Goal: Information Seeking & Learning: Learn about a topic

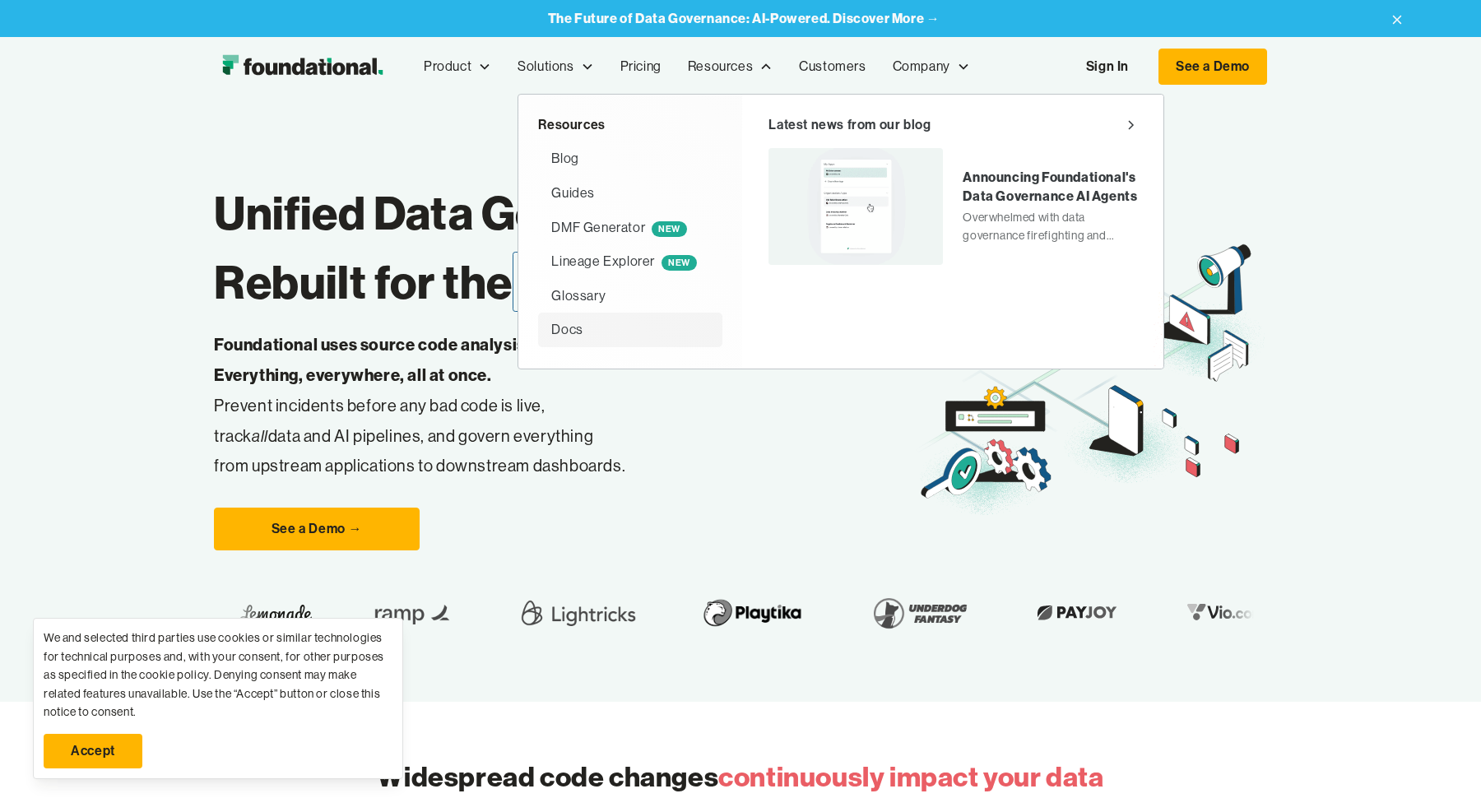
click at [584, 321] on div "Docs" at bounding box center [630, 330] width 158 height 22
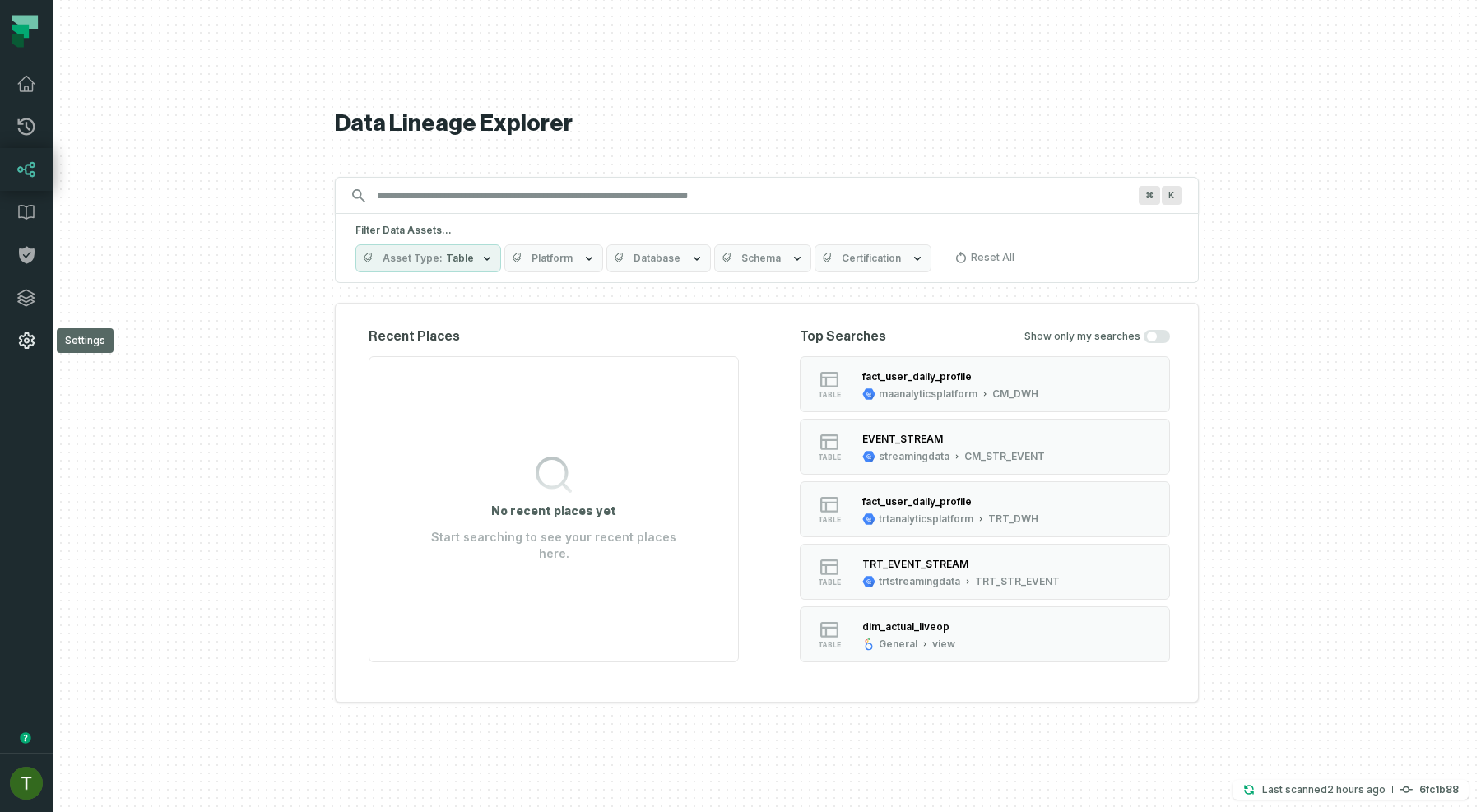
click at [15, 328] on link "Settings" at bounding box center [26, 340] width 53 height 43
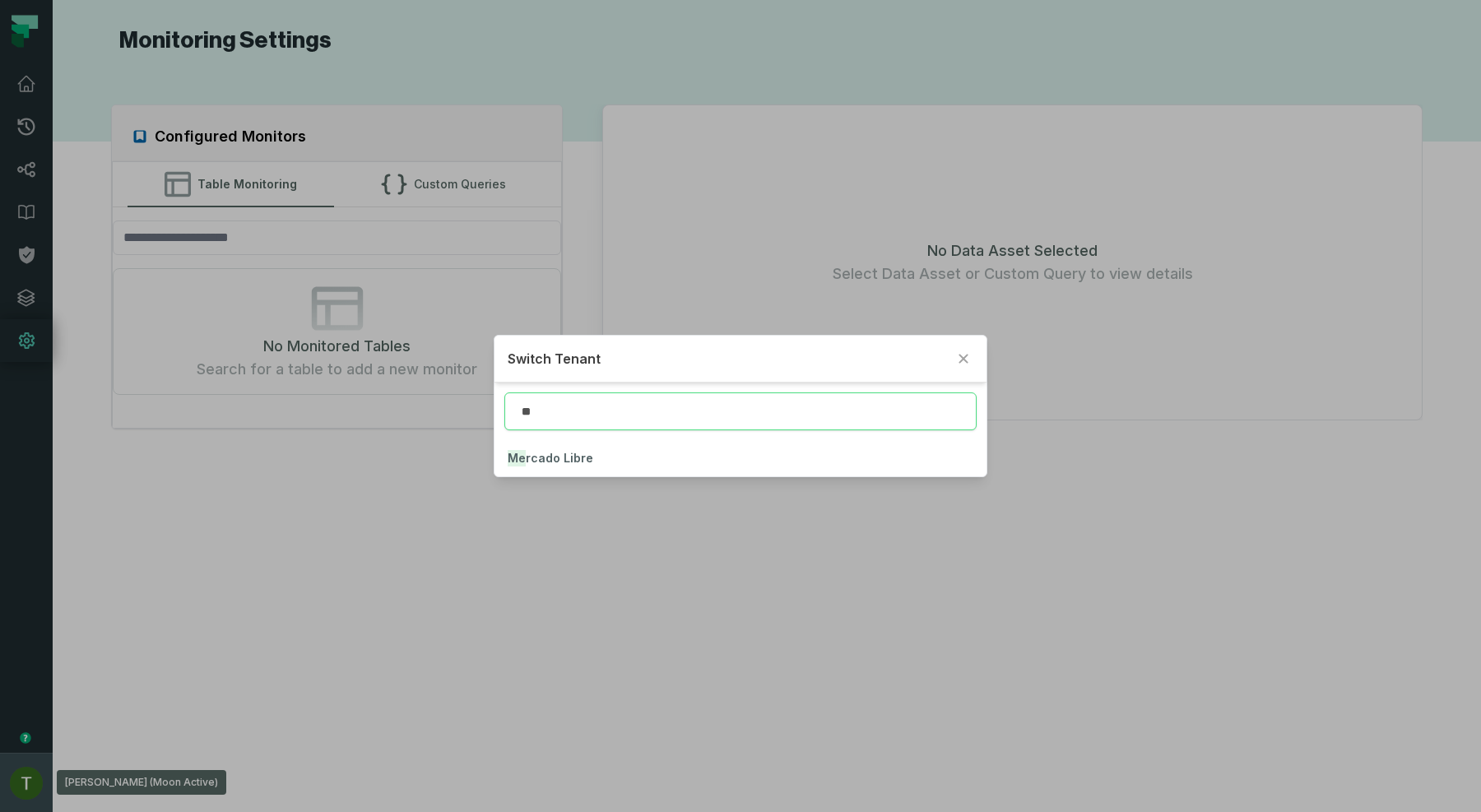
type input "**"
click button "Me rcado Libre" at bounding box center [740, 458] width 492 height 36
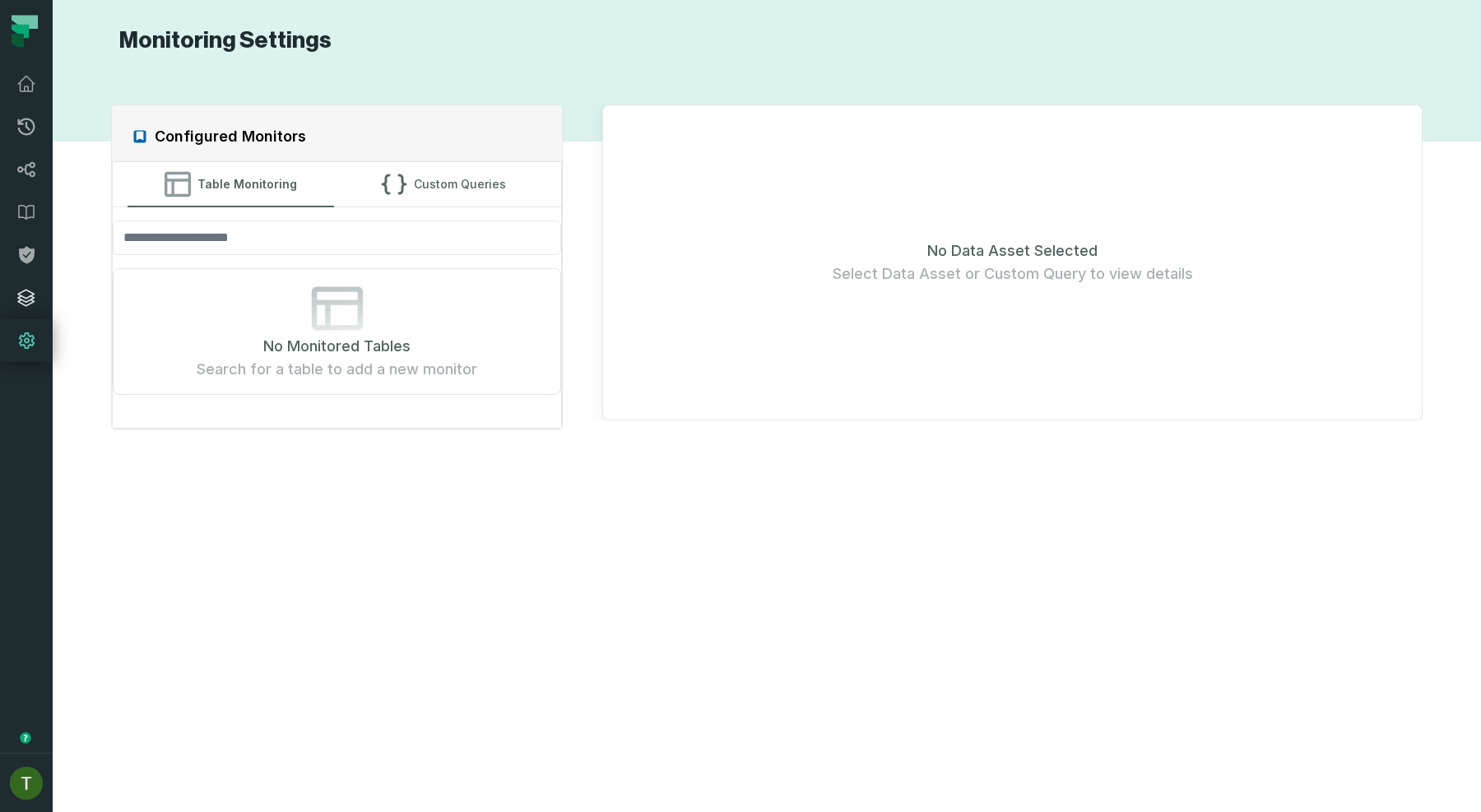
click at [46, 292] on link "Integrations" at bounding box center [26, 298] width 53 height 43
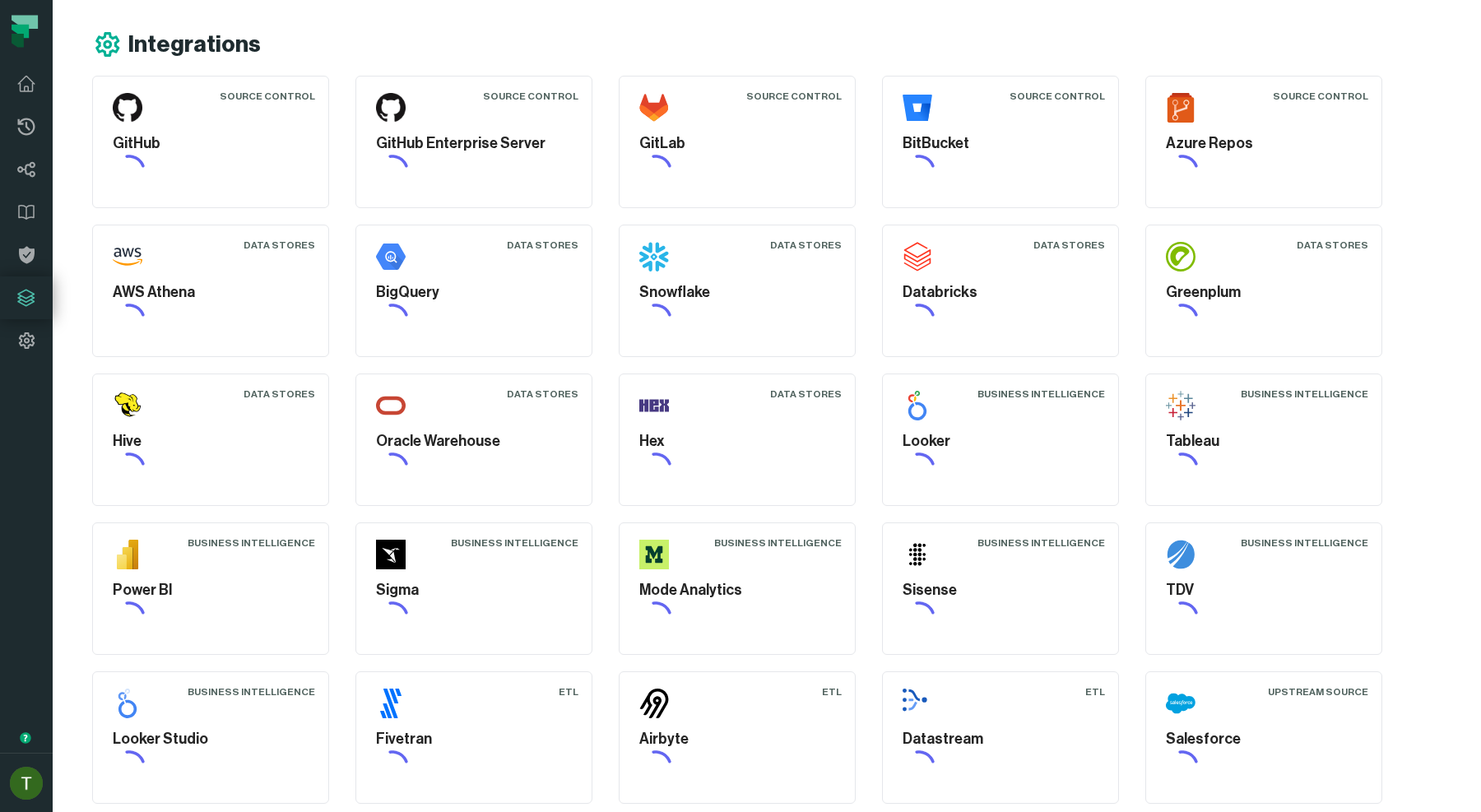
click at [39, 296] on link "Integrations" at bounding box center [26, 298] width 53 height 43
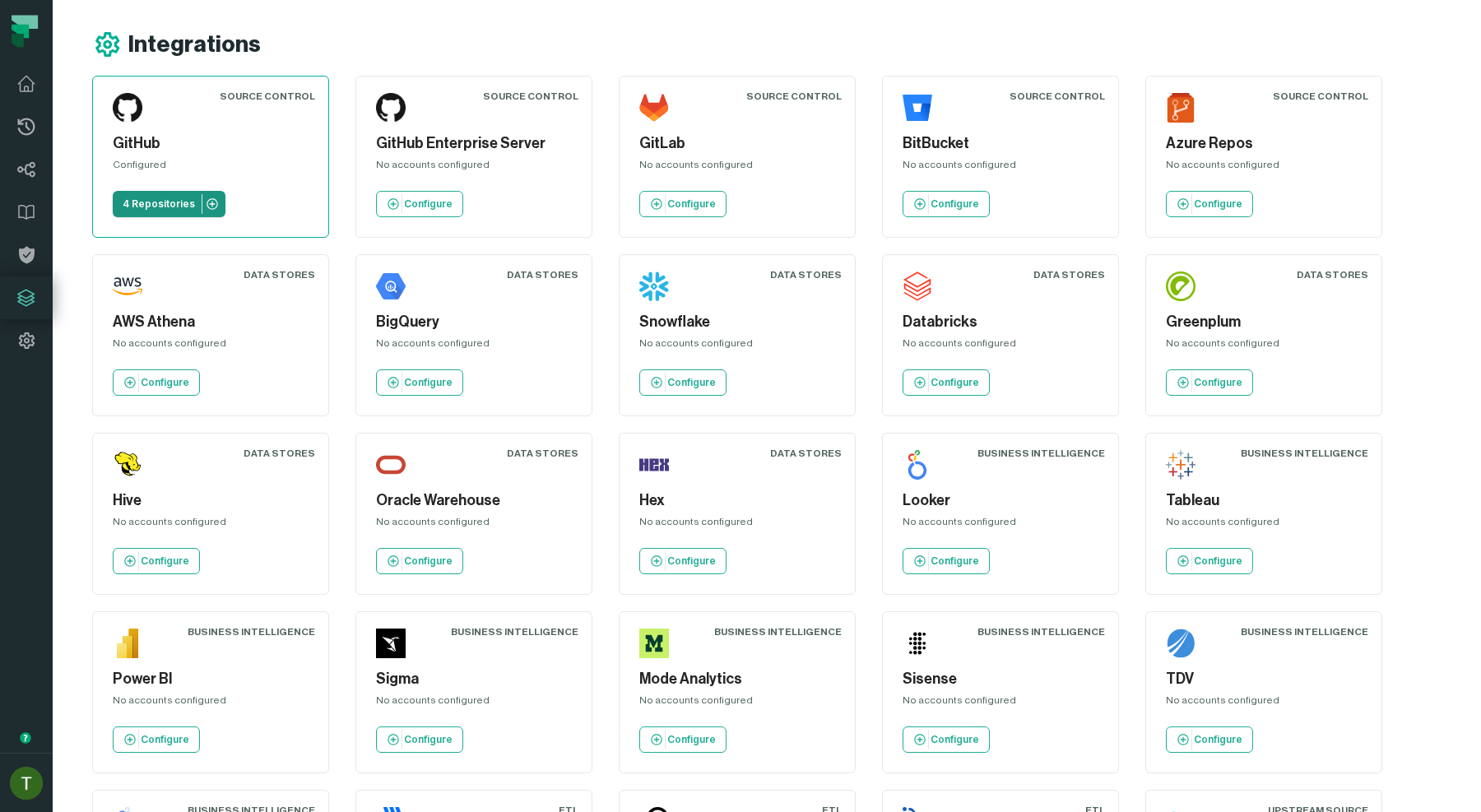
click at [201, 209] on div at bounding box center [201, 204] width 1 height 20
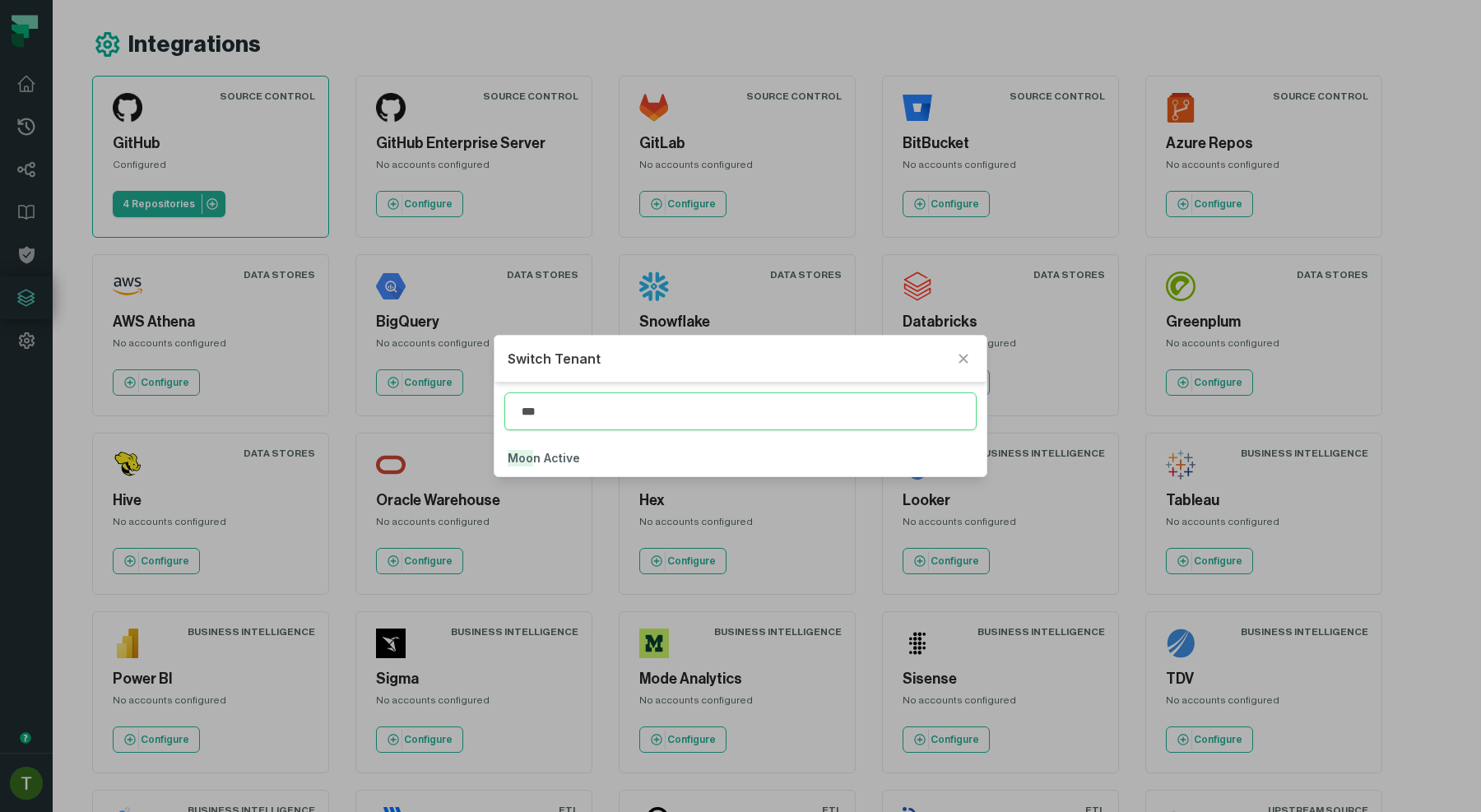
type input "***"
click button "Moo n Active" at bounding box center [740, 458] width 492 height 36
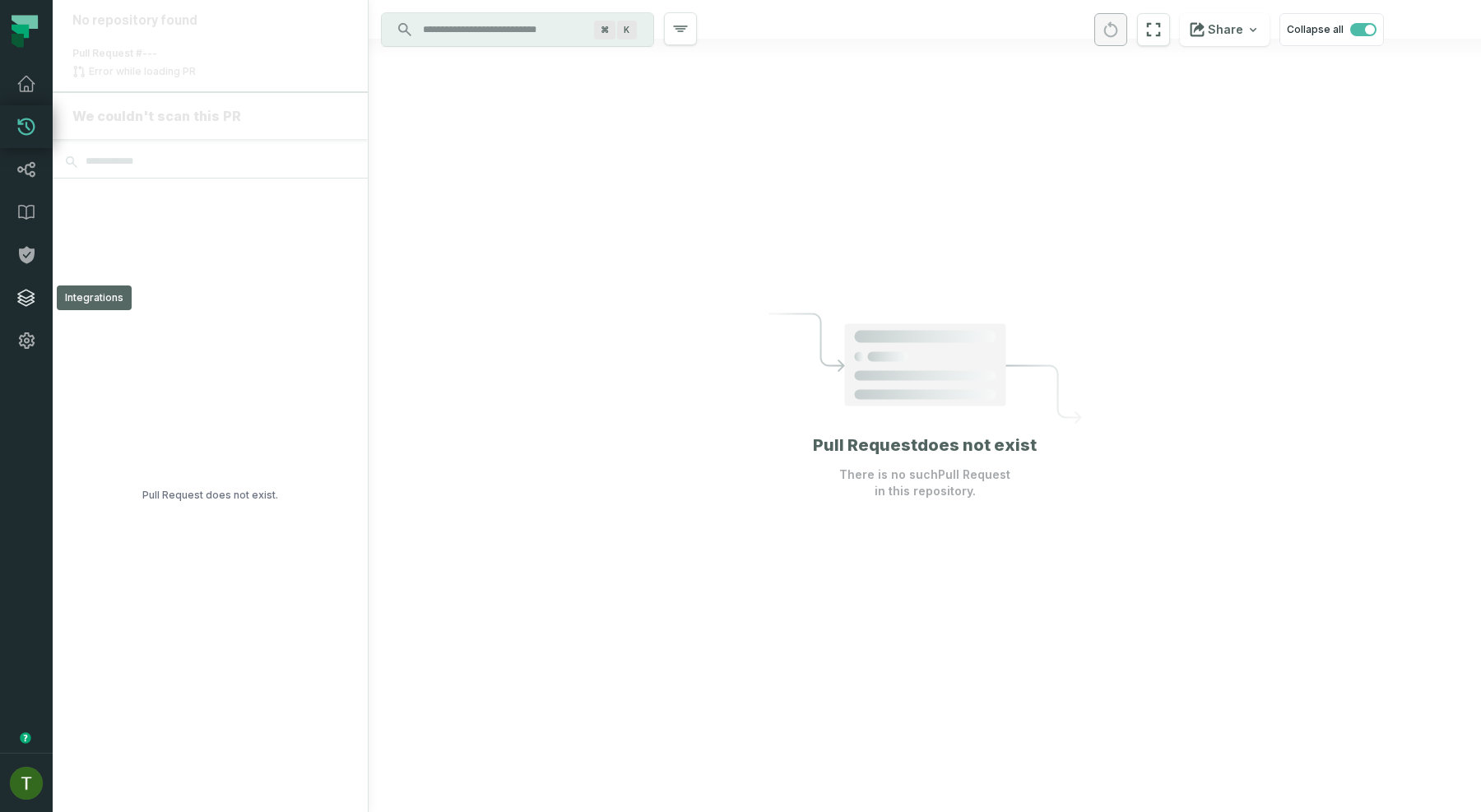
click at [14, 309] on link "Integrations" at bounding box center [26, 298] width 53 height 43
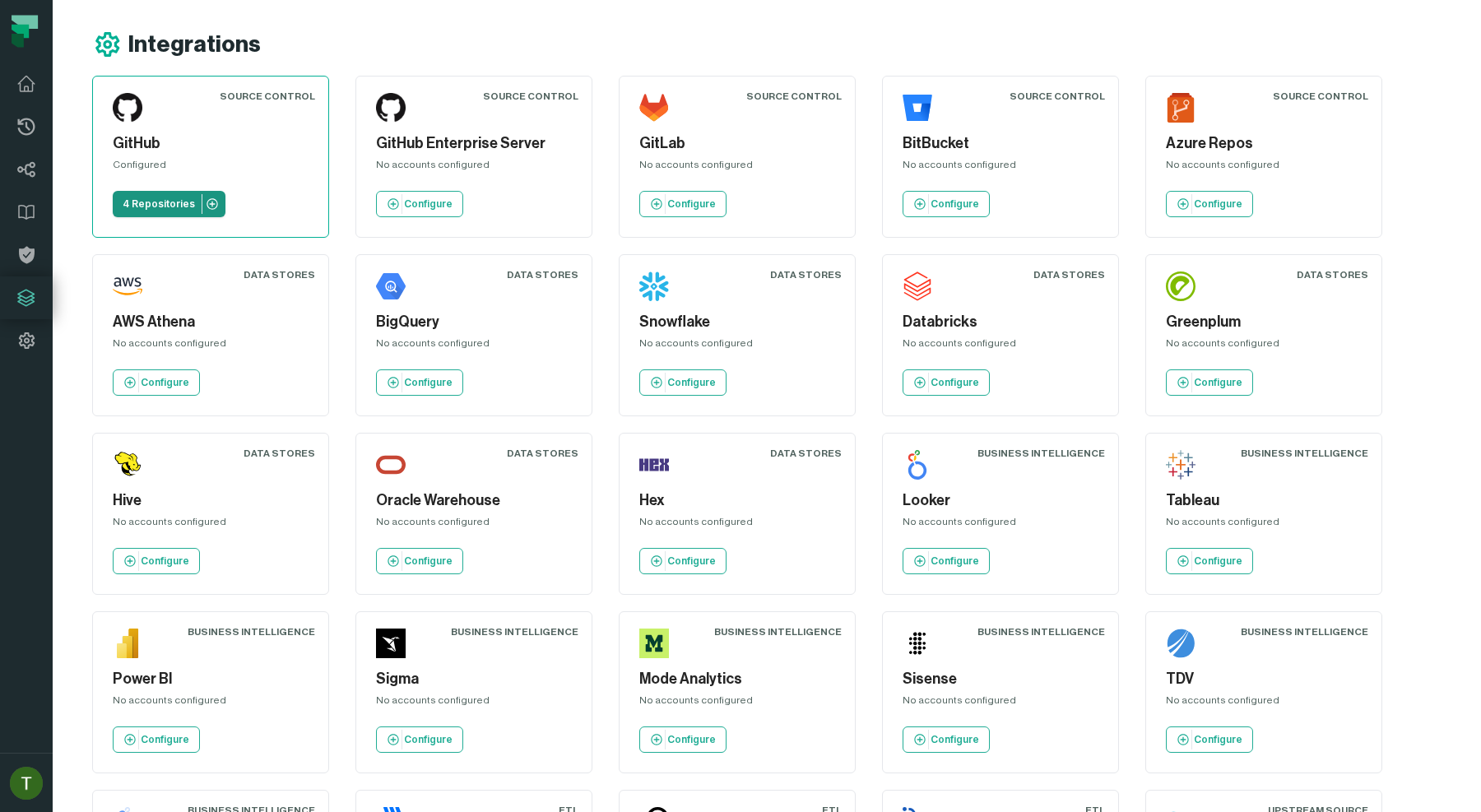
click at [164, 199] on p "4 Repositories" at bounding box center [158, 204] width 73 height 13
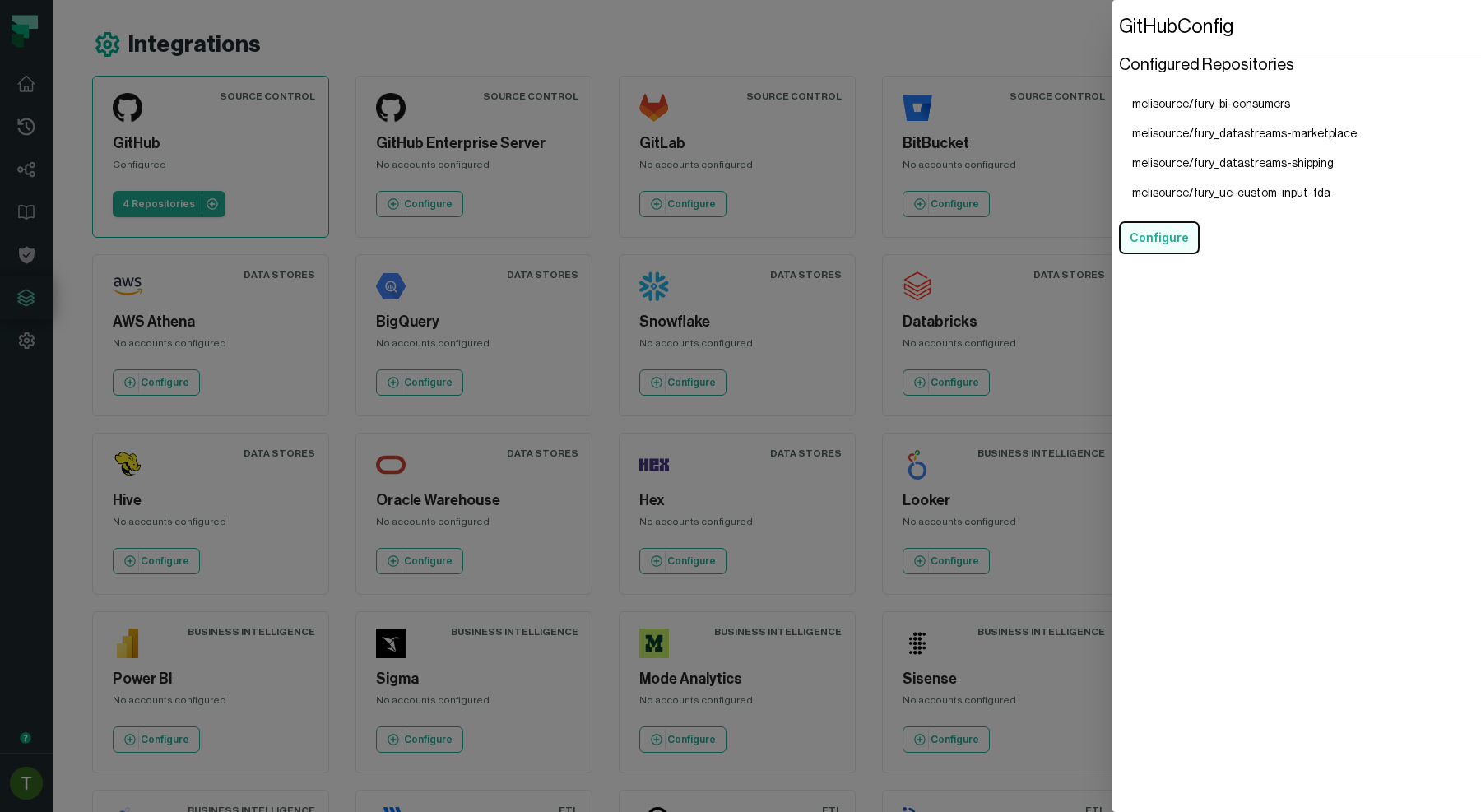
click at [1162, 238] on button "Configure" at bounding box center [1159, 237] width 81 height 33
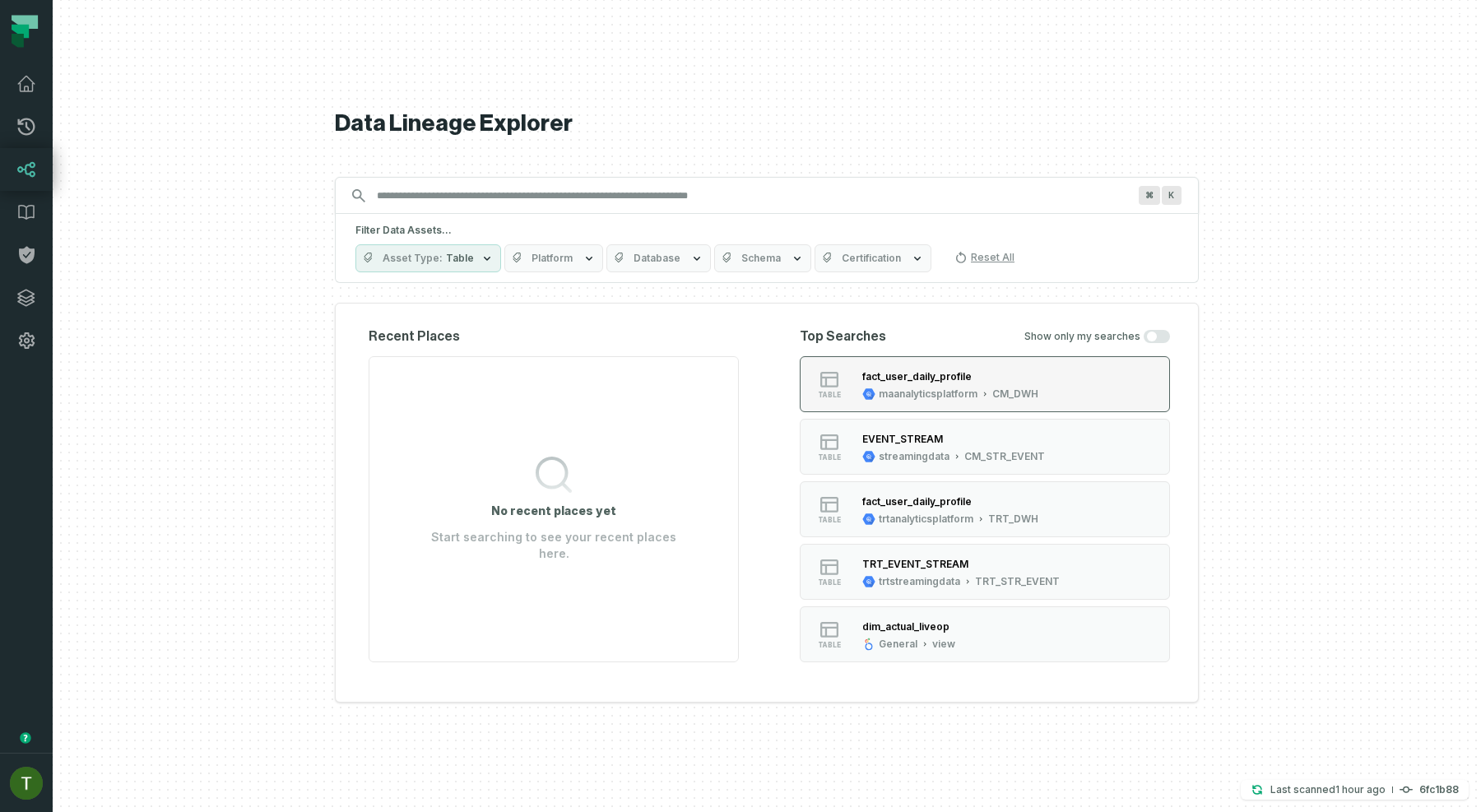
click at [1029, 410] on button "table fact_user_daily_profile maanalyticsplatform CM_DWH" at bounding box center [985, 384] width 370 height 56
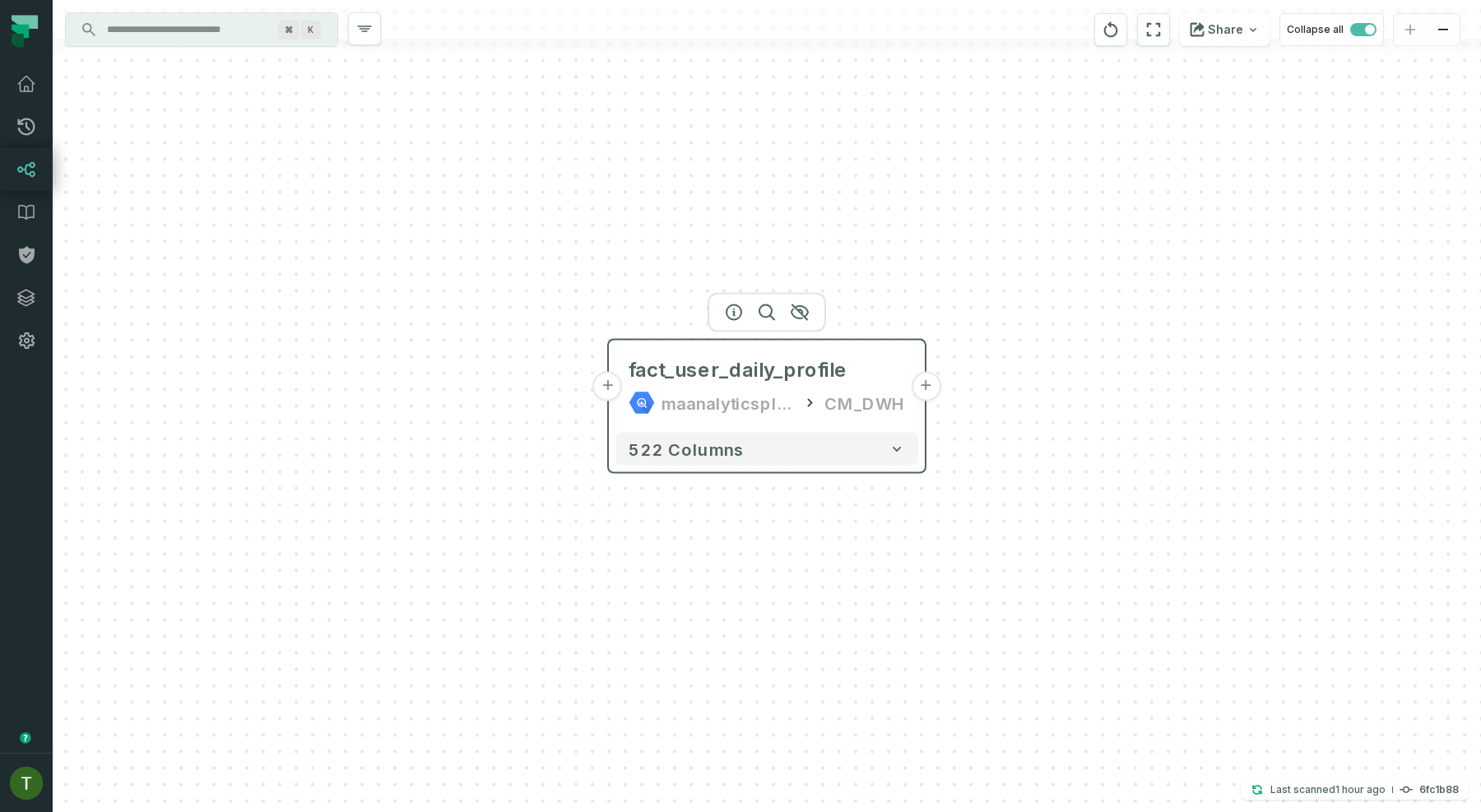
click at [619, 388] on button "+" at bounding box center [607, 386] width 30 height 30
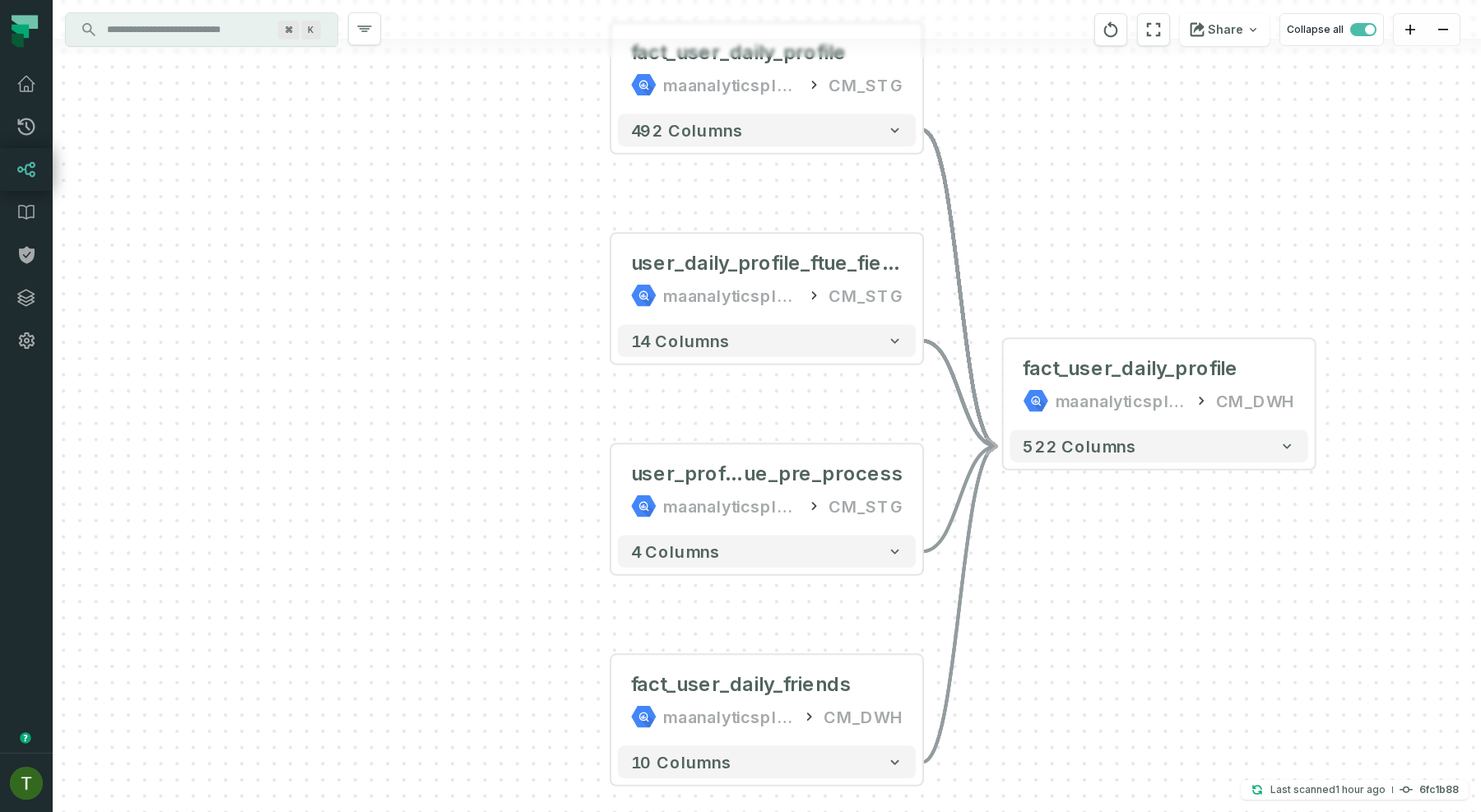
drag, startPoint x: 669, startPoint y: 697, endPoint x: 669, endPoint y: 509, distance: 188.0
click at [669, 509] on div "+ fact_user_daily_profile maanalyticsplatform CM_STG + 492 columns + user_daily…" at bounding box center [767, 406] width 1428 height 812
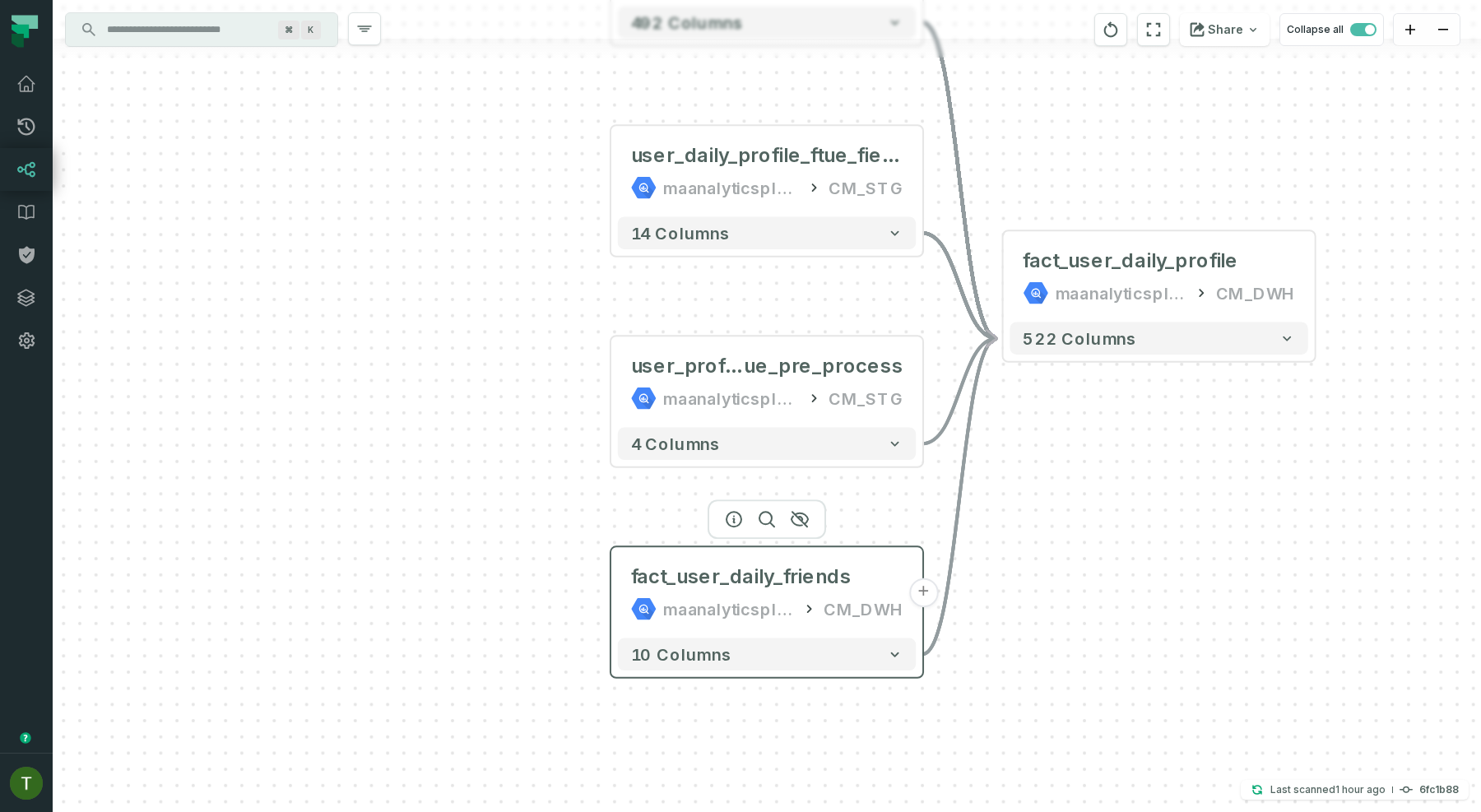
click at [681, 589] on div "fact_user_daily_friends maanalyticsplatform CM_DWH" at bounding box center [767, 592] width 297 height 78
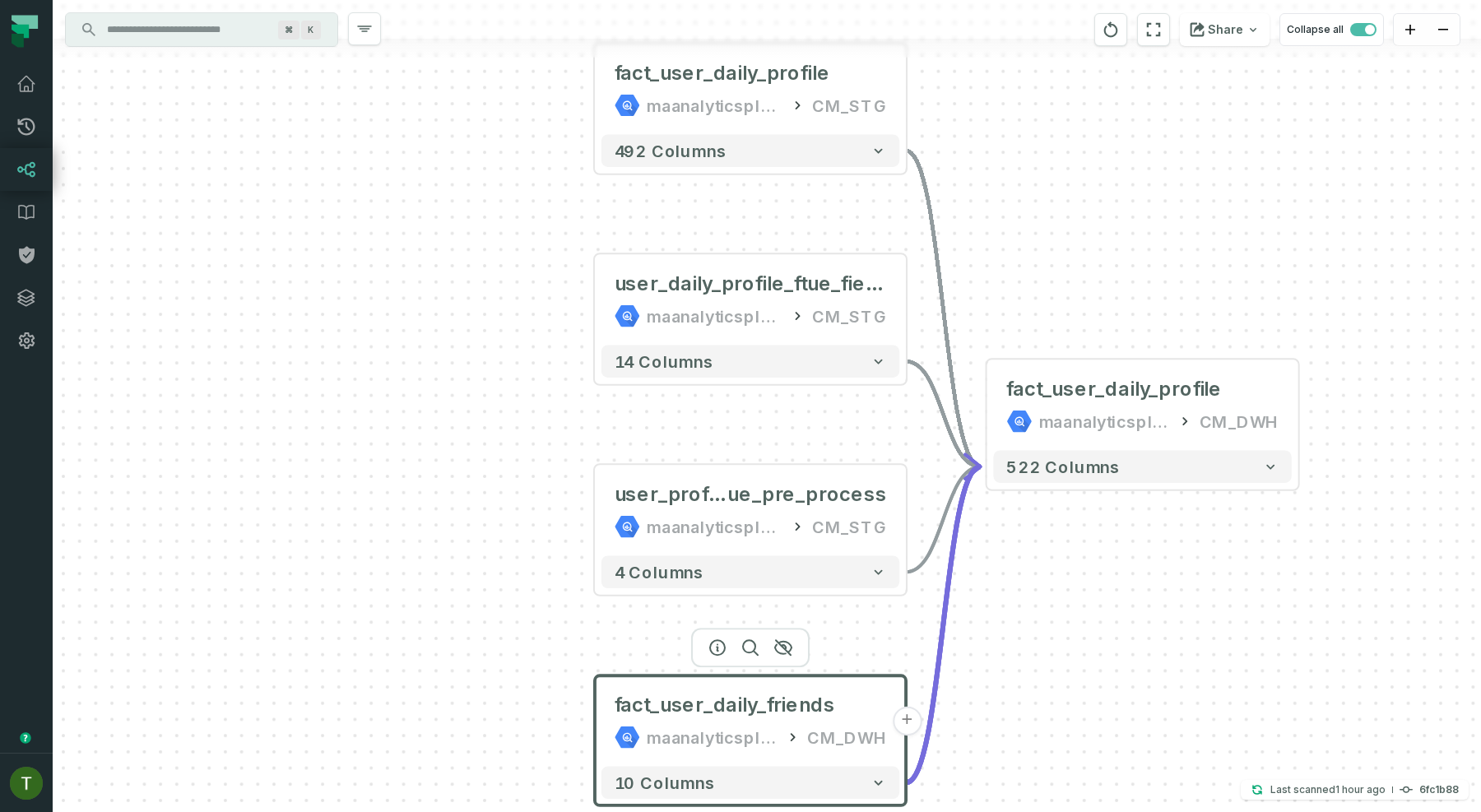
drag, startPoint x: 507, startPoint y: 163, endPoint x: 492, endPoint y: 293, distance: 130.9
click at [492, 293] on div "+ fact_user_daily_profile maanalyticsplatform CM_STG + 492 columns + user_daily…" at bounding box center [767, 406] width 1428 height 812
click at [216, 39] on input "Discovery Provider cmdk menu" at bounding box center [187, 29] width 180 height 26
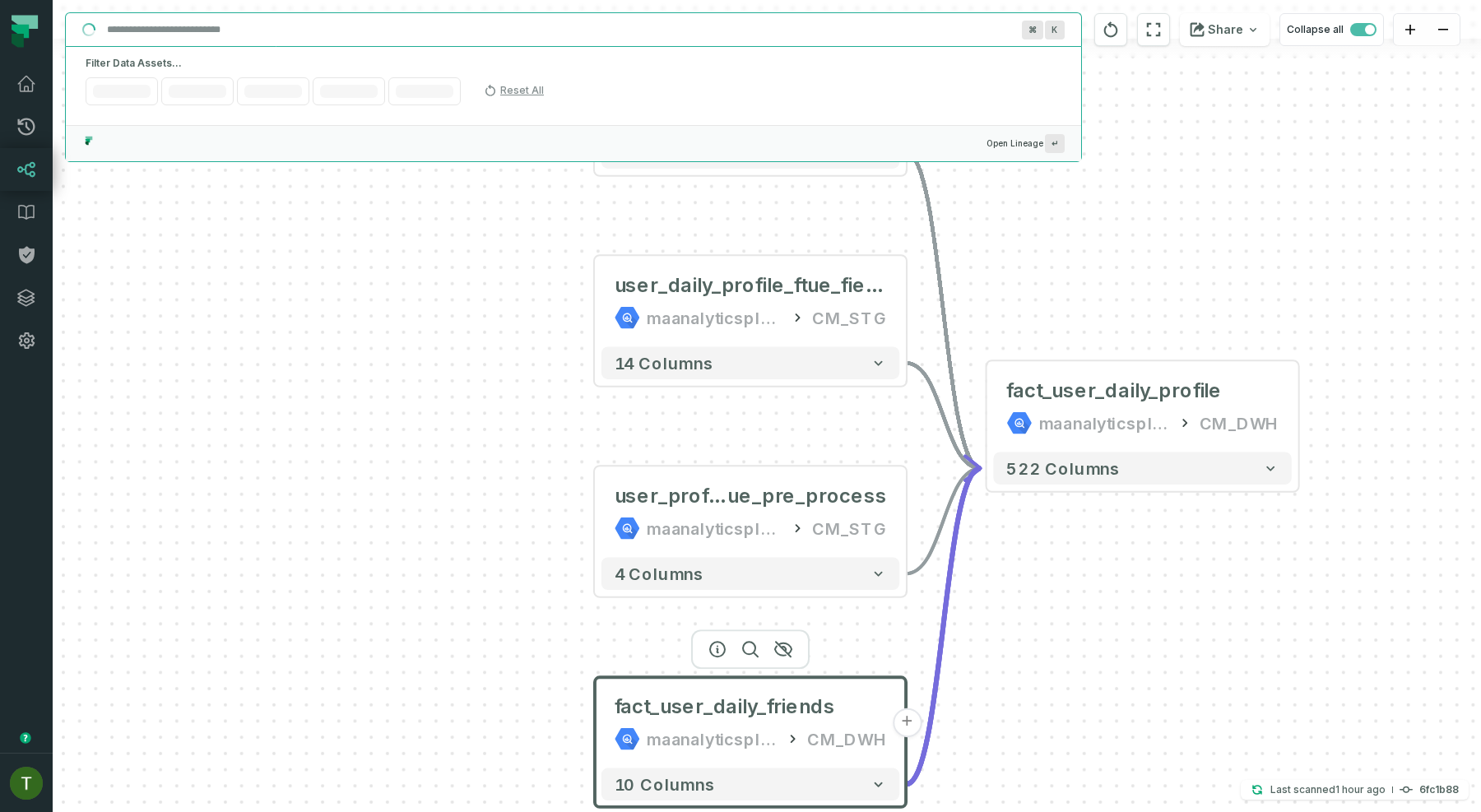
paste input "**********"
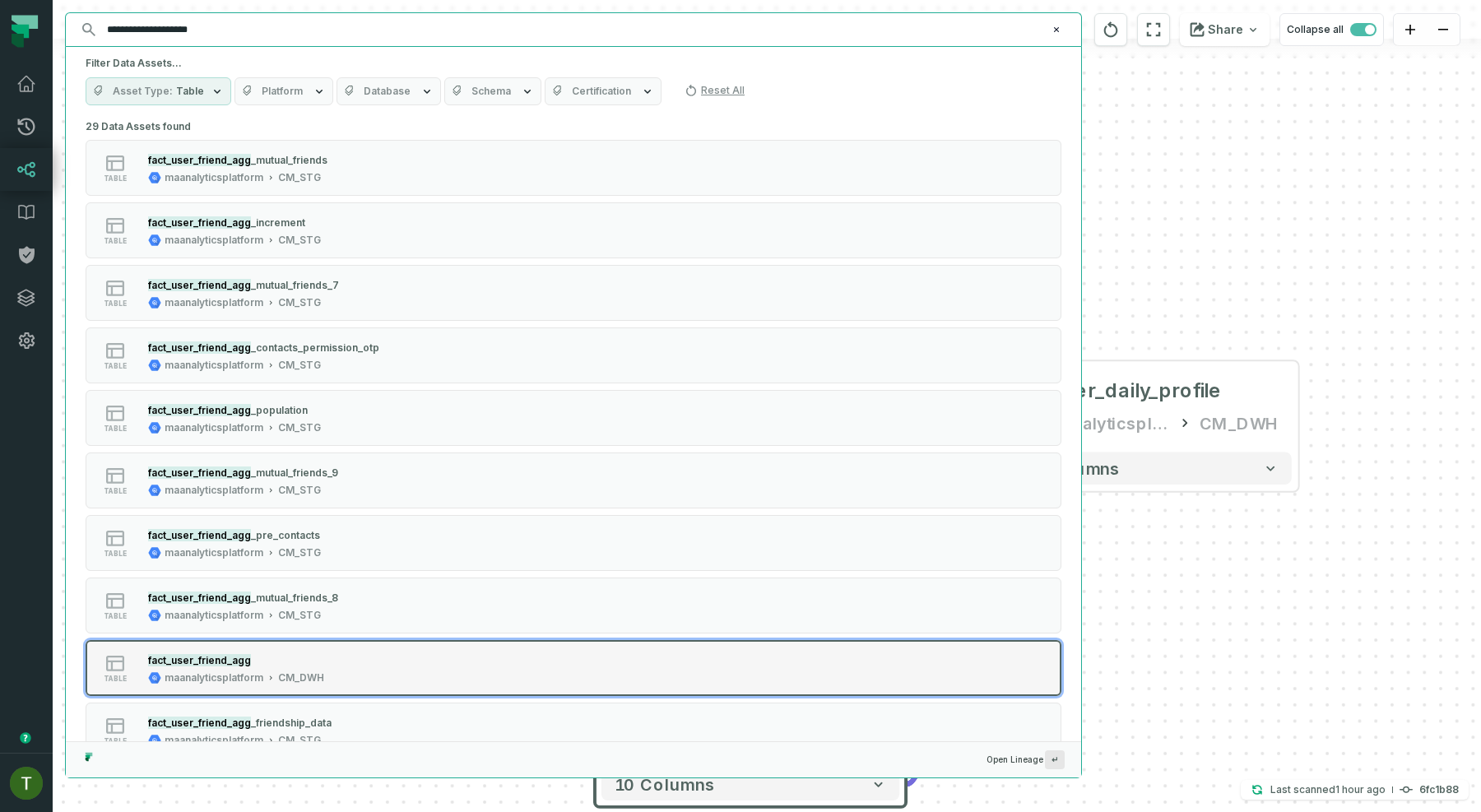
type input "**********"
click at [307, 660] on div "fact_user_friend_agg" at bounding box center [236, 659] width 176 height 16
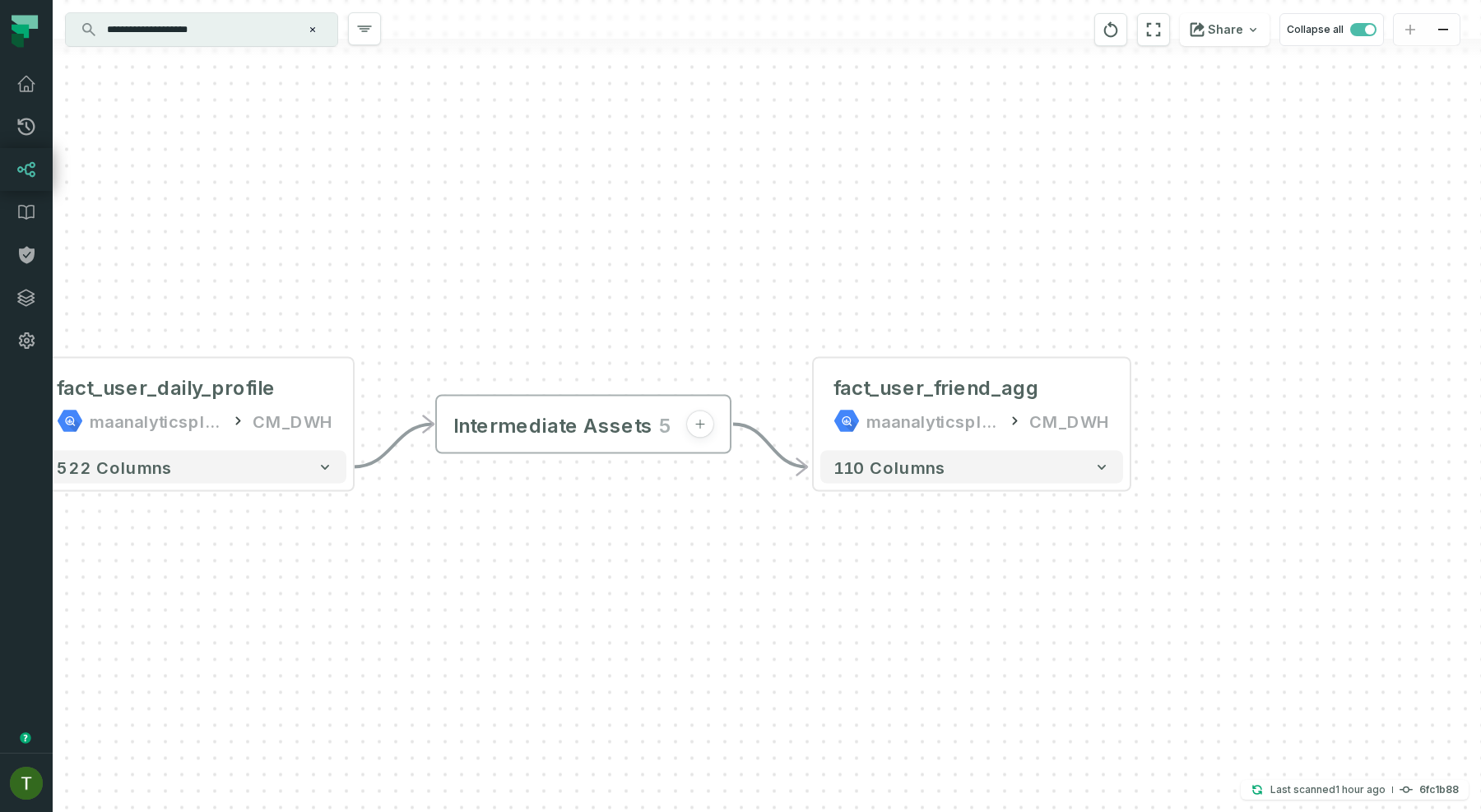
drag, startPoint x: 552, startPoint y: 517, endPoint x: 629, endPoint y: 485, distance: 83.4
click at [629, 485] on div "+ fact_user_daily_profile maanalyticsplatform CM_STG + 492 columns + user_daily…" at bounding box center [767, 406] width 1428 height 812
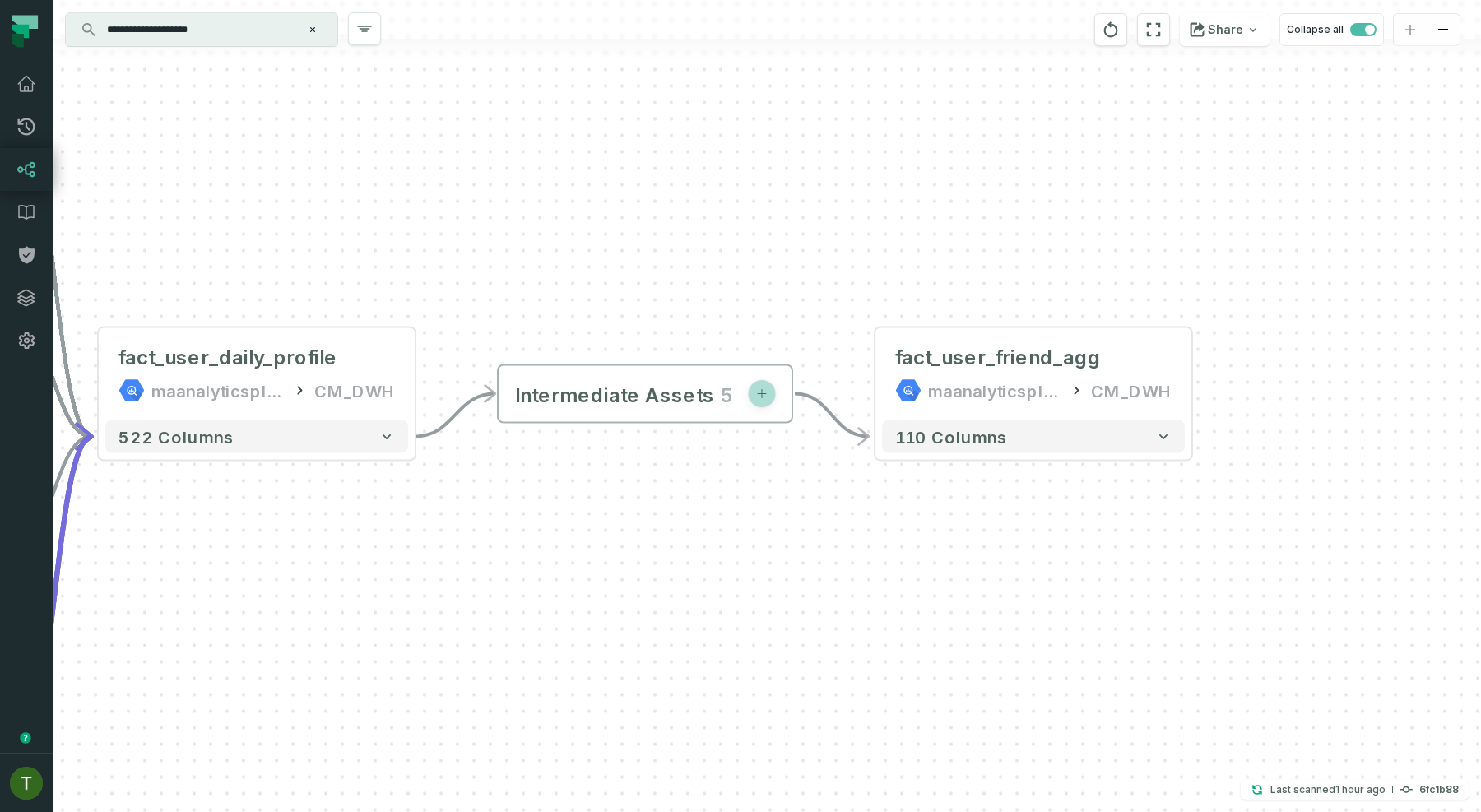
click at [758, 401] on span "button" at bounding box center [761, 393] width 26 height 26
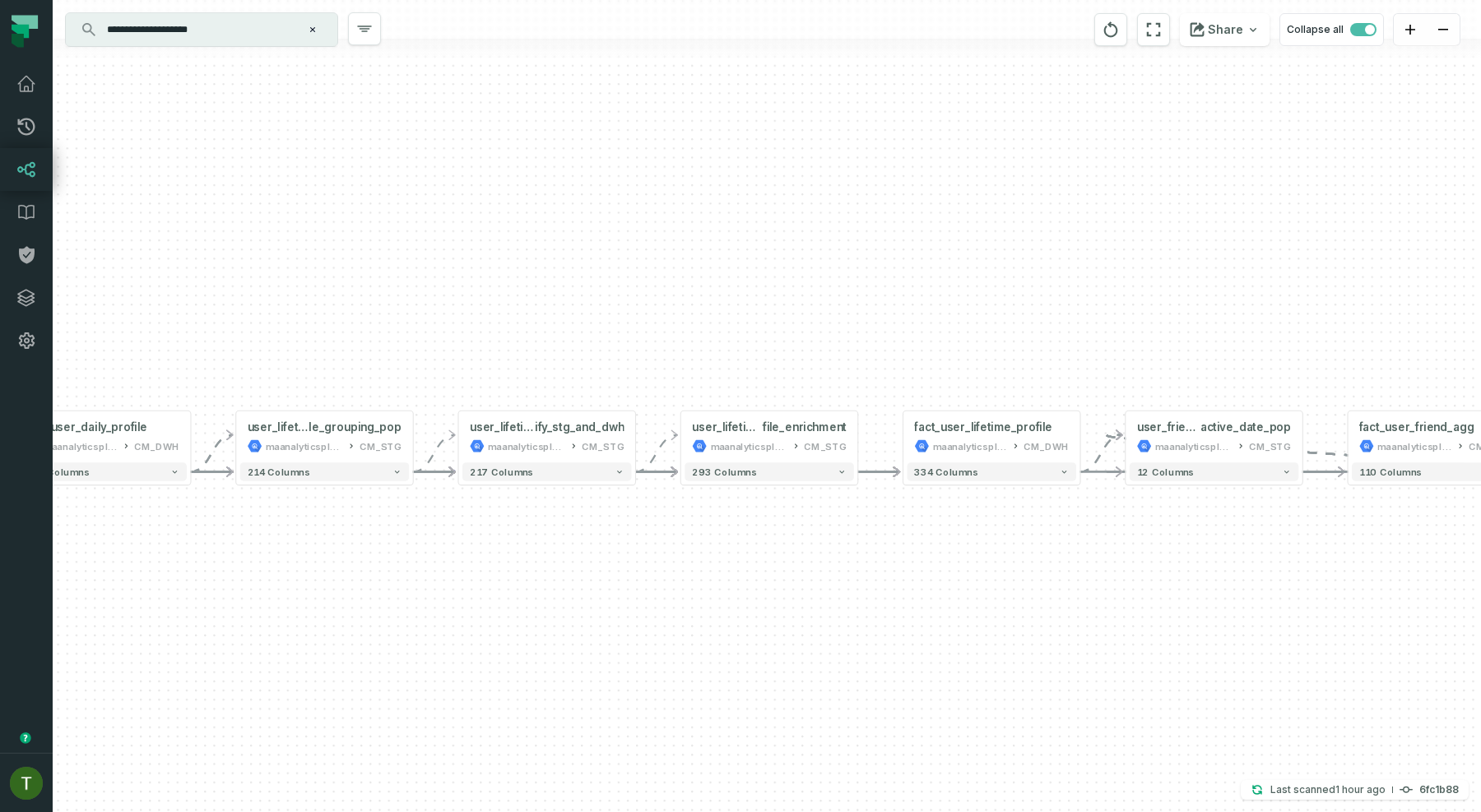
click at [776, 565] on div "+ fact_user_daily_profile maanalyticsplatform CM_STG + 492 columns + user_daily…" at bounding box center [767, 406] width 1428 height 812
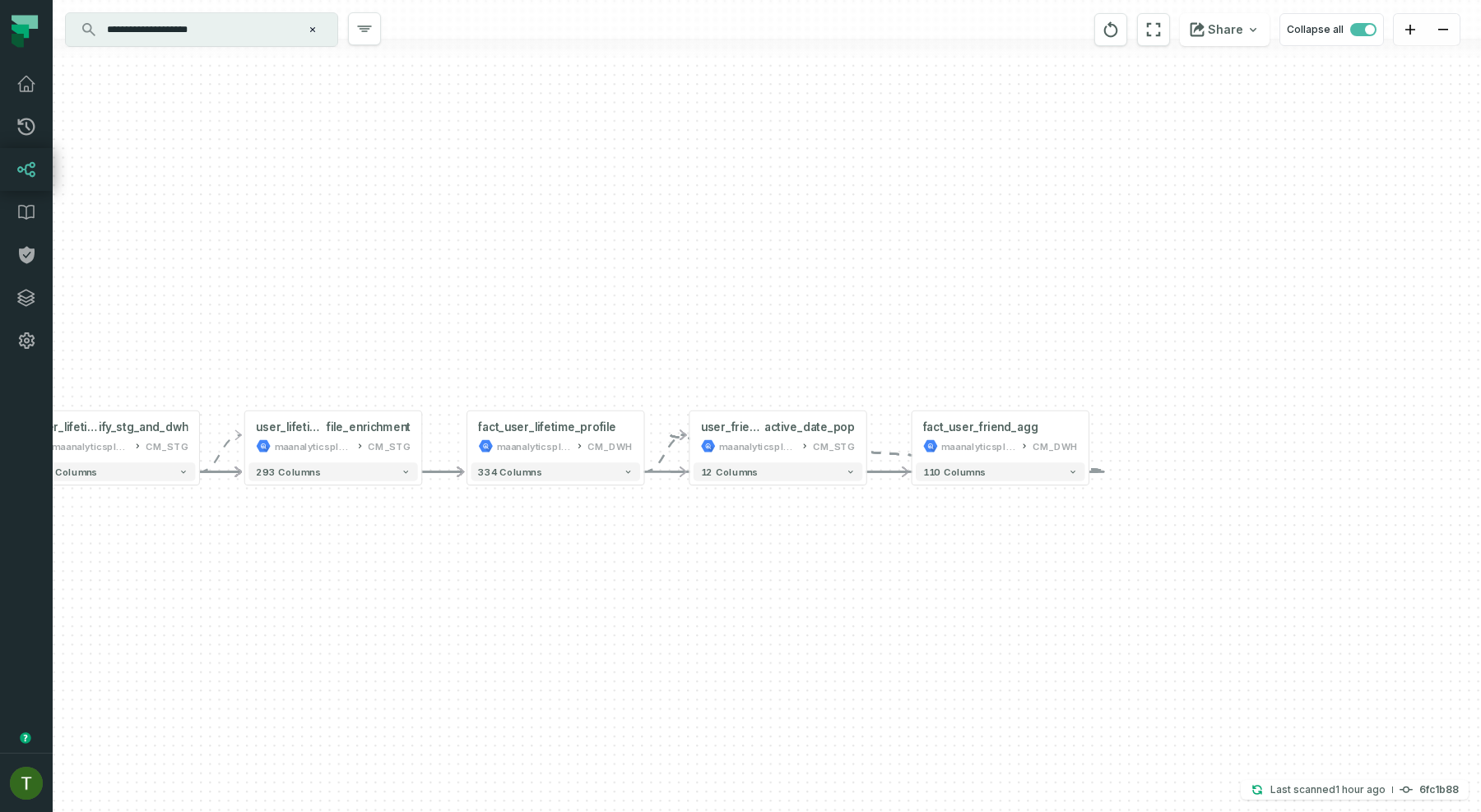
drag, startPoint x: 776, startPoint y: 565, endPoint x: 283, endPoint y: 565, distance: 493.0
click at [283, 565] on div "+ fact_user_daily_profile maanalyticsplatform CM_STG + 492 columns + user_daily…" at bounding box center [767, 406] width 1428 height 812
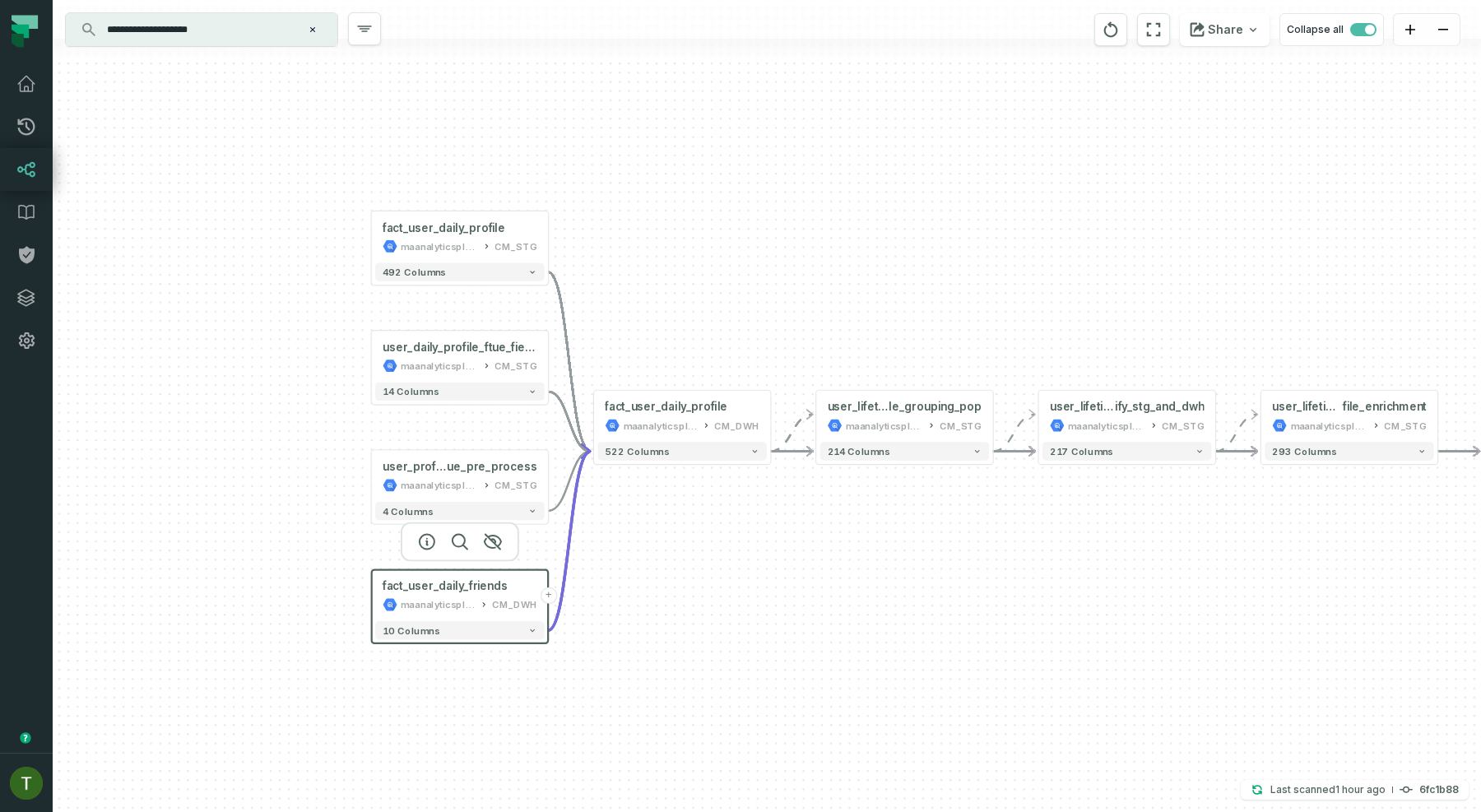
drag, startPoint x: 291, startPoint y: 565, endPoint x: 1365, endPoint y: 543, distance: 1074.2
click at [1365, 543] on div "+ fact_user_daily_profile maanalyticsplatform CM_STG + 492 columns + user_daily…" at bounding box center [767, 406] width 1428 height 812
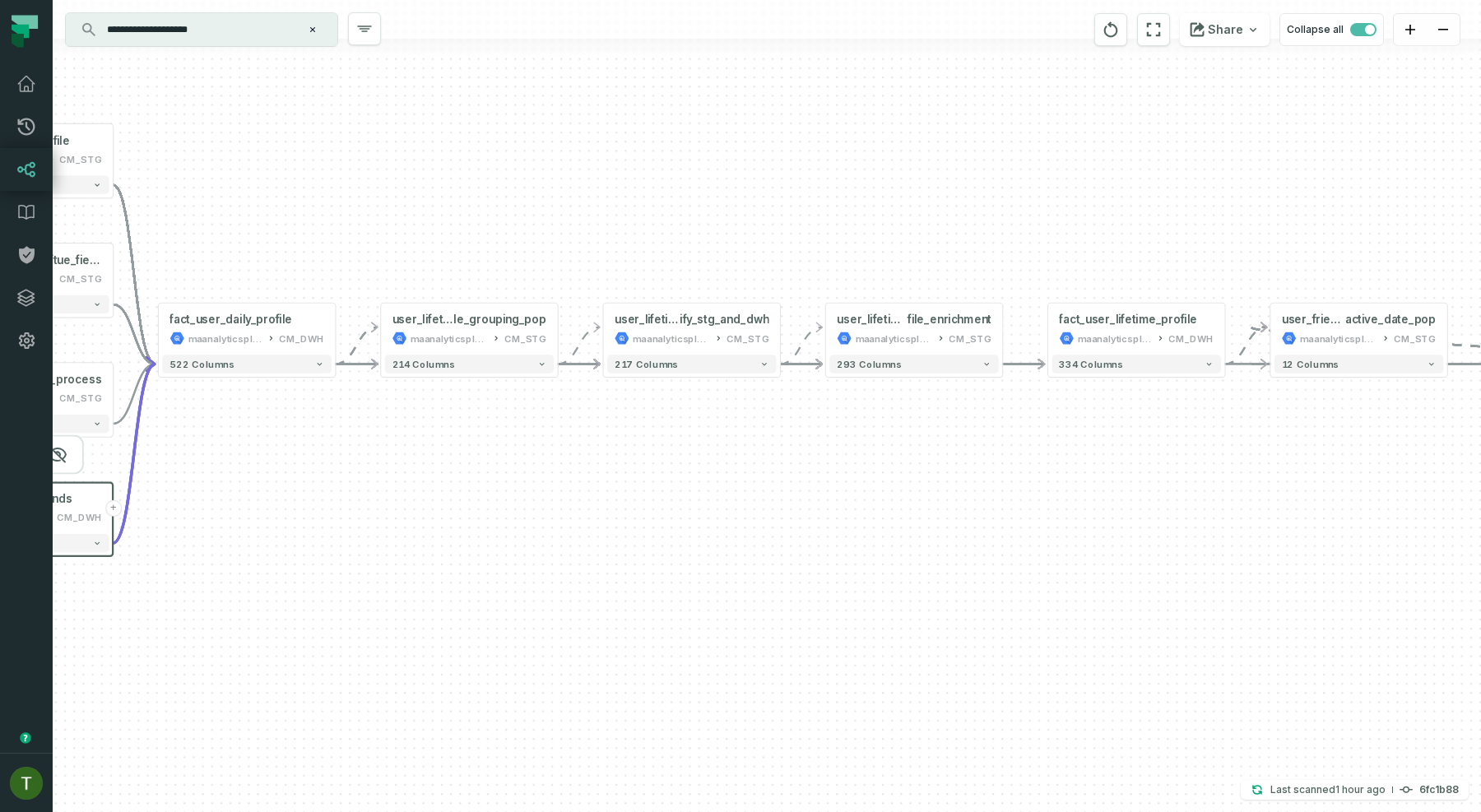
drag, startPoint x: 1155, startPoint y: 525, endPoint x: 750, endPoint y: 432, distance: 415.5
click at [750, 432] on div "+ fact_user_daily_profile maanalyticsplatform CM_STG + 492 columns + user_daily…" at bounding box center [767, 406] width 1428 height 812
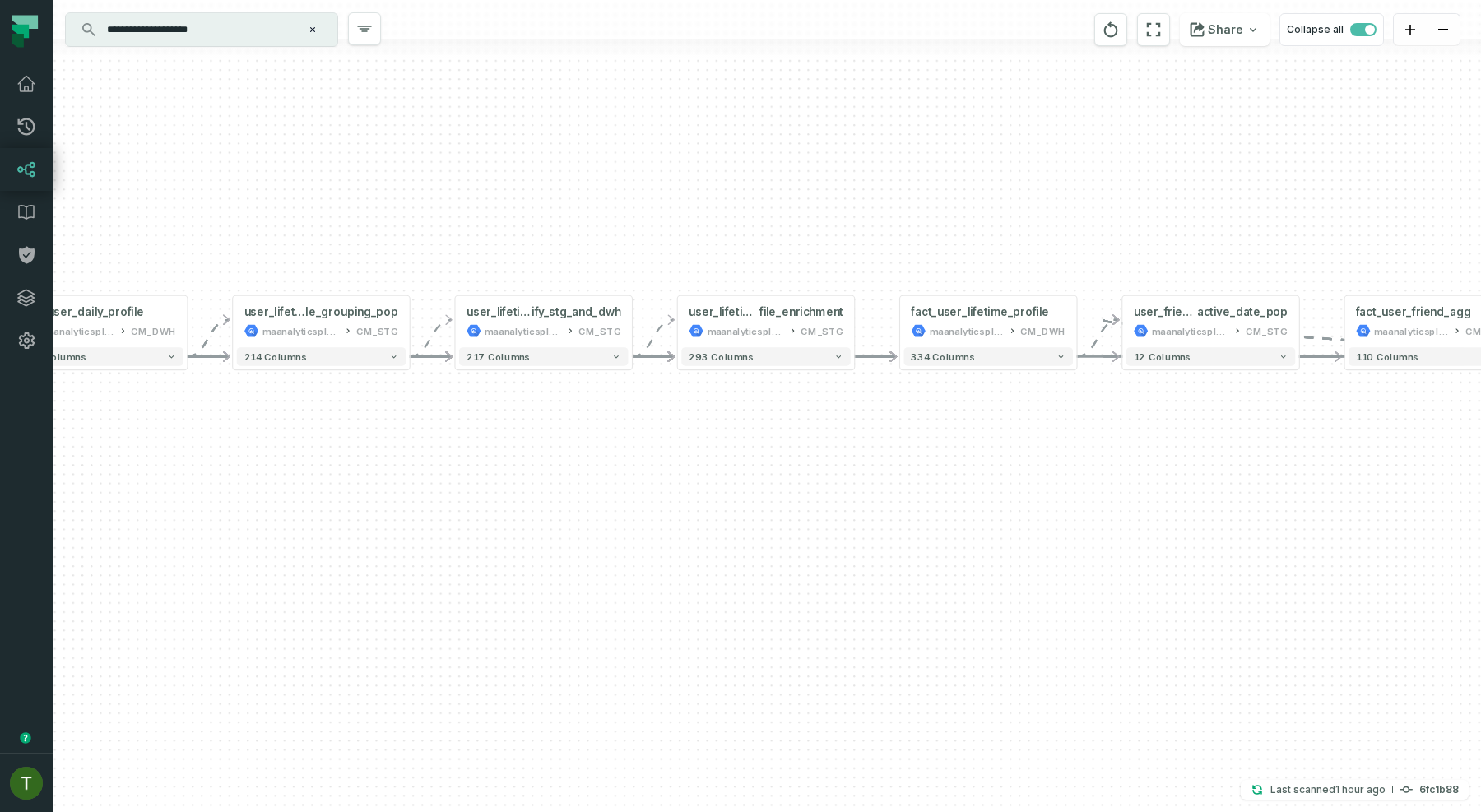
drag, startPoint x: 750, startPoint y: 432, endPoint x: 483, endPoint y: 431, distance: 267.0
click at [483, 431] on div "+ fact_user_daily_profile maanalyticsplatform CM_STG + 492 columns + user_daily…" at bounding box center [767, 406] width 1428 height 812
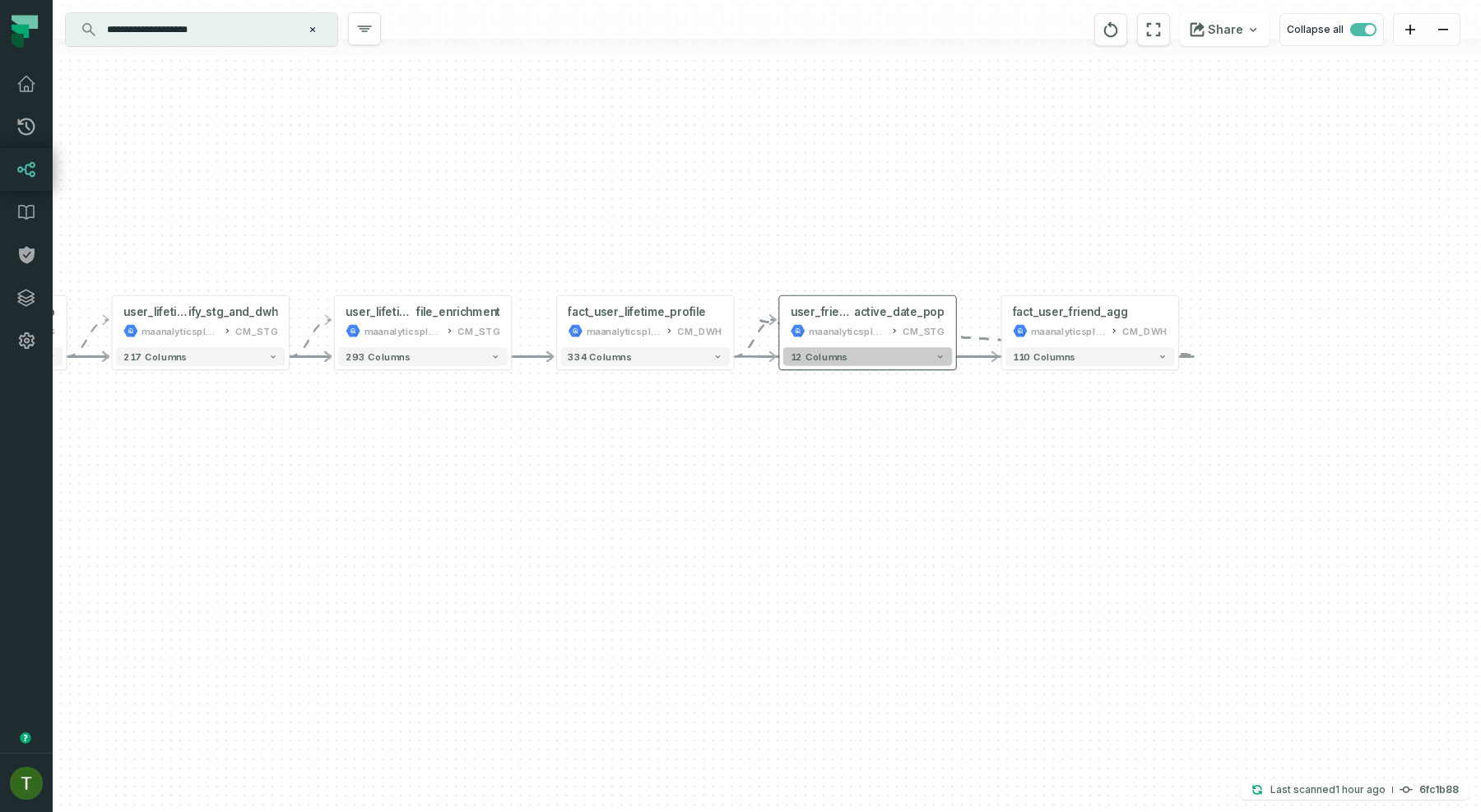
drag, startPoint x: 1148, startPoint y: 355, endPoint x: 899, endPoint y: 355, distance: 249.0
click at [899, 355] on button "12 columns" at bounding box center [868, 356] width 169 height 18
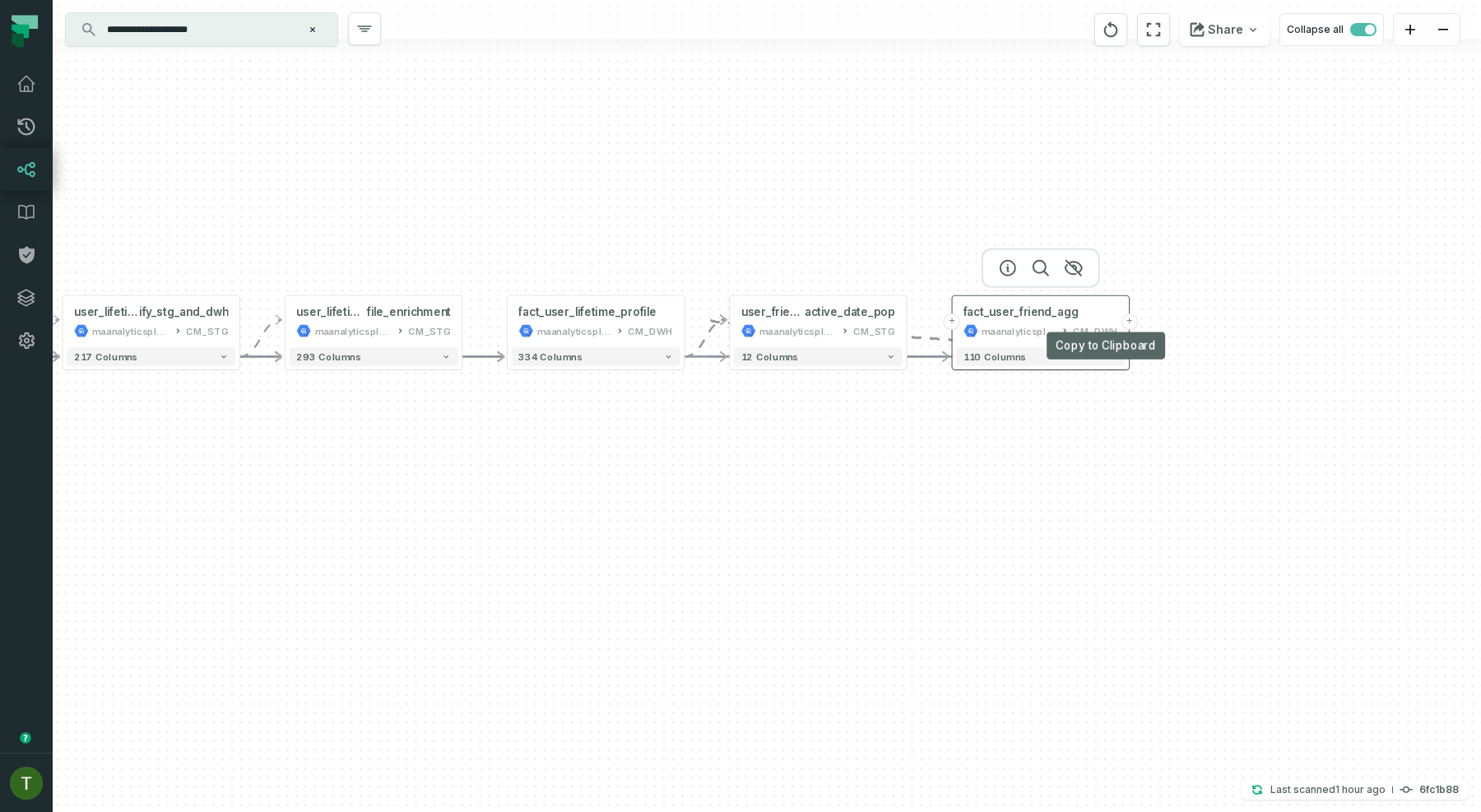
click at [1130, 322] on button "+" at bounding box center [1130, 322] width 16 height 16
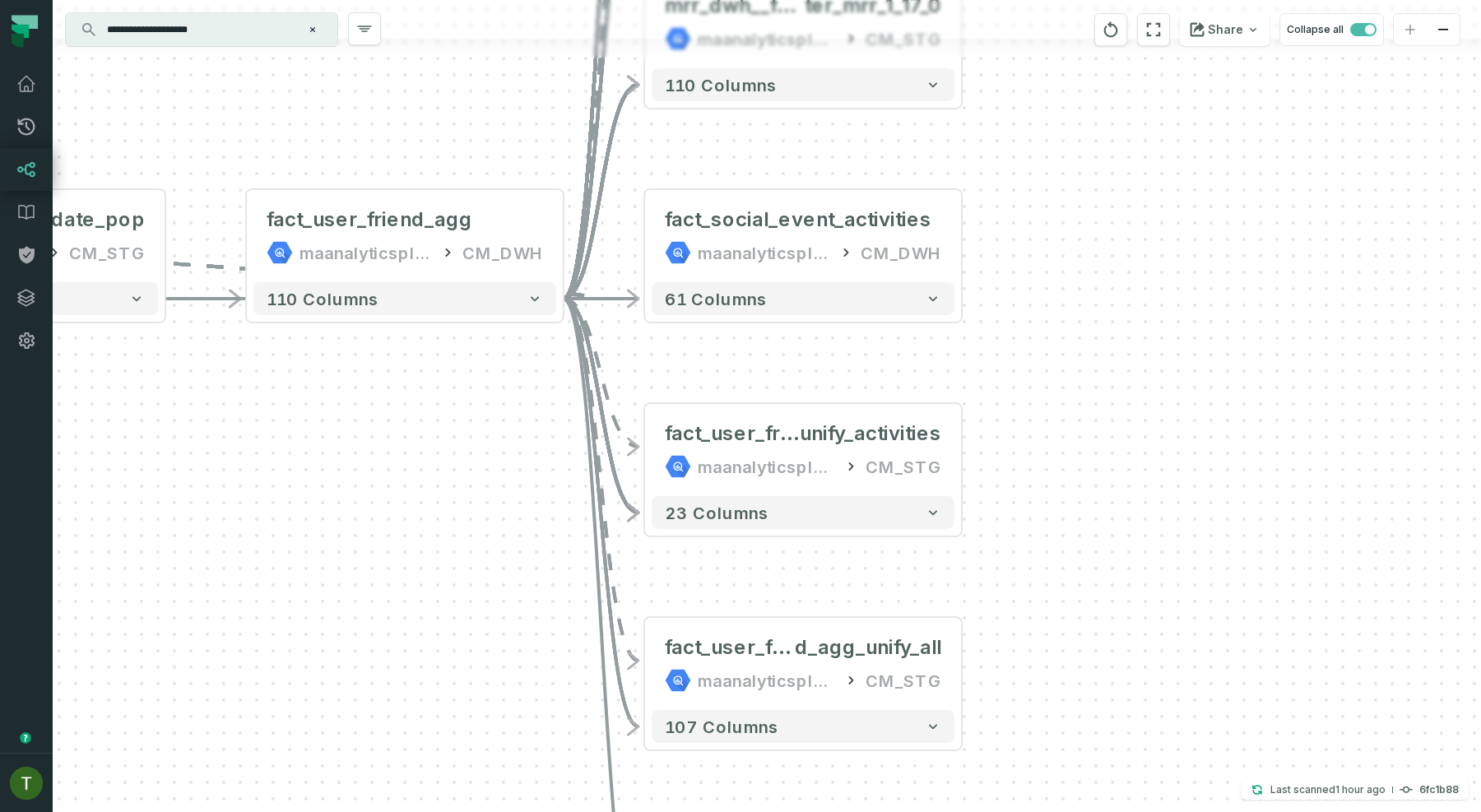
drag, startPoint x: 922, startPoint y: 491, endPoint x: 986, endPoint y: 148, distance: 348.9
click at [986, 148] on div "- mrr_dwh__fact_user_friend_agg_dbt_coin_mas ter_mrr_1_19_0 maanalyticsplatform…" at bounding box center [767, 406] width 1428 height 812
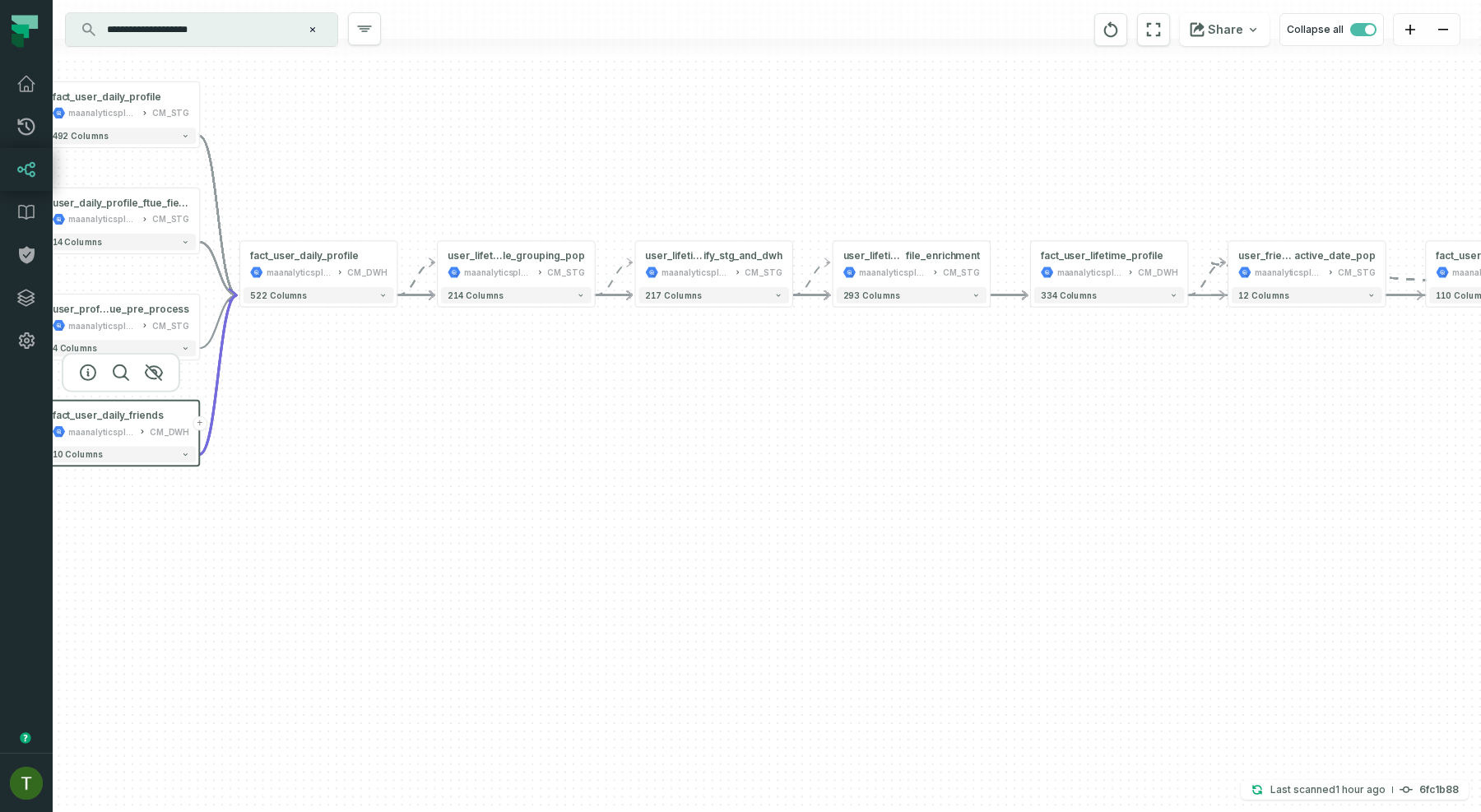
drag, startPoint x: 772, startPoint y: 349, endPoint x: 1164, endPoint y: 414, distance: 397.4
click at [1164, 414] on div "- mrr_dwh__fact_user_friend_agg_dbt_coin_mas ter_mrr_1_19_0 maanalyticsplatform…" at bounding box center [767, 406] width 1428 height 812
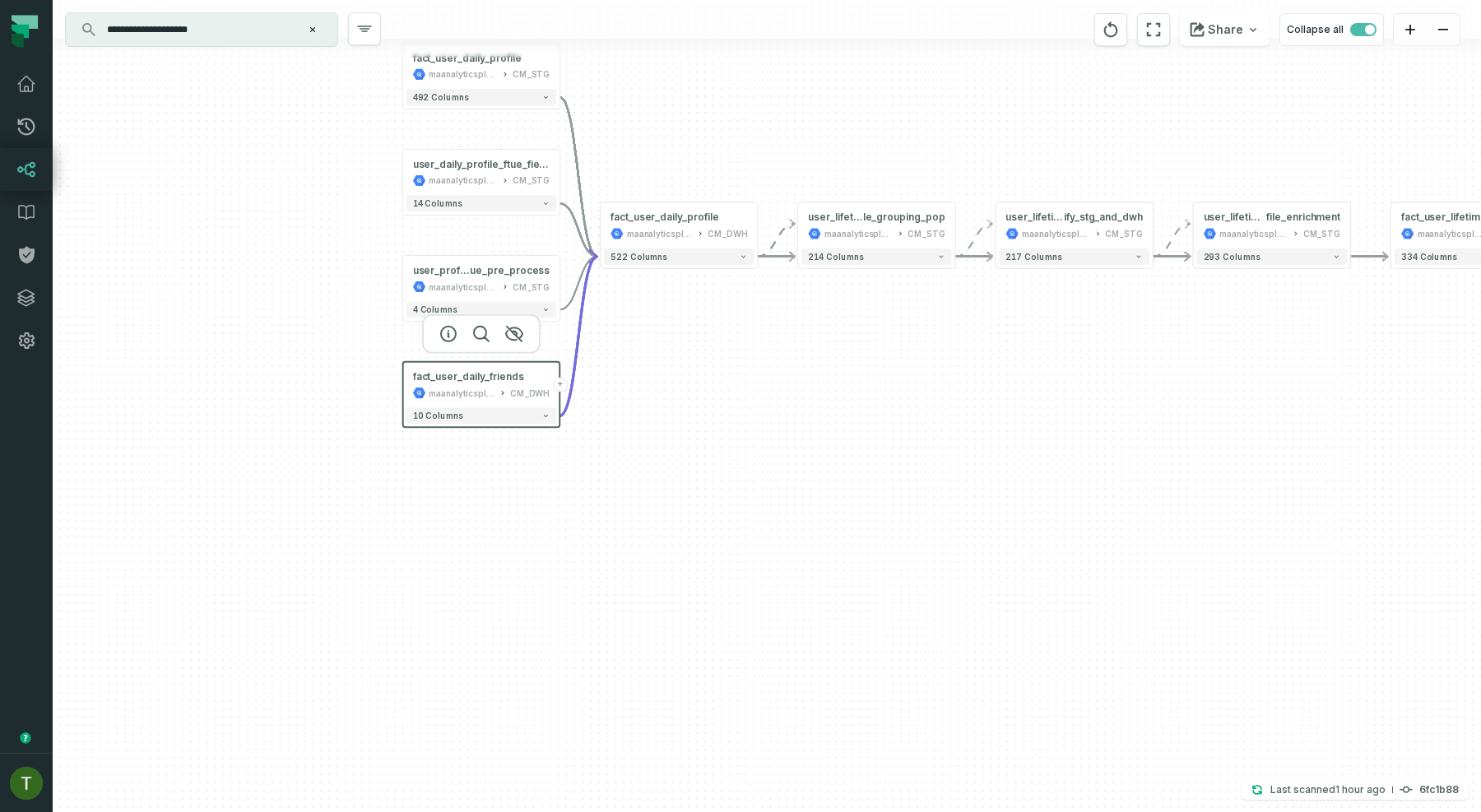
drag, startPoint x: 1062, startPoint y: 473, endPoint x: 1113, endPoint y: 467, distance: 51.4
click at [1113, 467] on div "- mrr_dwh__fact_user_friend_agg_dbt_coin_mas ter_mrr_1_19_0 maanalyticsplatform…" at bounding box center [767, 406] width 1428 height 812
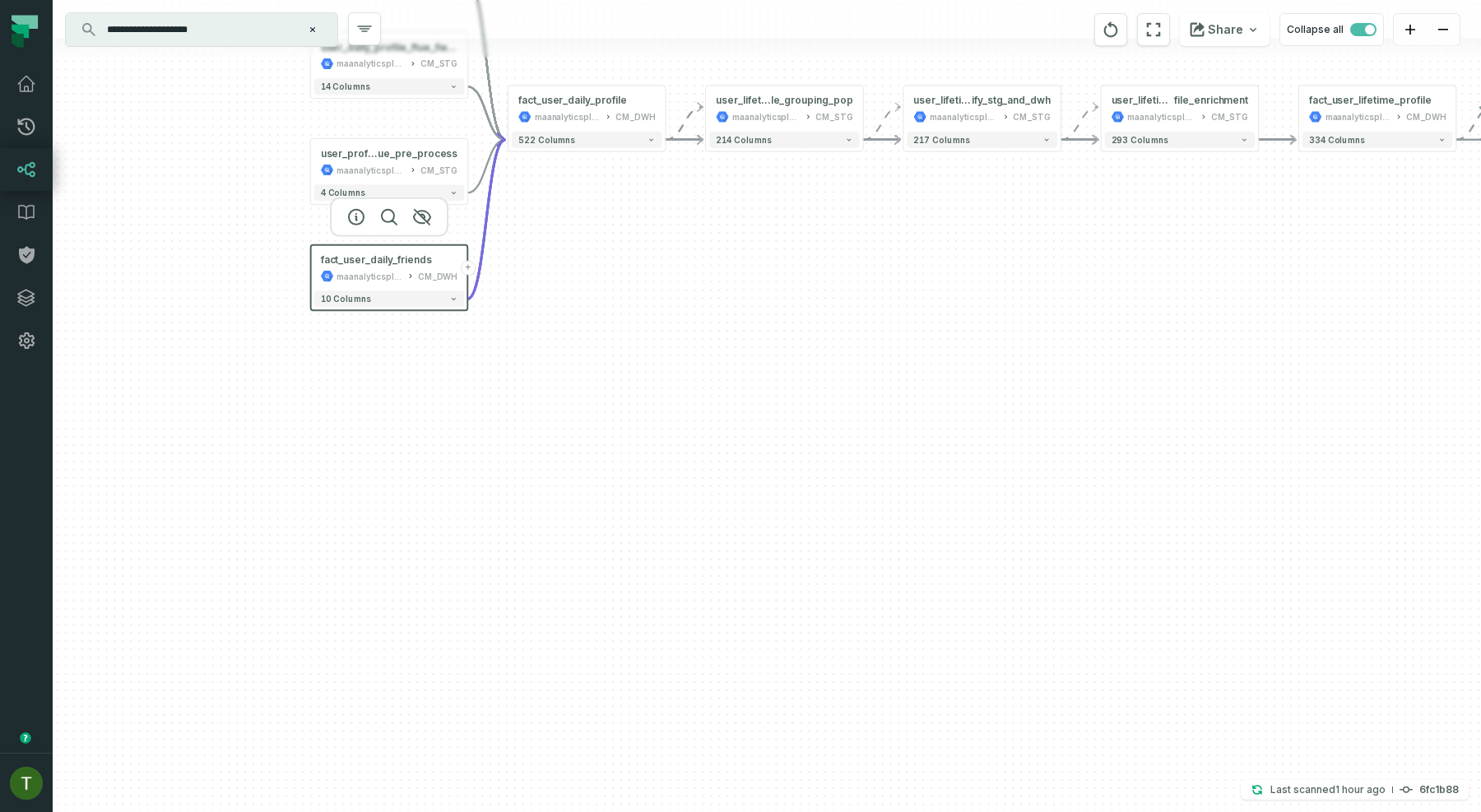
drag, startPoint x: 1106, startPoint y: 492, endPoint x: 589, endPoint y: 303, distance: 550.5
click at [589, 303] on div "- mrr_dwh__fact_user_friend_agg_dbt_coin_mas ter_mrr_1_19_0 maanalyticsplatform…" at bounding box center [767, 406] width 1428 height 812
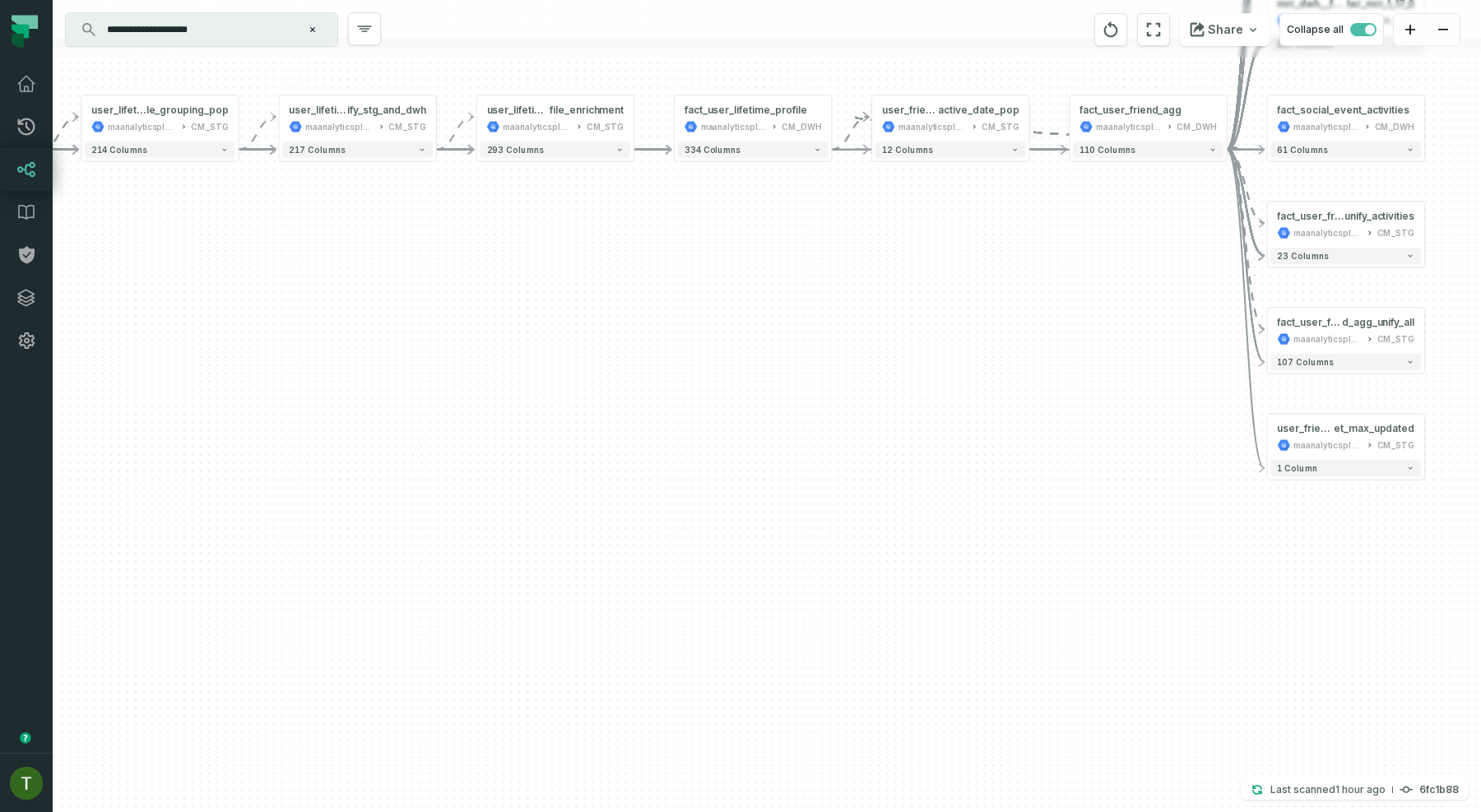
drag, startPoint x: 548, startPoint y: 322, endPoint x: 415, endPoint y: 394, distance: 151.2
click at [415, 394] on div "- mrr_dwh__fact_user_friend_agg_dbt_coin_mas ter_mrr_1_19_0 maanalyticsplatform…" at bounding box center [767, 406] width 1428 height 812
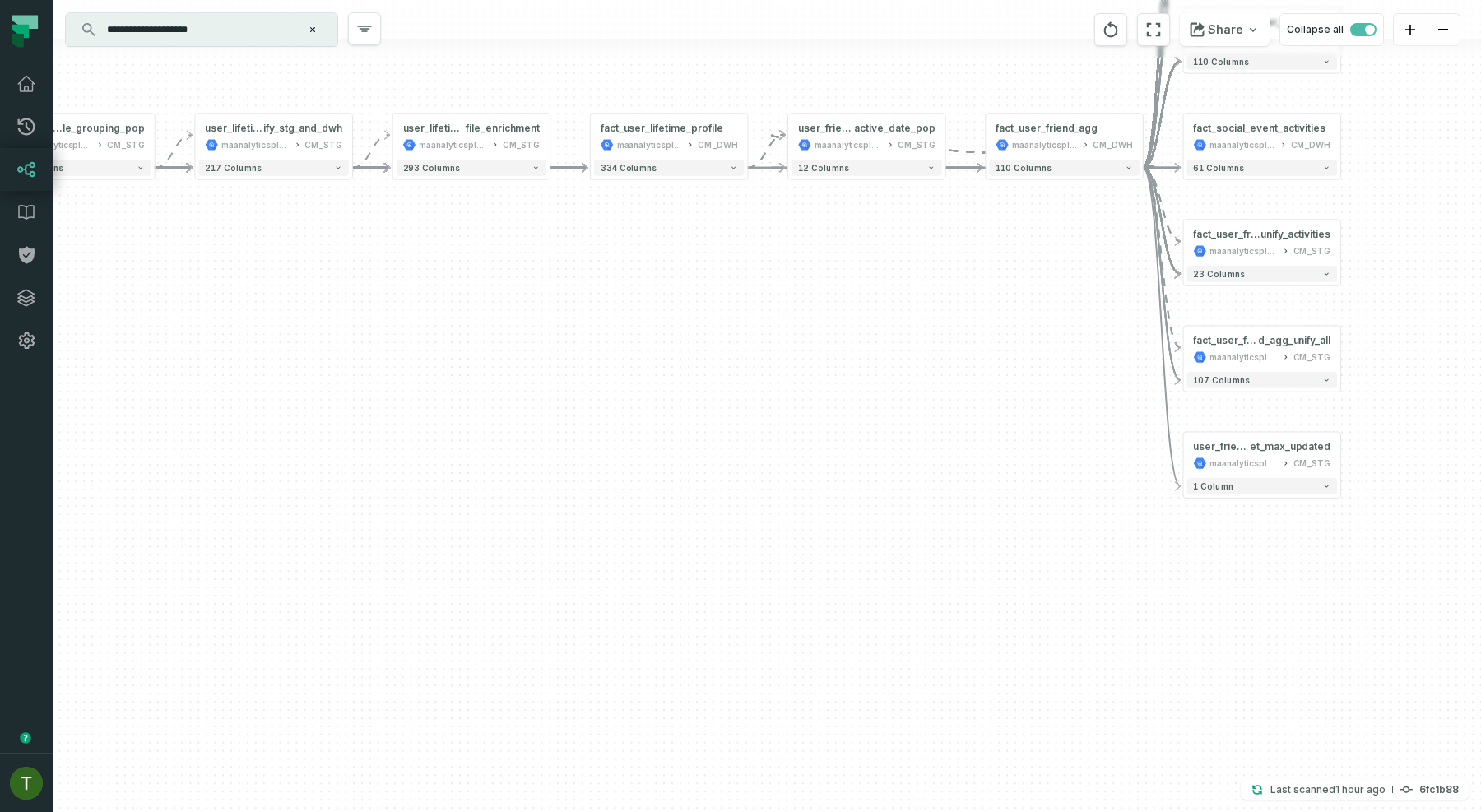
drag, startPoint x: 415, startPoint y: 394, endPoint x: 335, endPoint y: 414, distance: 82.5
click at [335, 413] on div "- mrr_dwh__fact_user_friend_agg_dbt_coin_mas ter_mrr_1_19_0 maanalyticsplatform…" at bounding box center [767, 406] width 1428 height 812
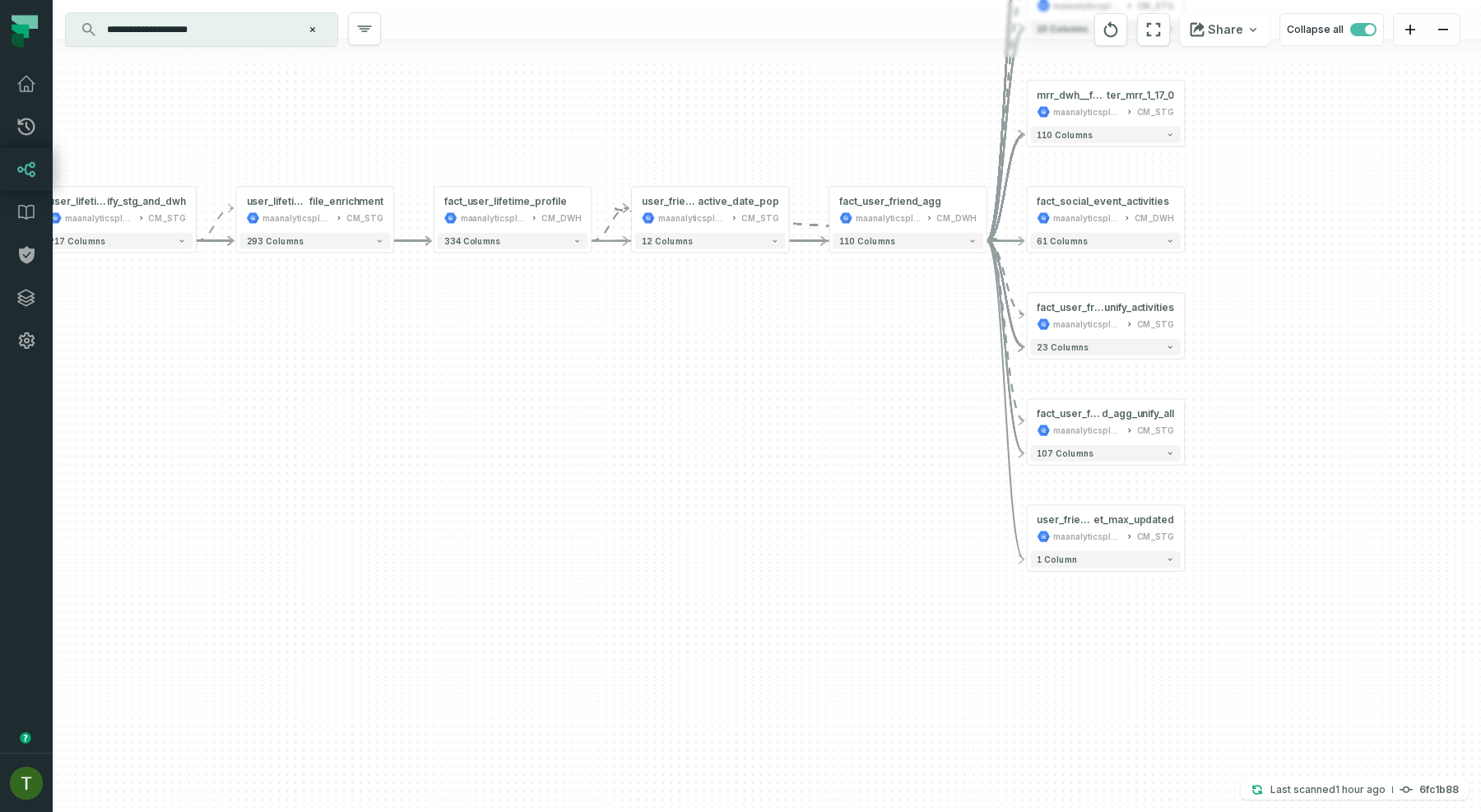
drag, startPoint x: 775, startPoint y: 298, endPoint x: 473, endPoint y: 465, distance: 345.1
click at [473, 465] on div "- mrr_dwh__fact_user_friend_agg_dbt_coin_mas ter_mrr_1_19_0 maanalyticsplatform…" at bounding box center [767, 406] width 1428 height 812
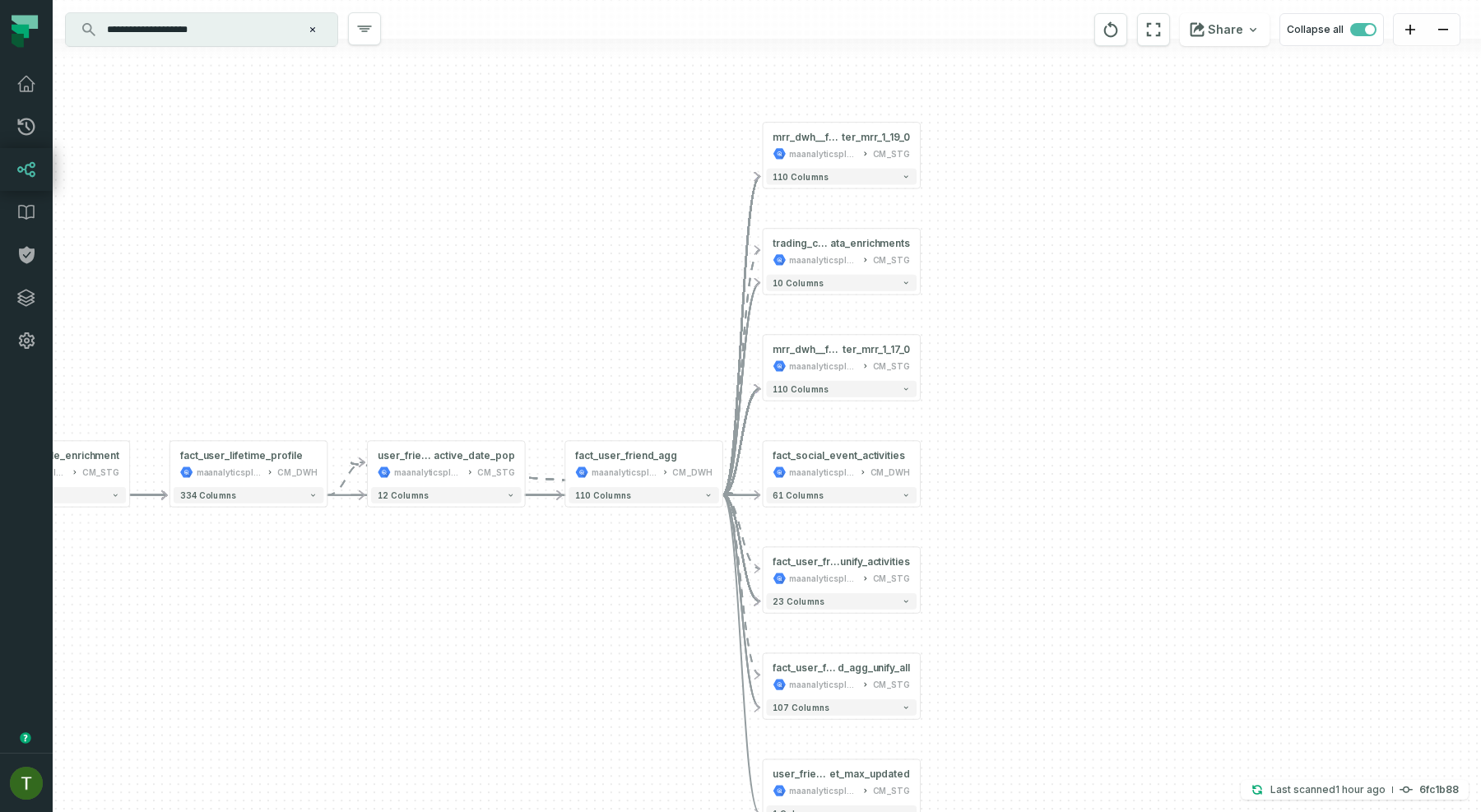
drag, startPoint x: 473, startPoint y: 465, endPoint x: 367, endPoint y: 629, distance: 195.3
click at [367, 629] on div "- mrr_dwh__fact_user_friend_agg_dbt_coin_mas ter_mrr_1_19_0 maanalyticsplatform…" at bounding box center [767, 406] width 1428 height 812
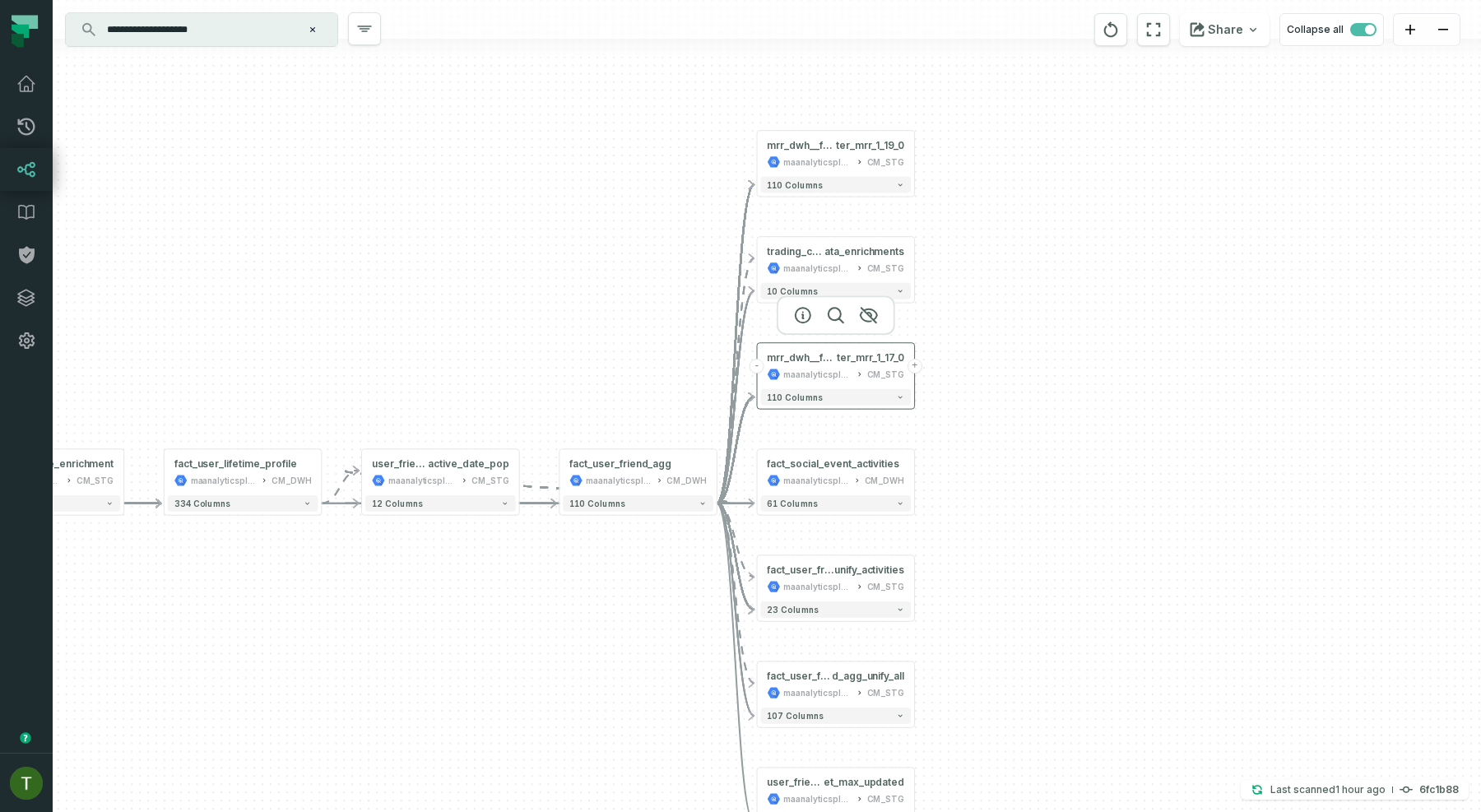
click at [918, 366] on button "+" at bounding box center [915, 366] width 14 height 14
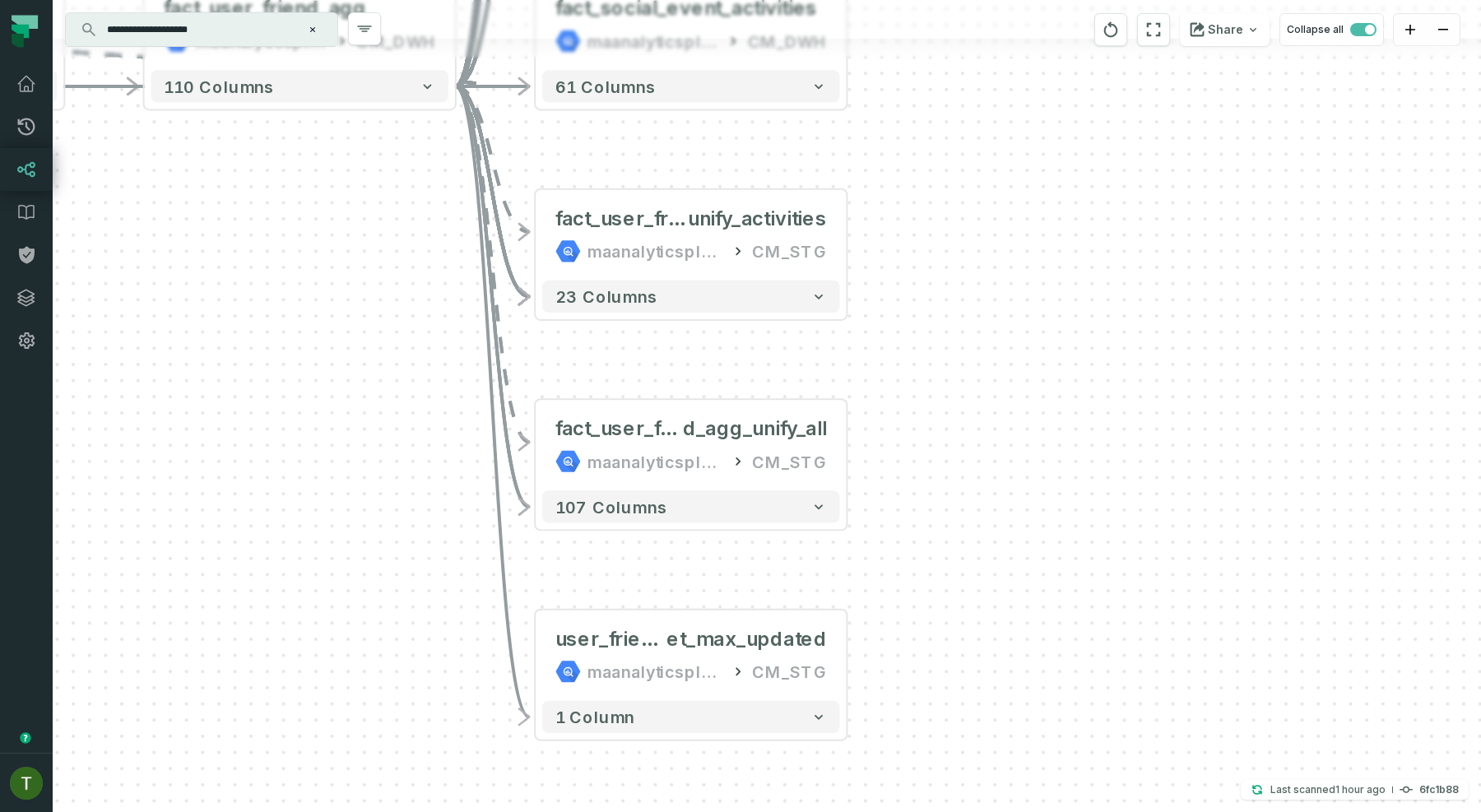
drag, startPoint x: 823, startPoint y: 613, endPoint x: 1163, endPoint y: 2, distance: 699.2
click at [1163, 2] on div "+ _pull_friends_data maanalyticsplatform CM_STG + 2 columns - mrr_dwh__fact_use…" at bounding box center [767, 406] width 1428 height 812
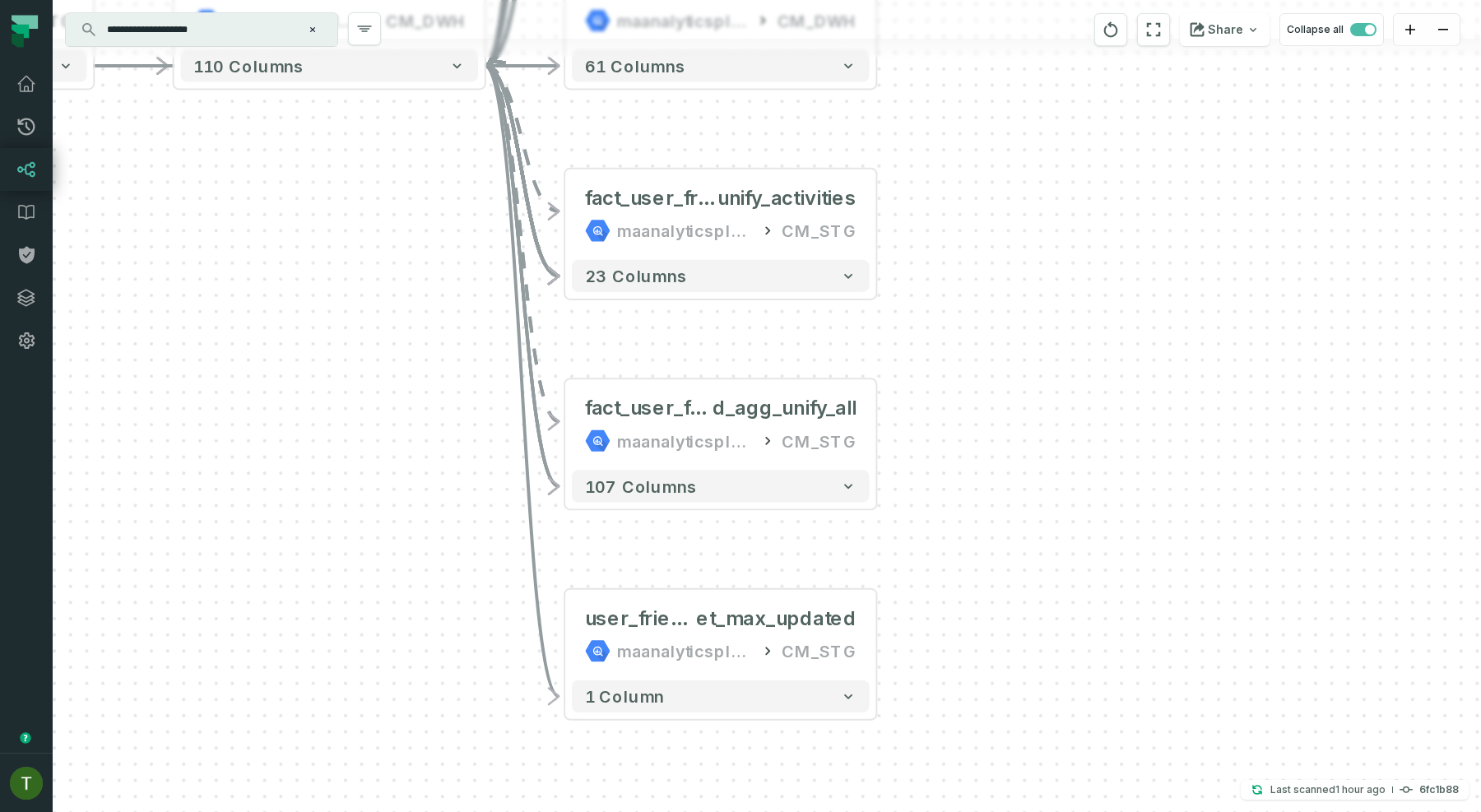
drag, startPoint x: 1109, startPoint y: 77, endPoint x: 1015, endPoint y: 313, distance: 254.0
click at [1015, 313] on div "+ _pull_friends_data maanalyticsplatform CM_STG + 2 columns - mrr_dwh__fact_use…" at bounding box center [767, 406] width 1428 height 812
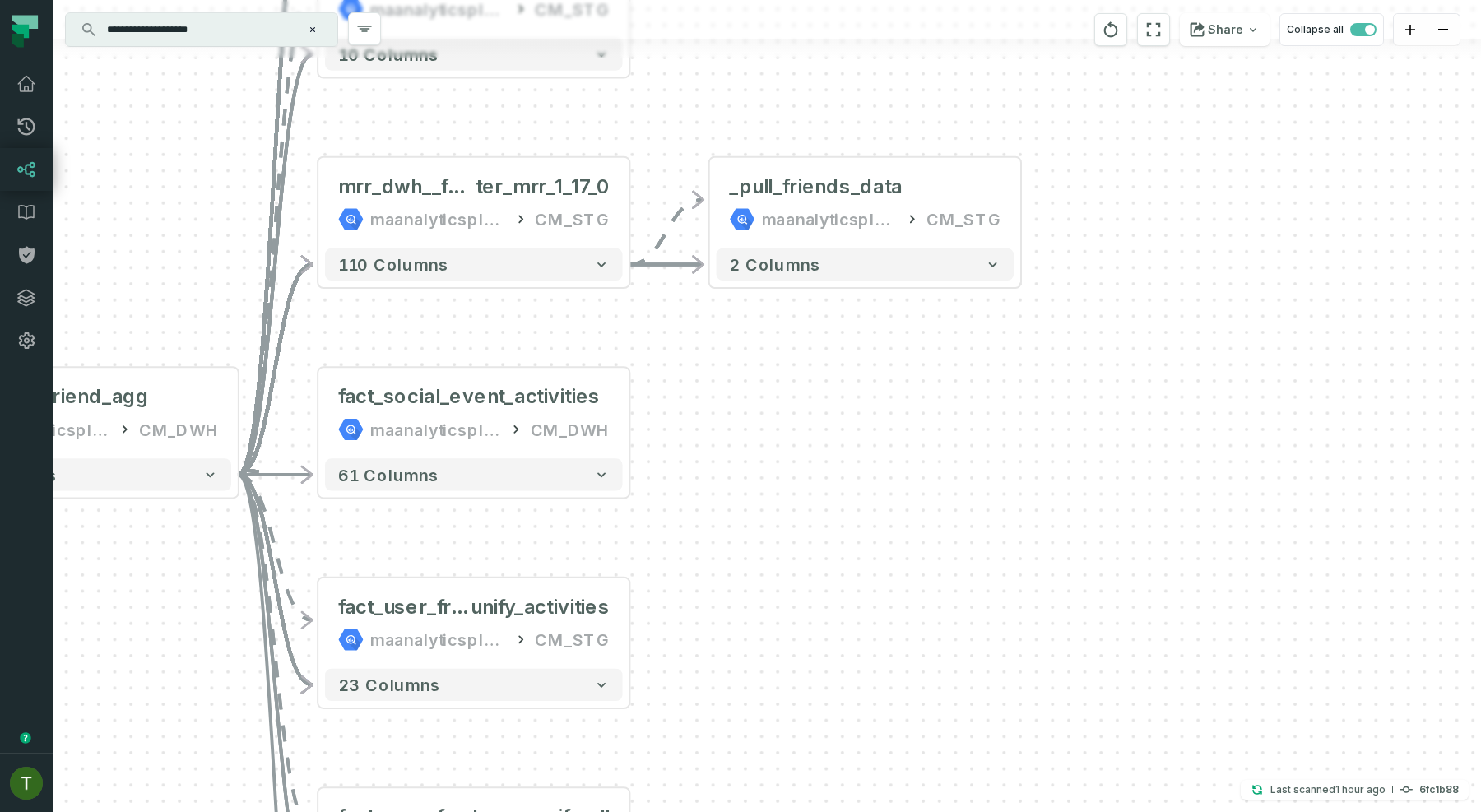
drag, startPoint x: 884, startPoint y: 395, endPoint x: 811, endPoint y: 522, distance: 146.5
click at [811, 522] on div "+ _pull_friends_data maanalyticsplatform CM_STG + 2 columns - mrr_dwh__fact_use…" at bounding box center [767, 406] width 1428 height 812
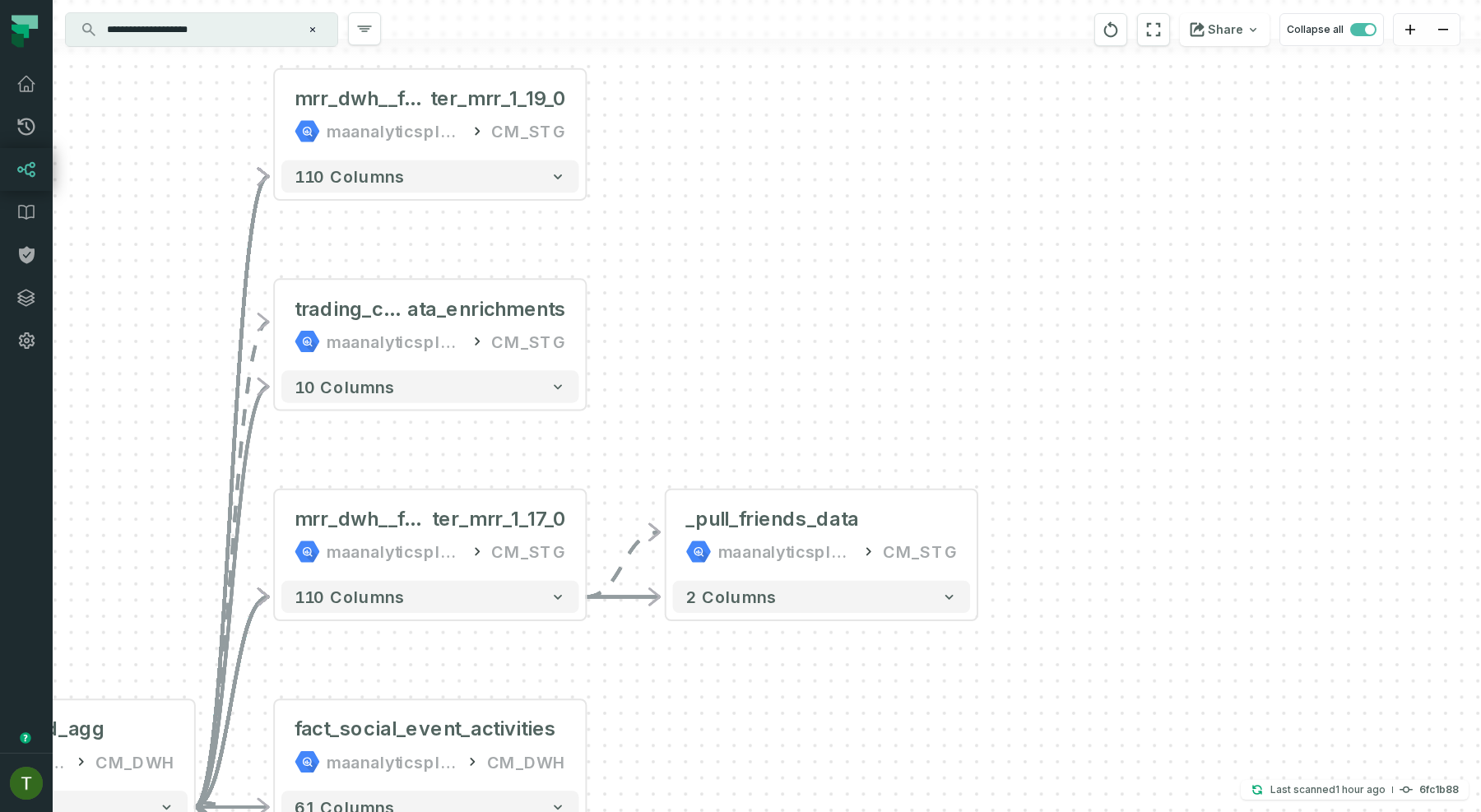
drag, startPoint x: 746, startPoint y: 466, endPoint x: 776, endPoint y: 665, distance: 201.2
click at [776, 665] on div "+ _pull_friends_data maanalyticsplatform CM_STG + 2 columns - mrr_dwh__fact_use…" at bounding box center [767, 406] width 1428 height 812
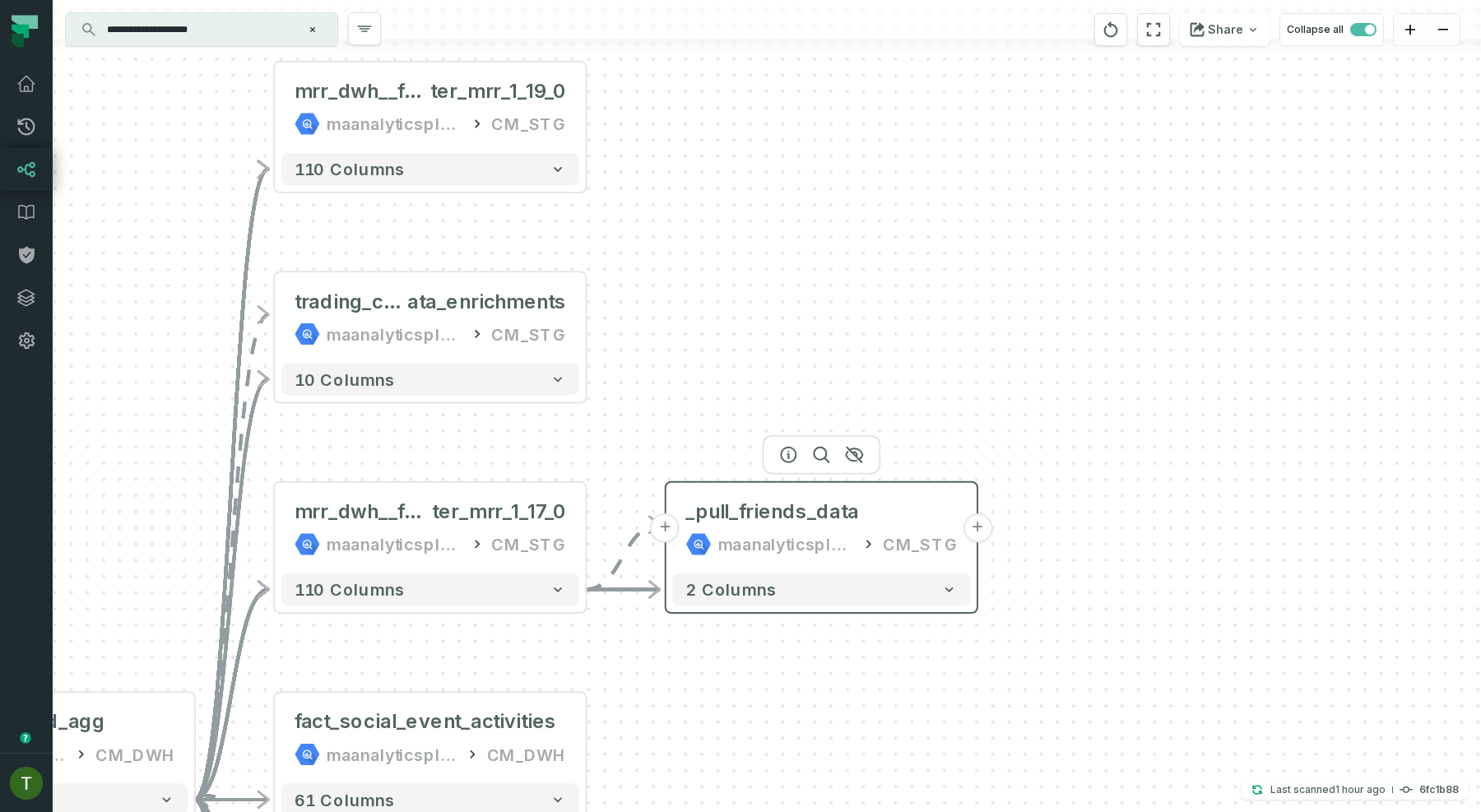
click at [884, 543] on div "maanalyticsplatform CM_STG" at bounding box center [821, 543] width 271 height 25
click at [861, 584] on button "2 columns" at bounding box center [820, 589] width 297 height 32
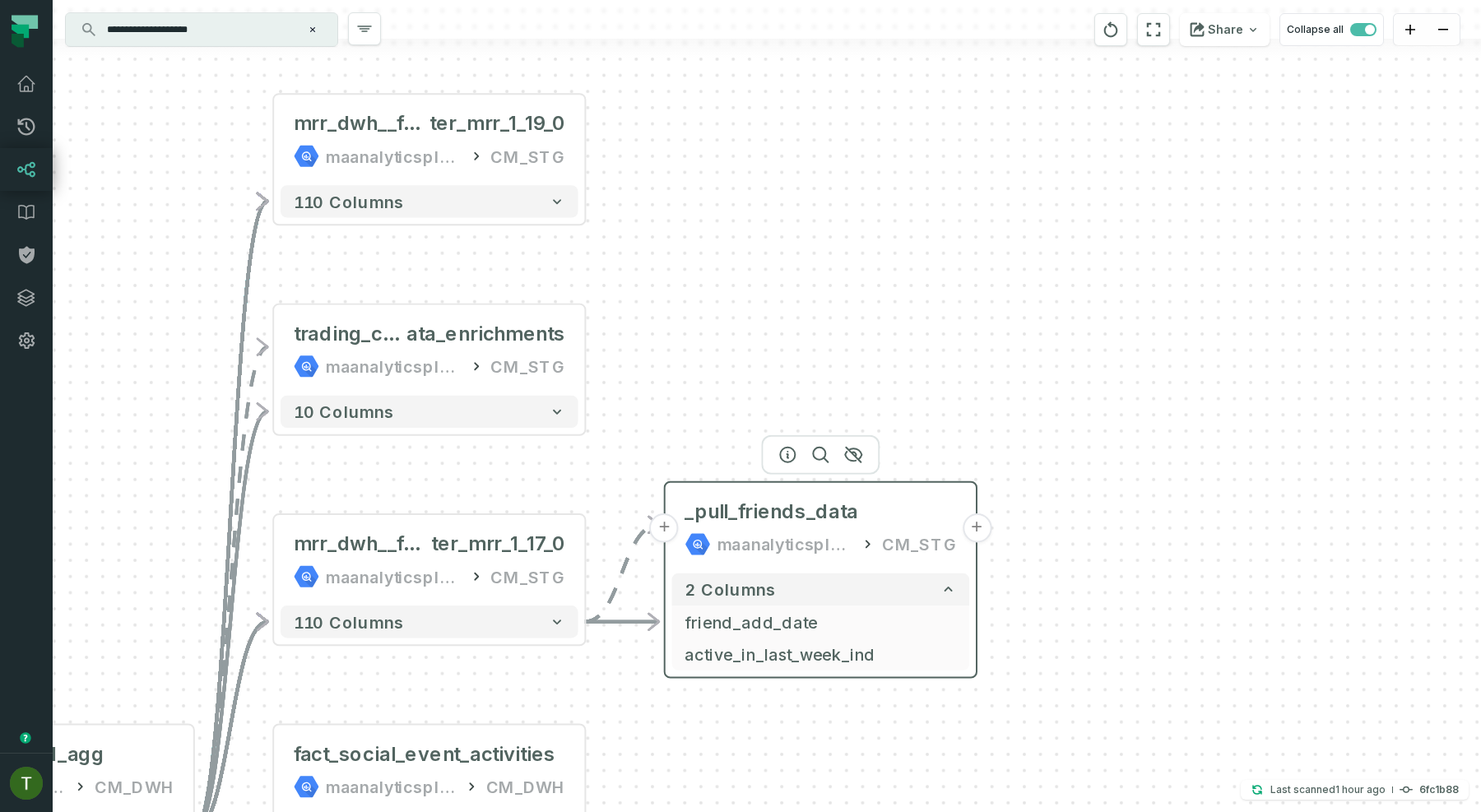
click at [717, 545] on div "maanalyticsplatform" at bounding box center [785, 543] width 136 height 25
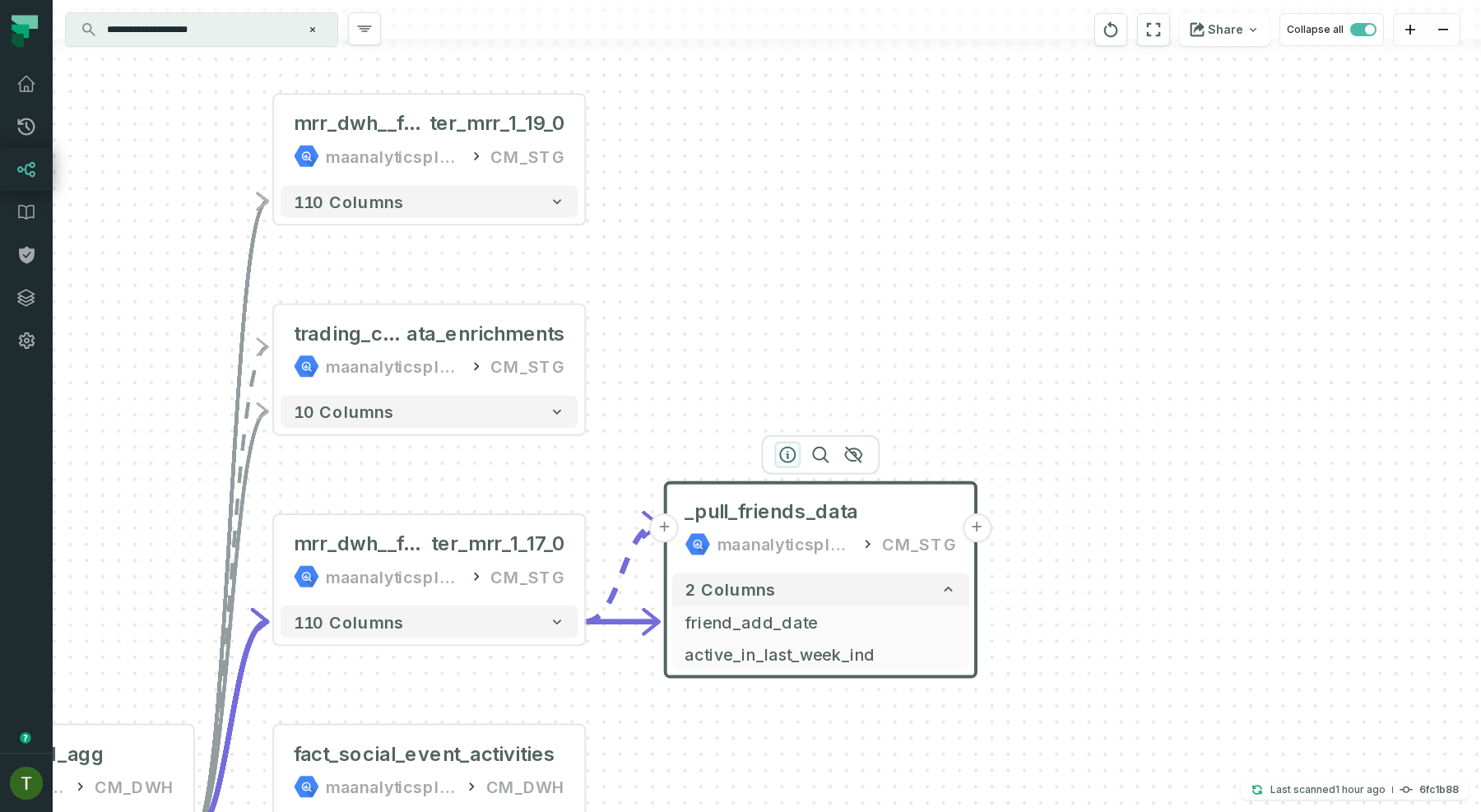
click at [797, 460] on icon "button" at bounding box center [787, 455] width 20 height 20
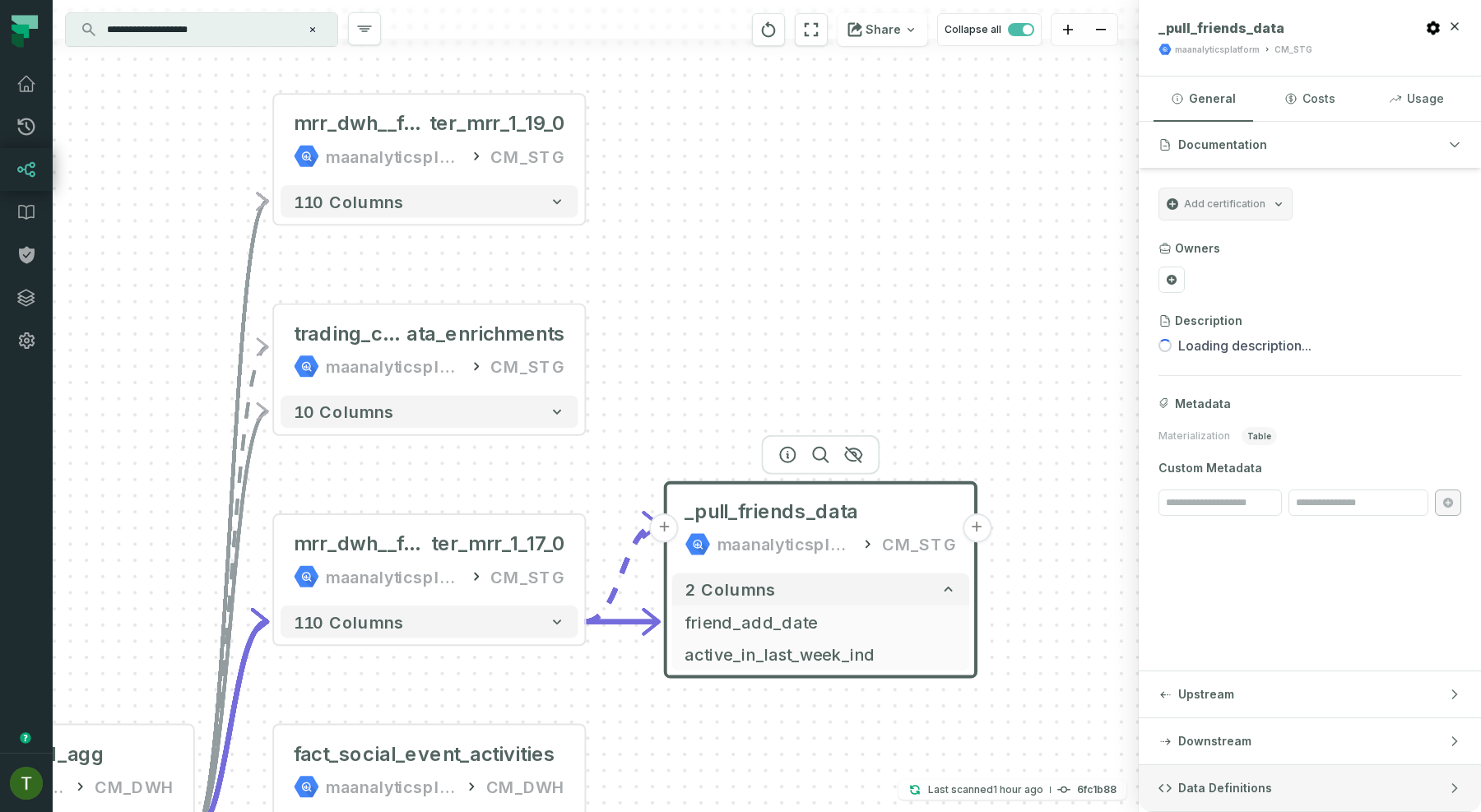
click at [1184, 784] on span "Data Definitions" at bounding box center [1225, 788] width 93 height 16
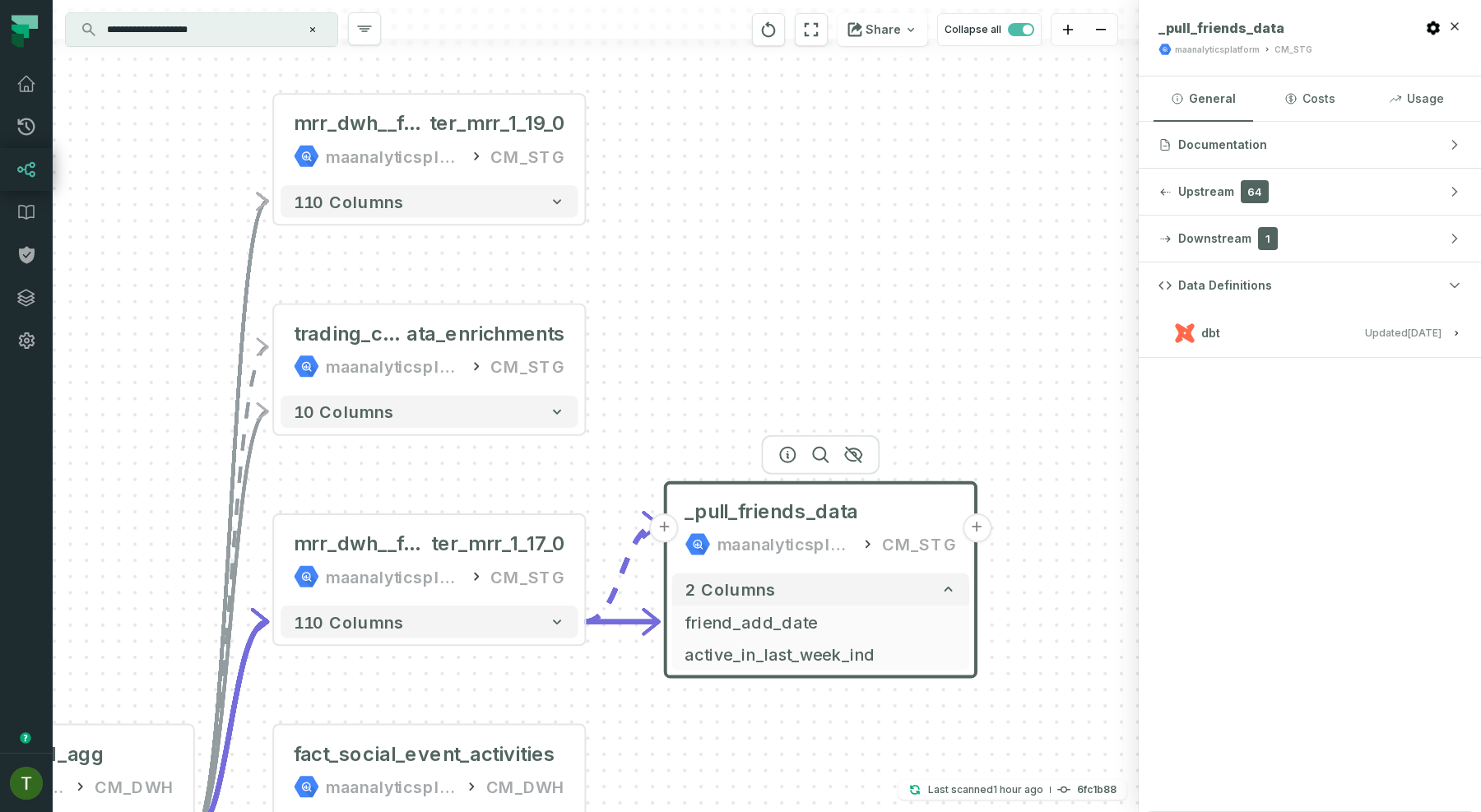
drag, startPoint x: 1184, startPoint y: 784, endPoint x: 1201, endPoint y: 472, distance: 312.5
click at [1201, 472] on div "Data Definitions dbt Updated 9/17/2025, 3:37:01 PM" at bounding box center [1309, 537] width 342 height 550
click at [1271, 326] on button "dbt Updated [DATE] 3:37:01 PM" at bounding box center [1309, 332] width 303 height 22
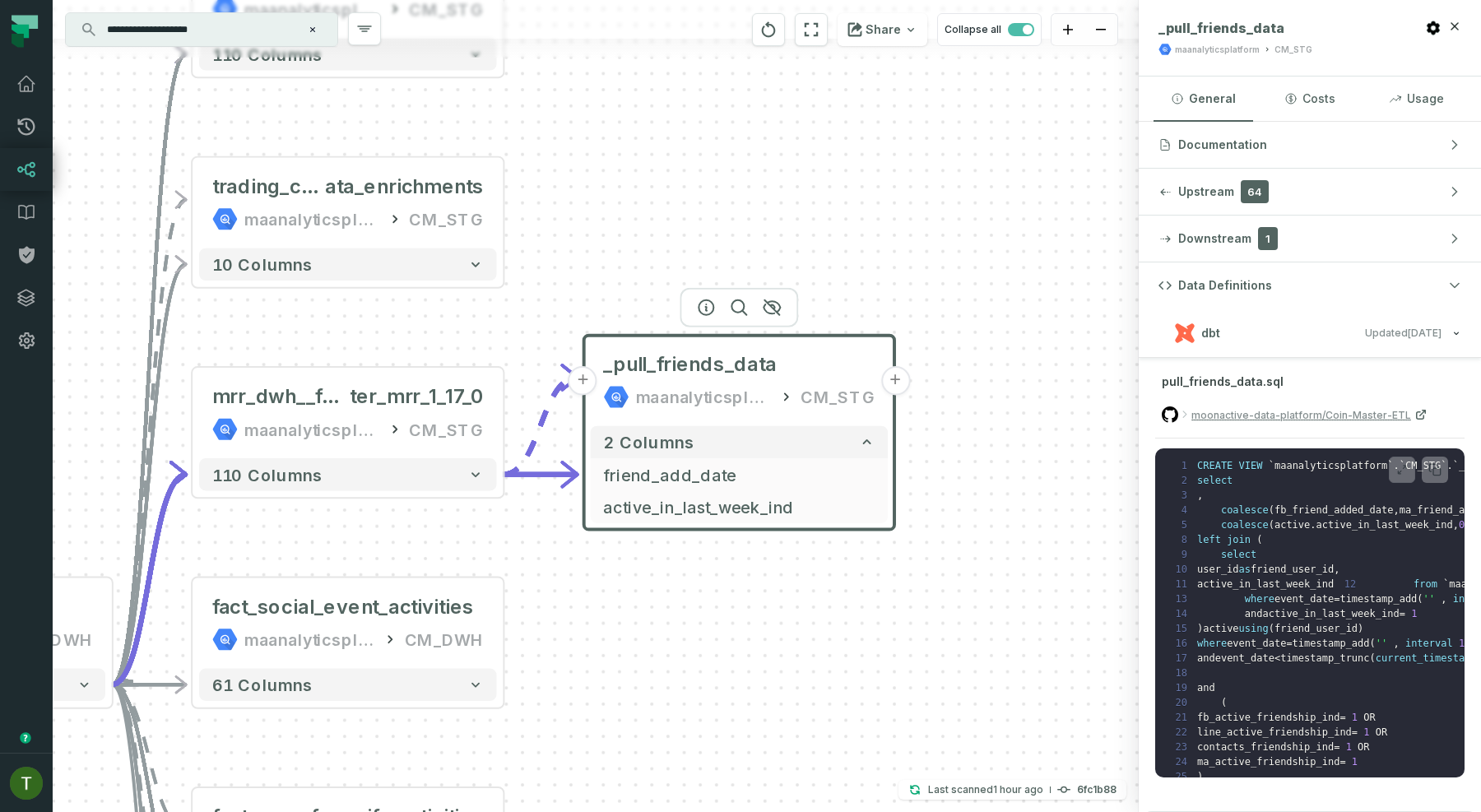
drag, startPoint x: 952, startPoint y: 437, endPoint x: 807, endPoint y: 192, distance: 284.7
click at [807, 192] on div "+ _pull_friends_data maanalyticsplatform CM_STG + 2 columns - friend_add_date +…" at bounding box center [596, 406] width 1086 height 812
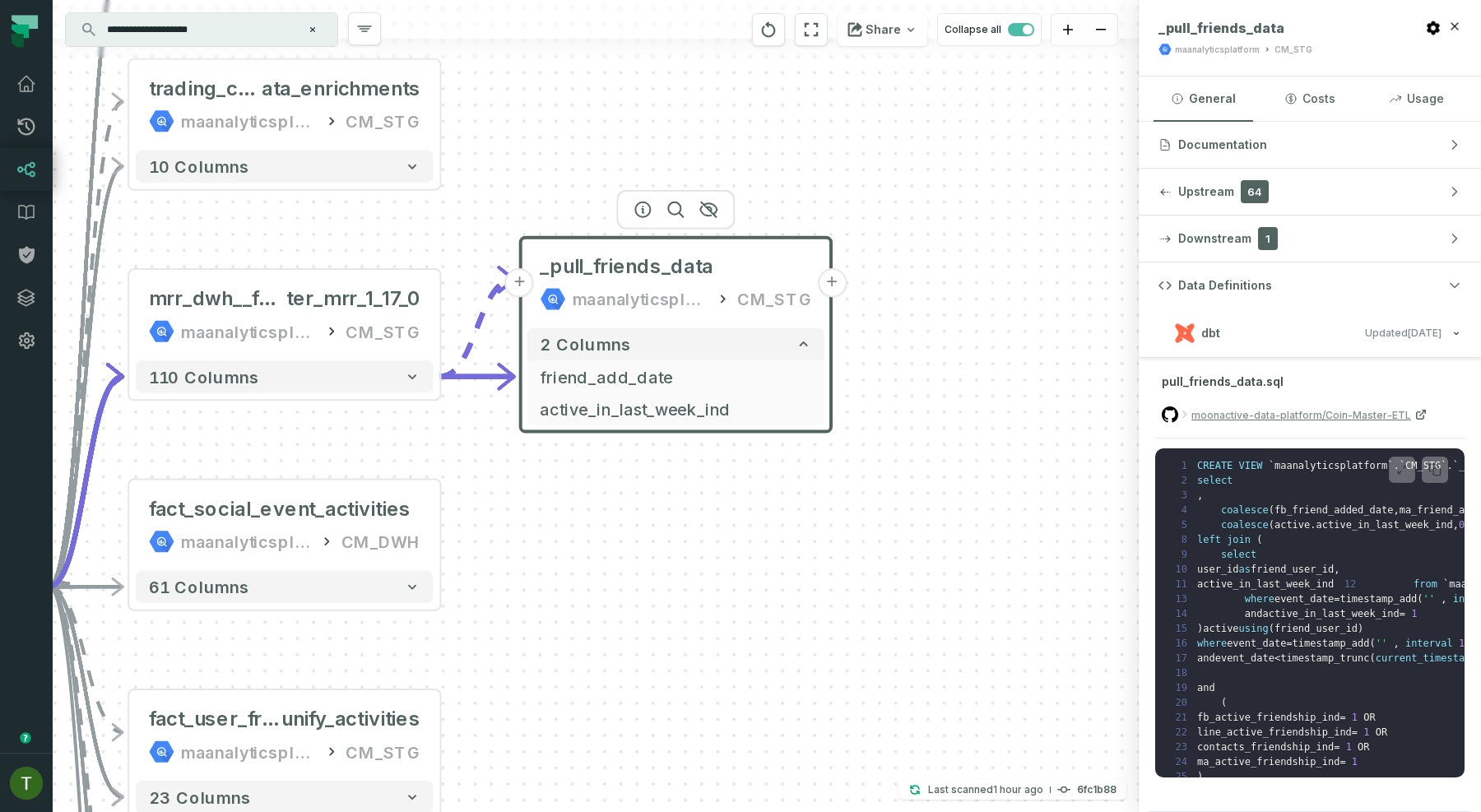
click at [830, 287] on button "+" at bounding box center [831, 282] width 29 height 29
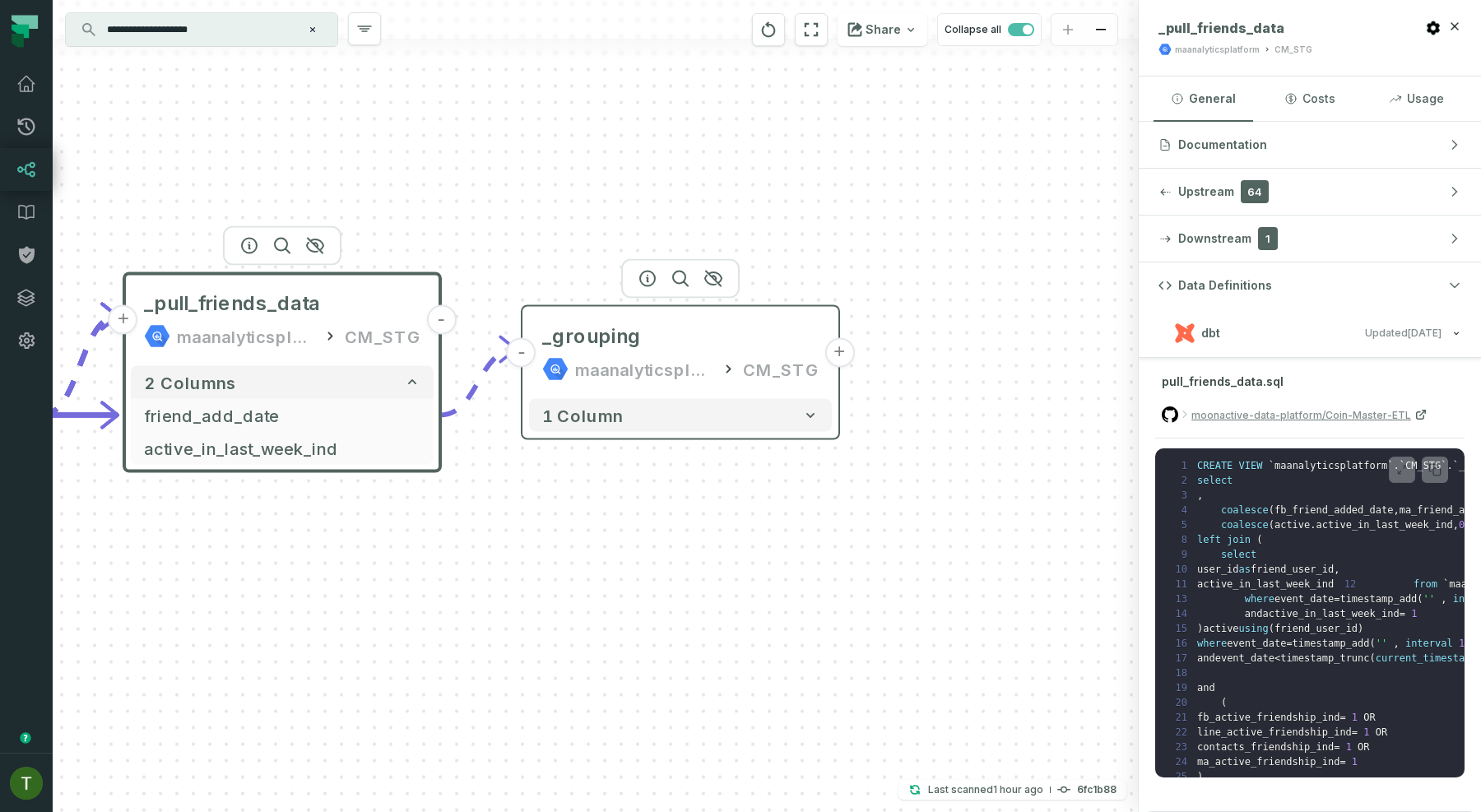
drag, startPoint x: 750, startPoint y: 364, endPoint x: 881, endPoint y: 281, distance: 155.1
click at [838, 307] on header "- _grouping maanalyticsplatform CM_STG +" at bounding box center [680, 349] width 316 height 85
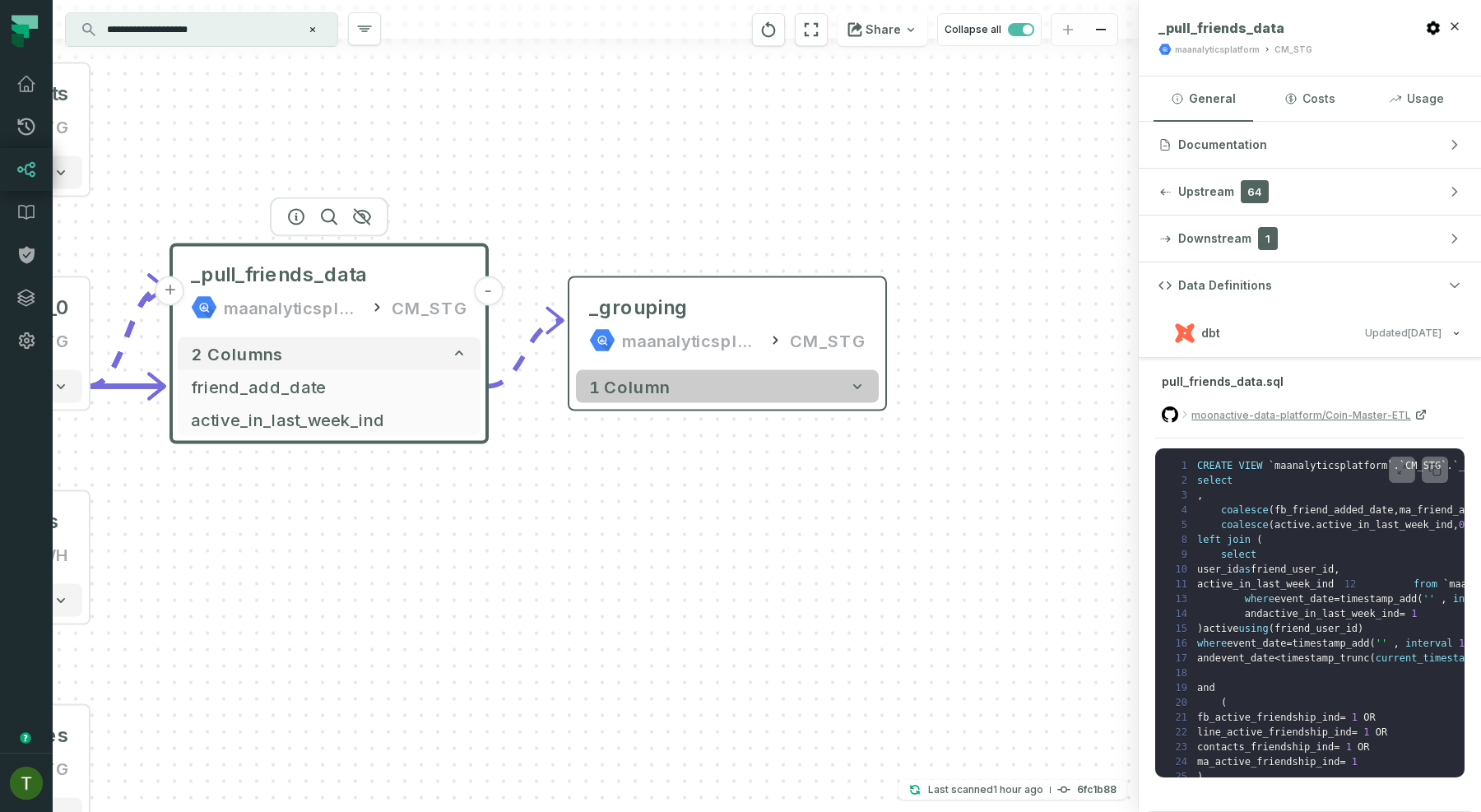
click at [713, 384] on button "1 column" at bounding box center [727, 386] width 303 height 33
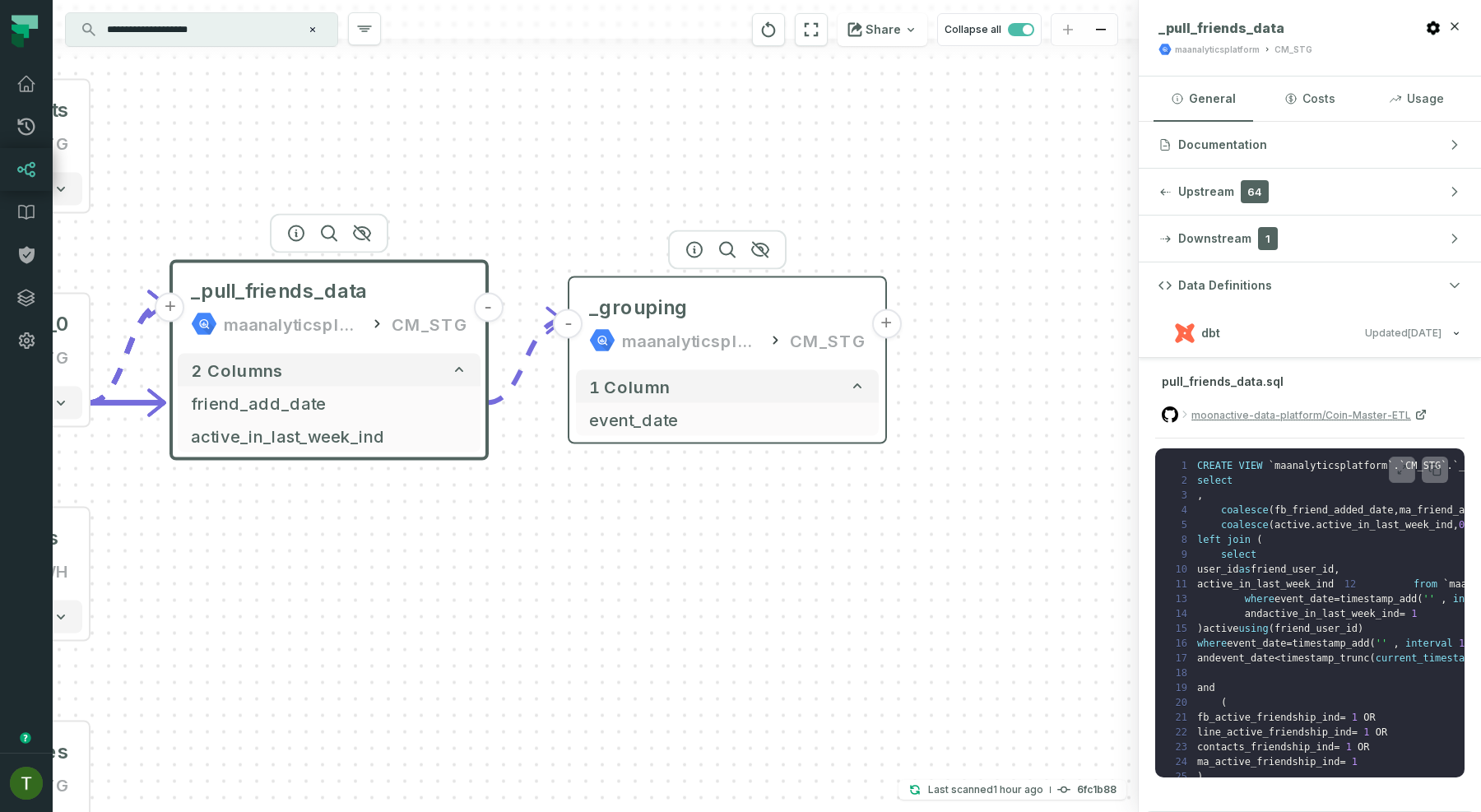
click at [887, 324] on button "+" at bounding box center [886, 323] width 30 height 30
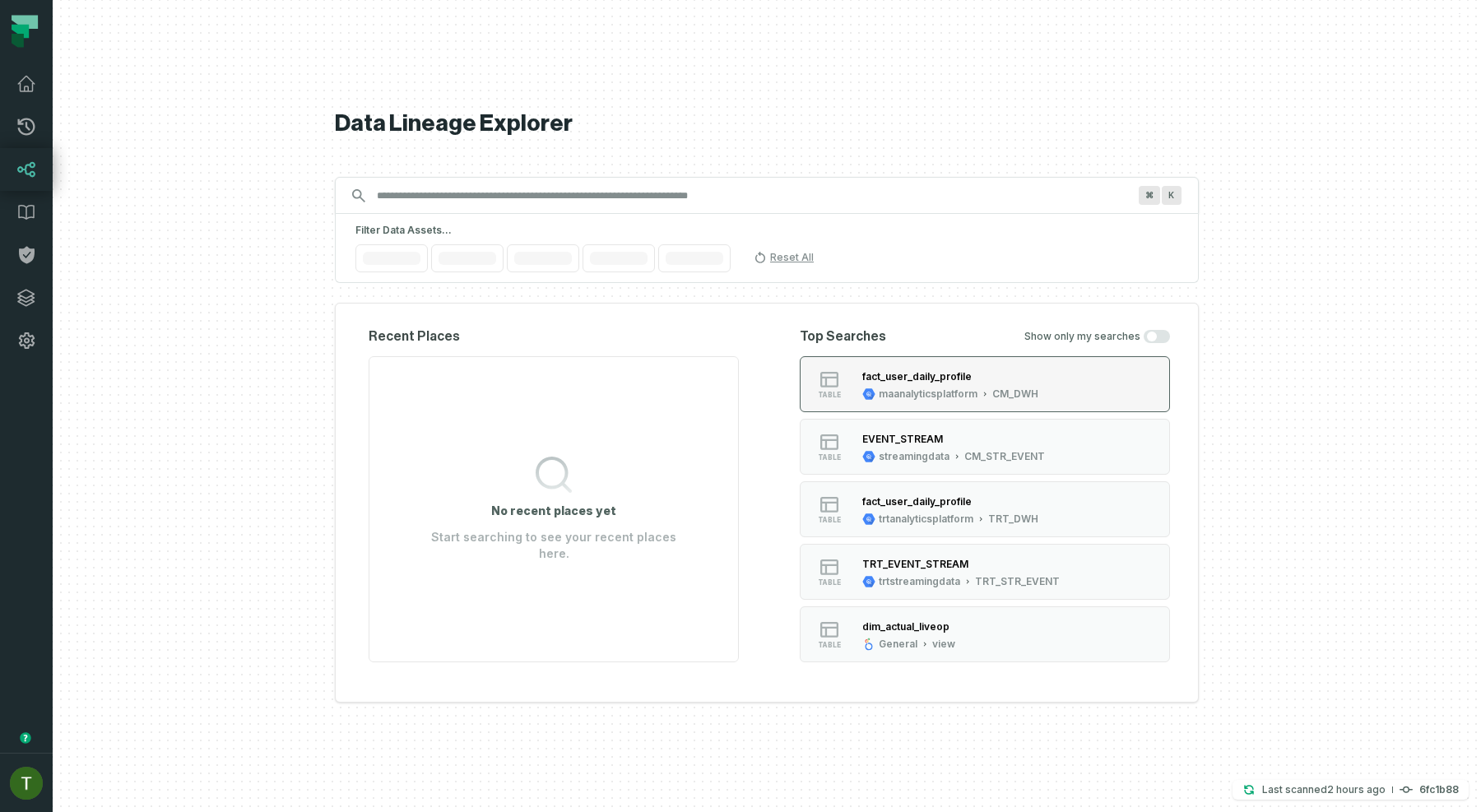
click at [873, 388] on icon "button" at bounding box center [869, 393] width 13 height 13
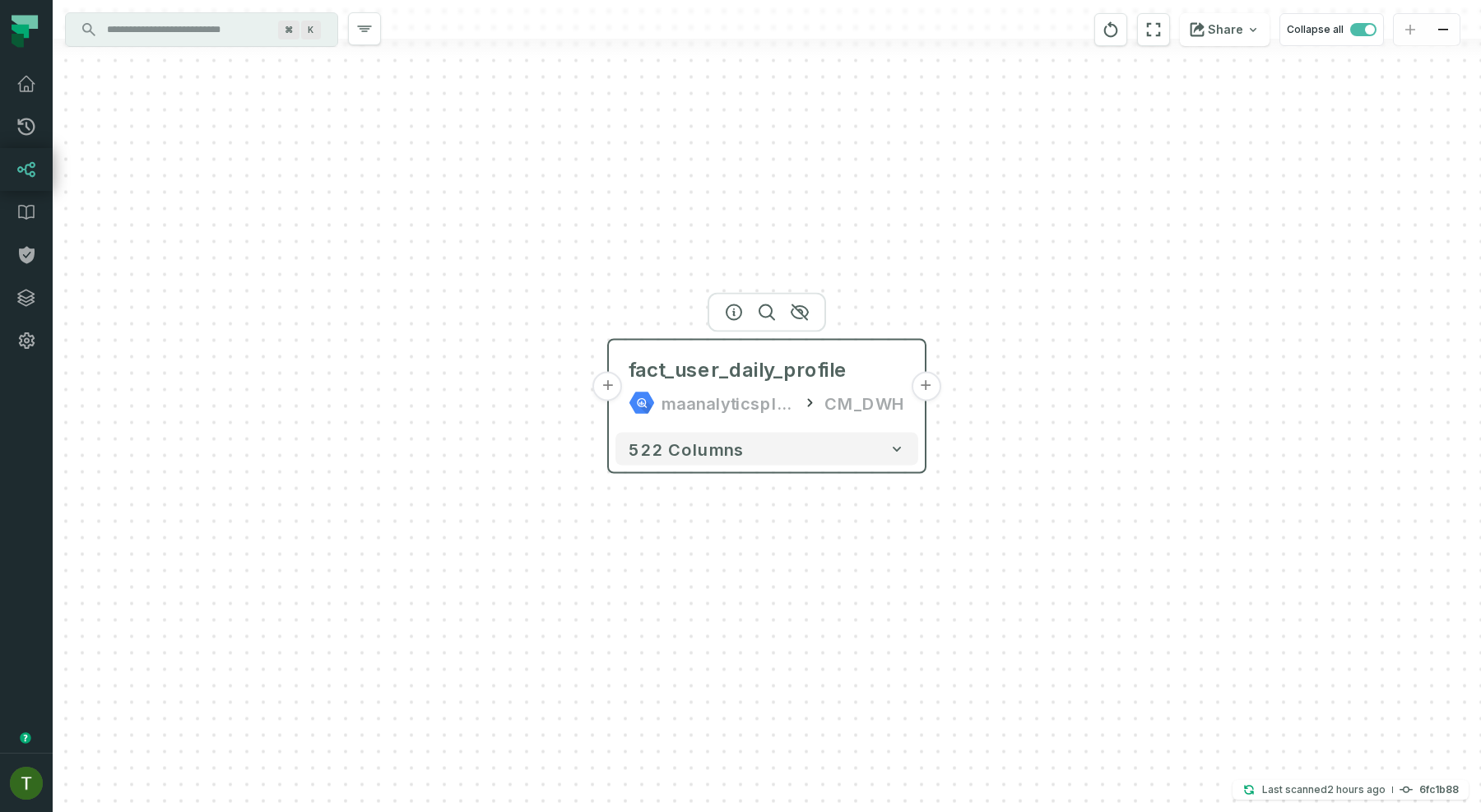
click at [919, 385] on button "+" at bounding box center [926, 386] width 30 height 30
click at [608, 384] on button "+" at bounding box center [607, 386] width 30 height 30
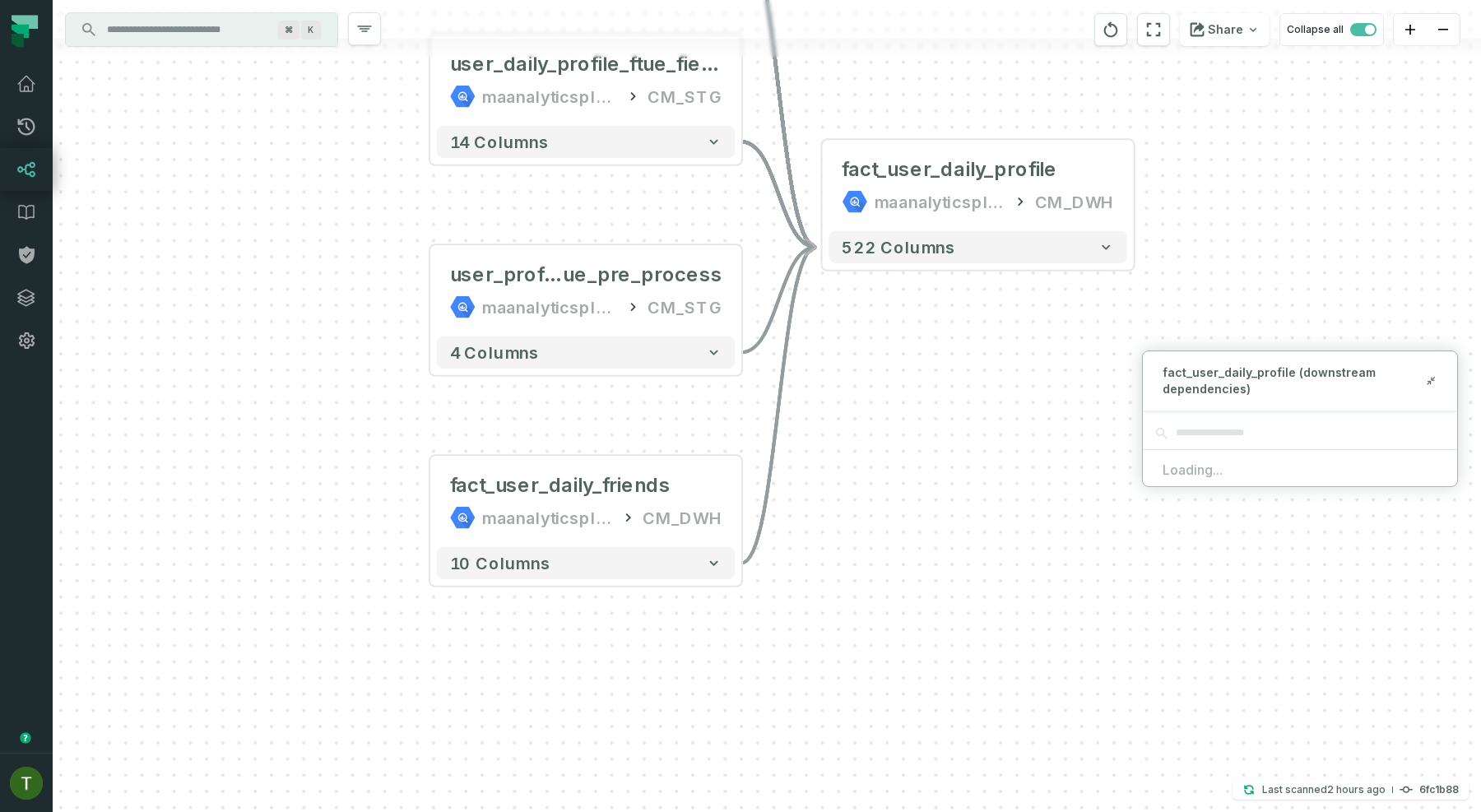
drag, startPoint x: 832, startPoint y: 716, endPoint x: 649, endPoint y: 434, distance: 336.2
click at [649, 434] on div "+ fact_user_daily_profile maanalyticsplatform CM_STG + 492 columns + user_daily…" at bounding box center [767, 406] width 1428 height 812
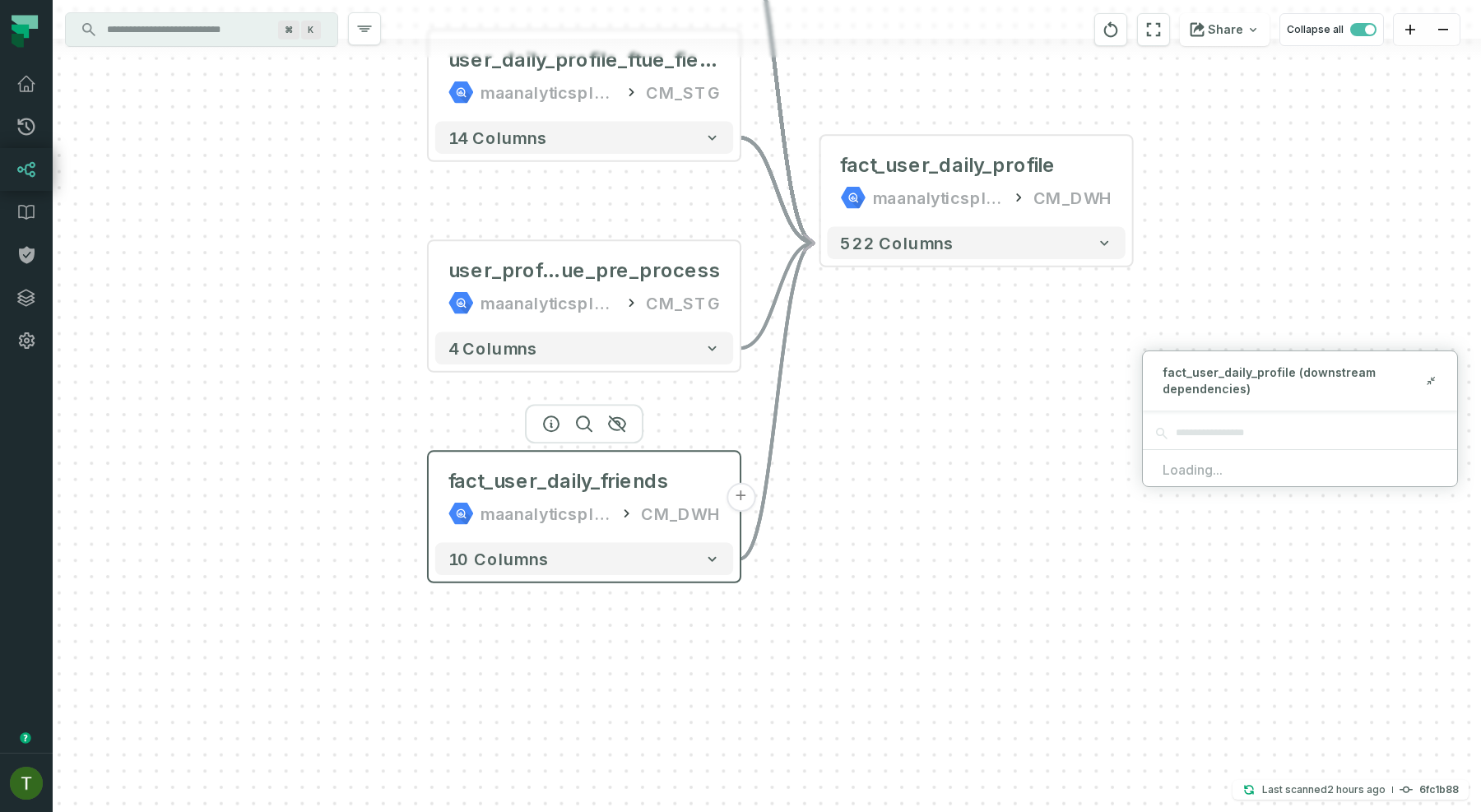
click at [738, 498] on button "+" at bounding box center [740, 497] width 29 height 29
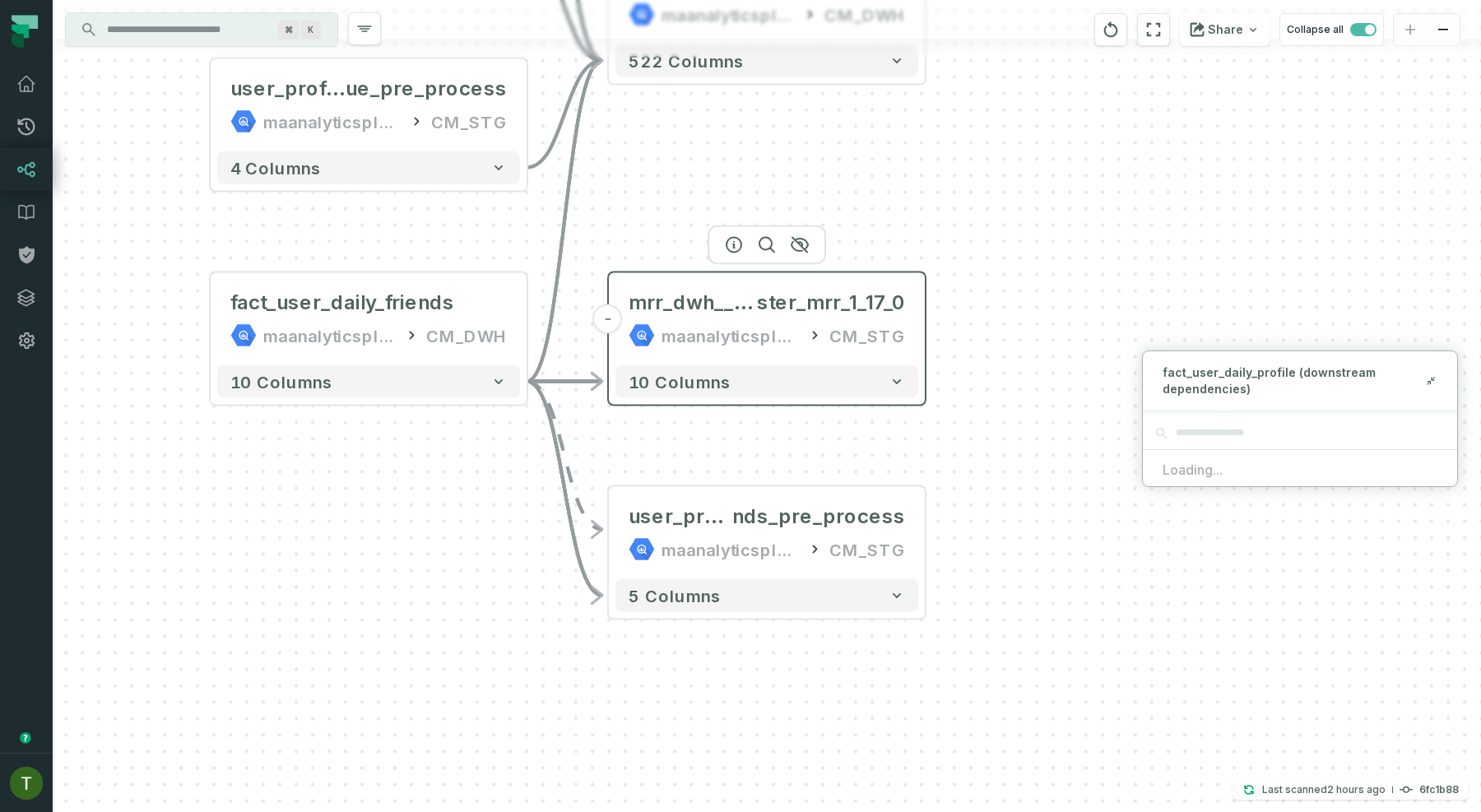
click at [910, 331] on div "mrr_dwh__fact_user_daily_friends_dbt_coin_ma ster_mrr_1_17_0 maanalyticsplatfor…" at bounding box center [767, 319] width 303 height 79
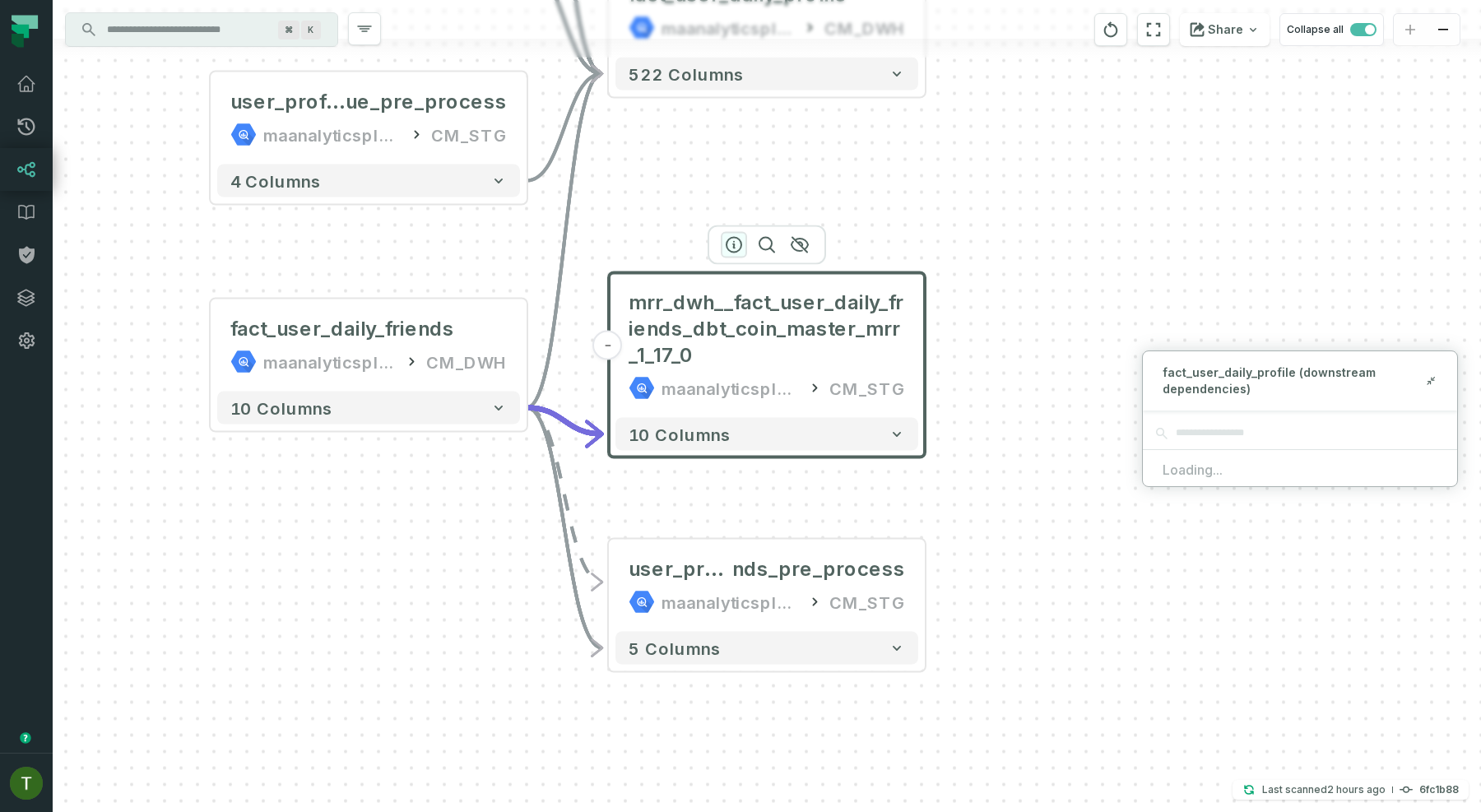
click at [733, 243] on icon "button" at bounding box center [733, 245] width 14 height 14
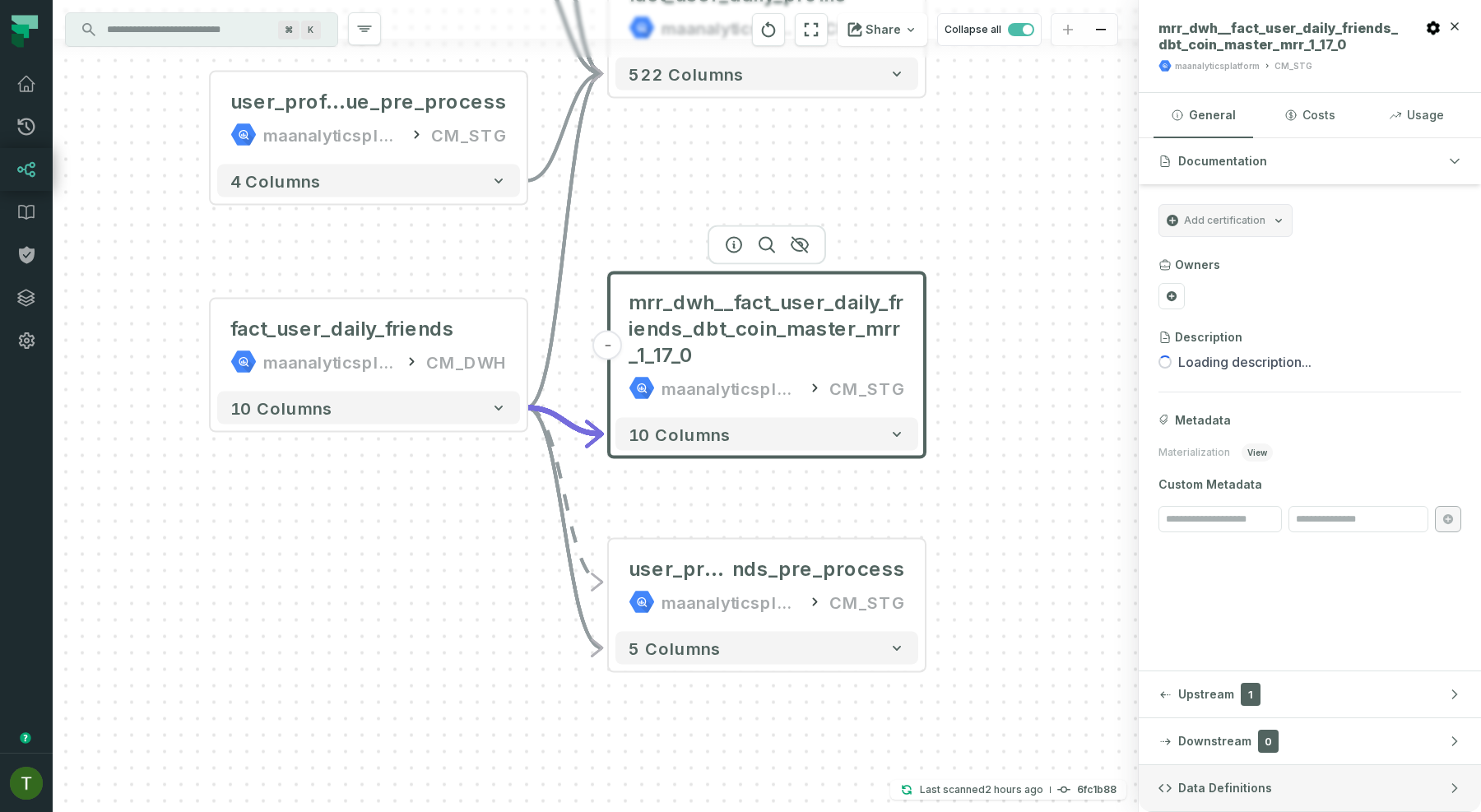
click at [1243, 796] on button "Data Definitions" at bounding box center [1309, 788] width 342 height 46
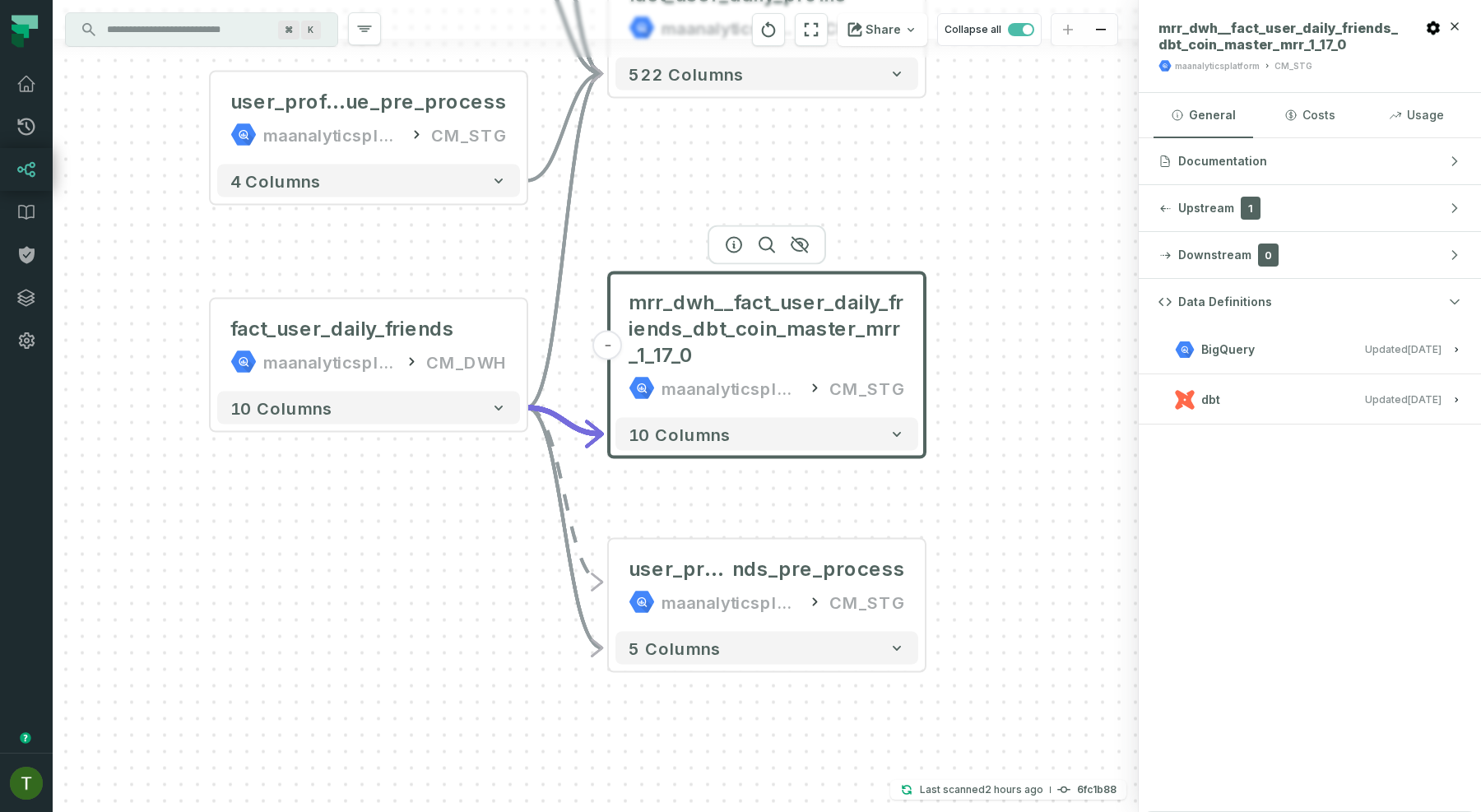
click at [1326, 412] on h3 "dbt Updated [DATE] 3:37:01 PM" at bounding box center [1309, 400] width 342 height 49
click at [1335, 408] on button "dbt Updated [DATE] 3:37:01 PM" at bounding box center [1309, 399] width 303 height 22
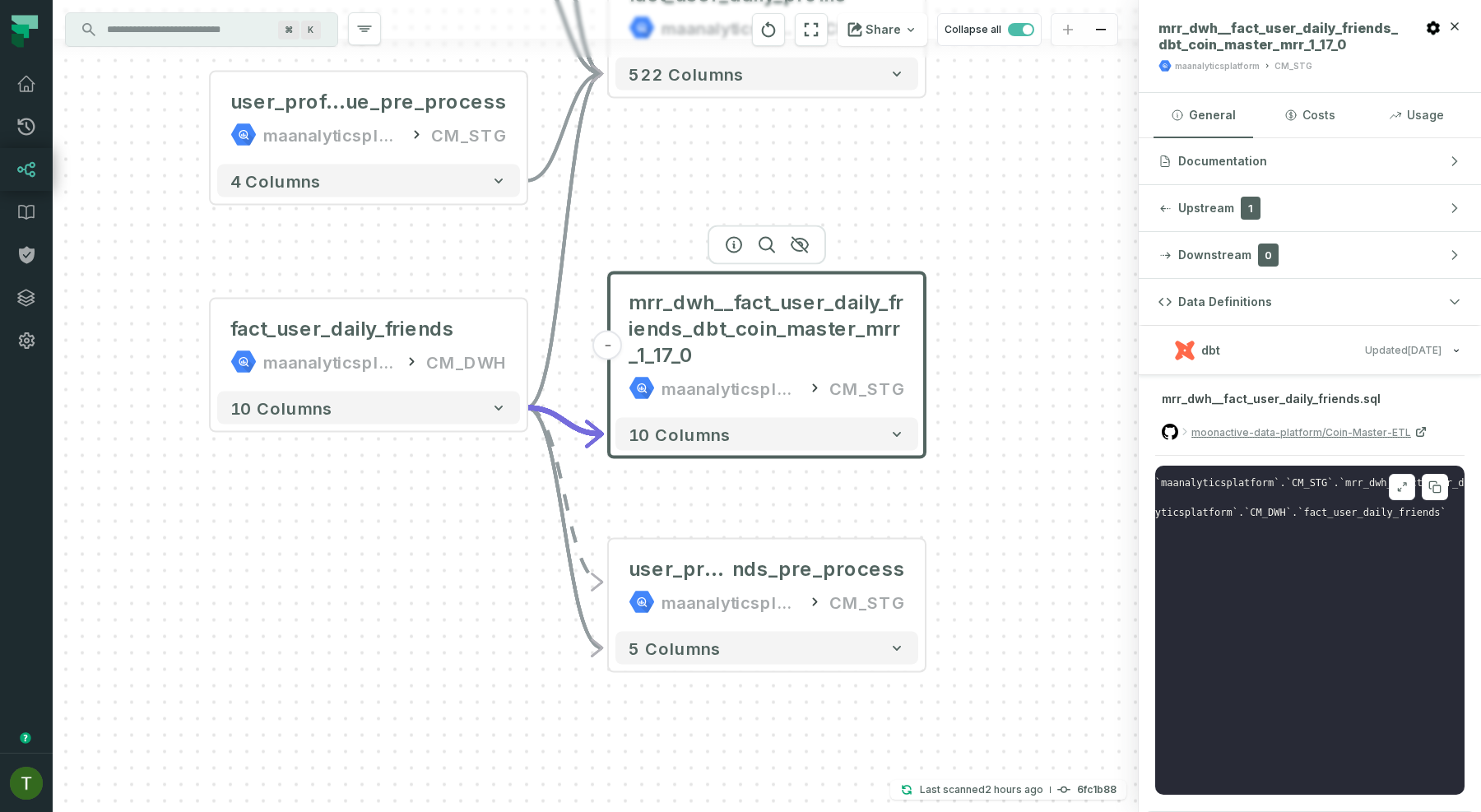
scroll to position [0, 139]
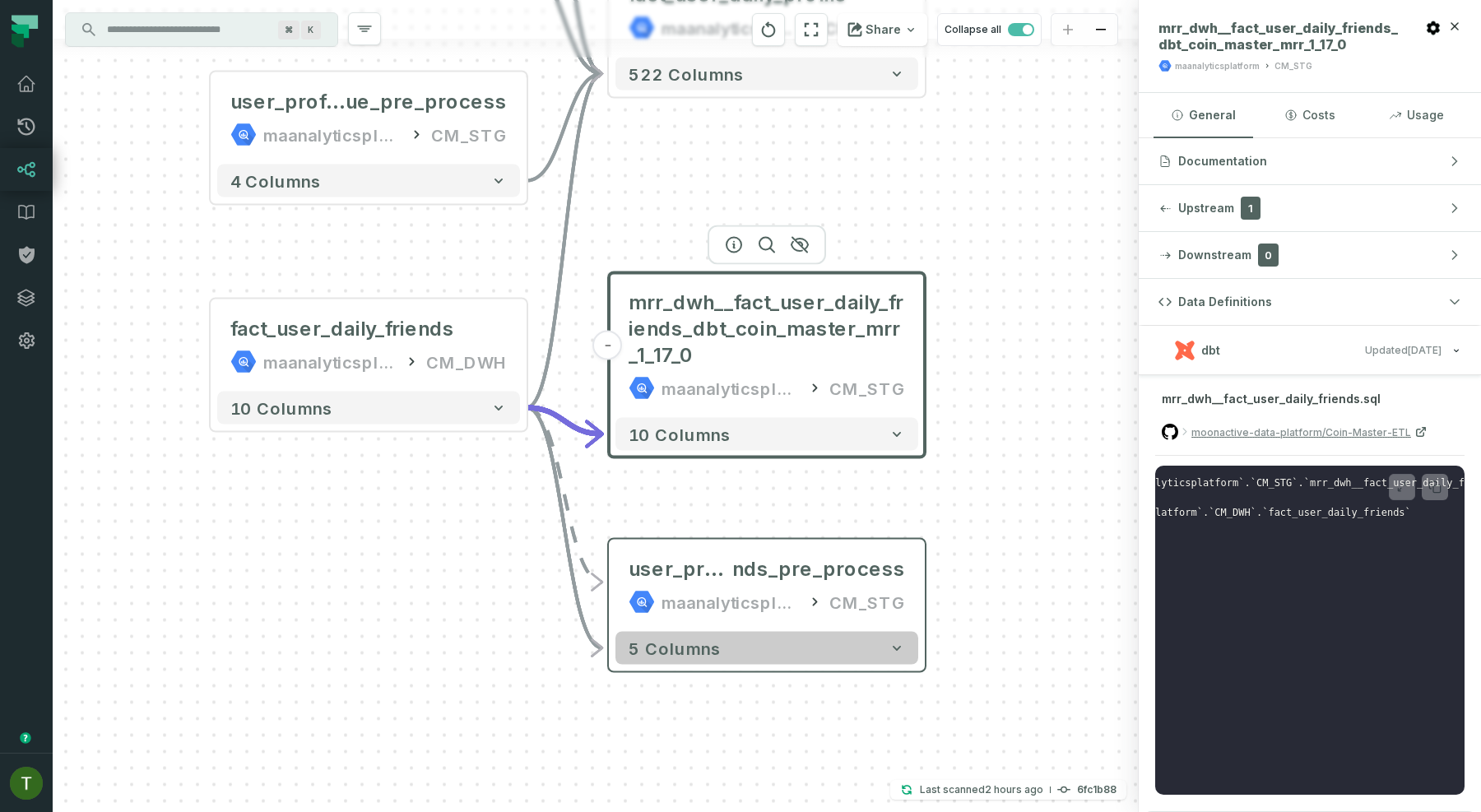
click at [896, 651] on icon "button" at bounding box center [897, 648] width 16 height 16
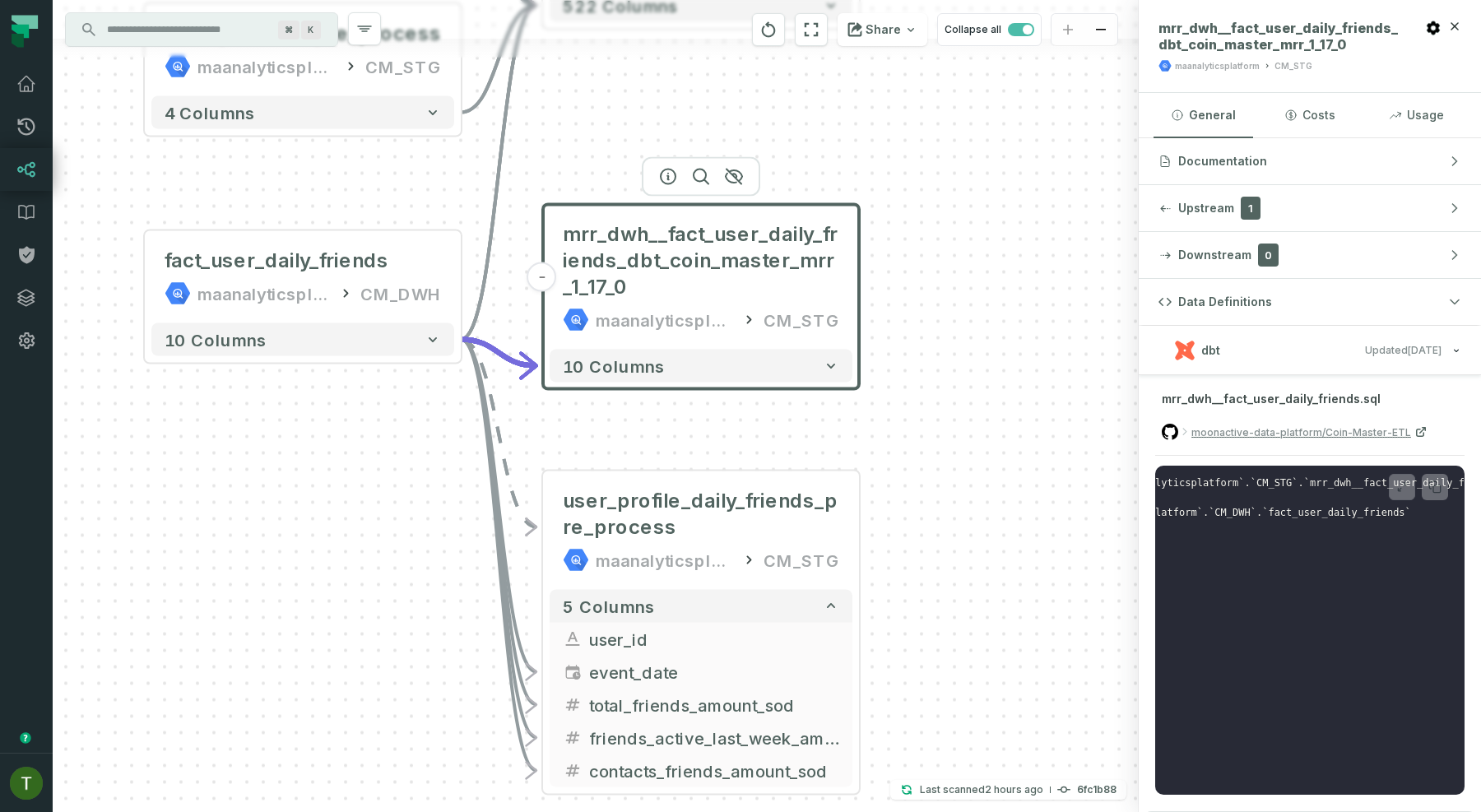
drag, startPoint x: 994, startPoint y: 639, endPoint x: 854, endPoint y: 490, distance: 204.5
click at [854, 490] on div "- mrr_dwh__fact_user_daily_friends_dbt_coin_master_mrr_1_17_0 maanalyticsplatfo…" at bounding box center [596, 406] width 1086 height 812
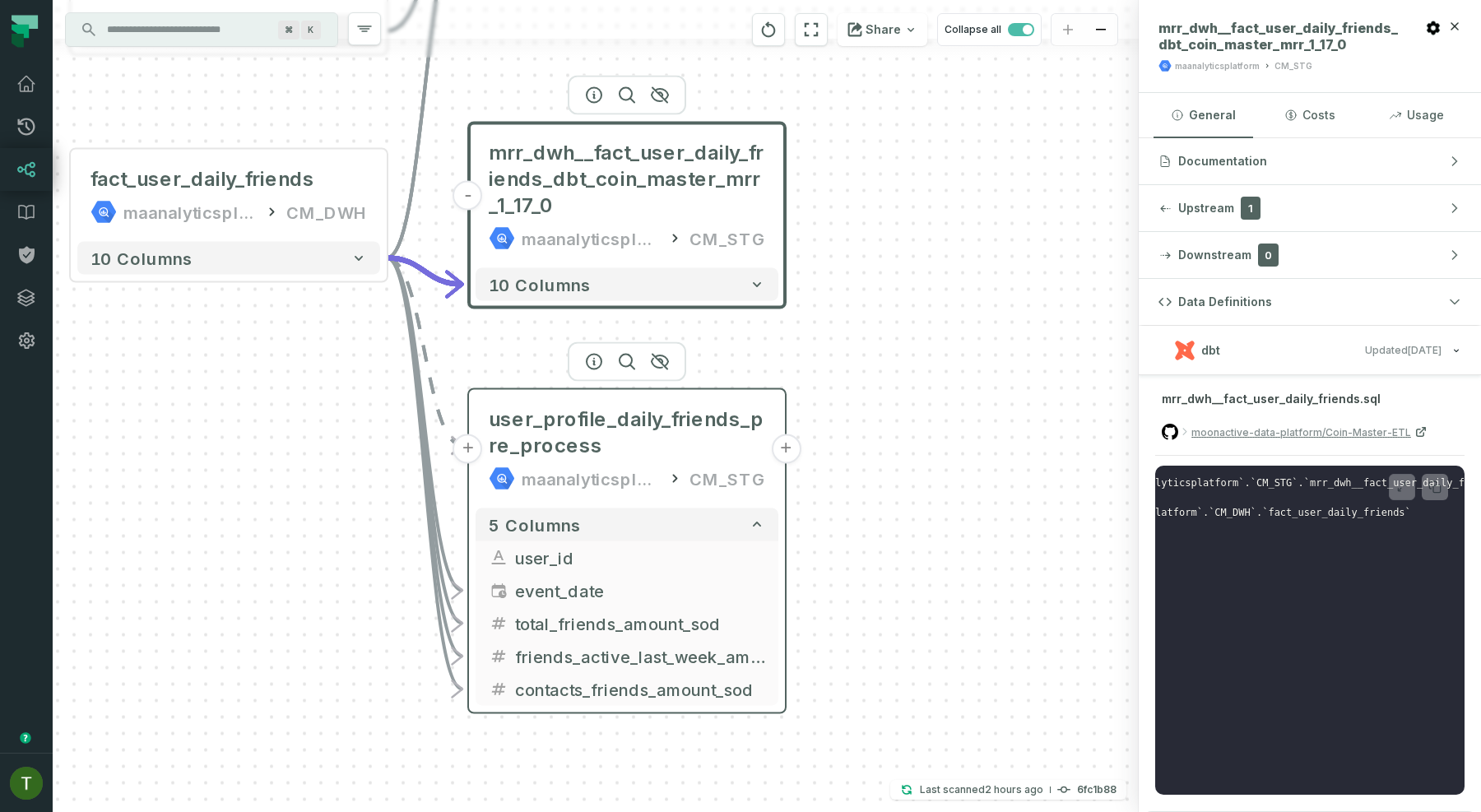
click at [795, 447] on button "+" at bounding box center [785, 448] width 30 height 30
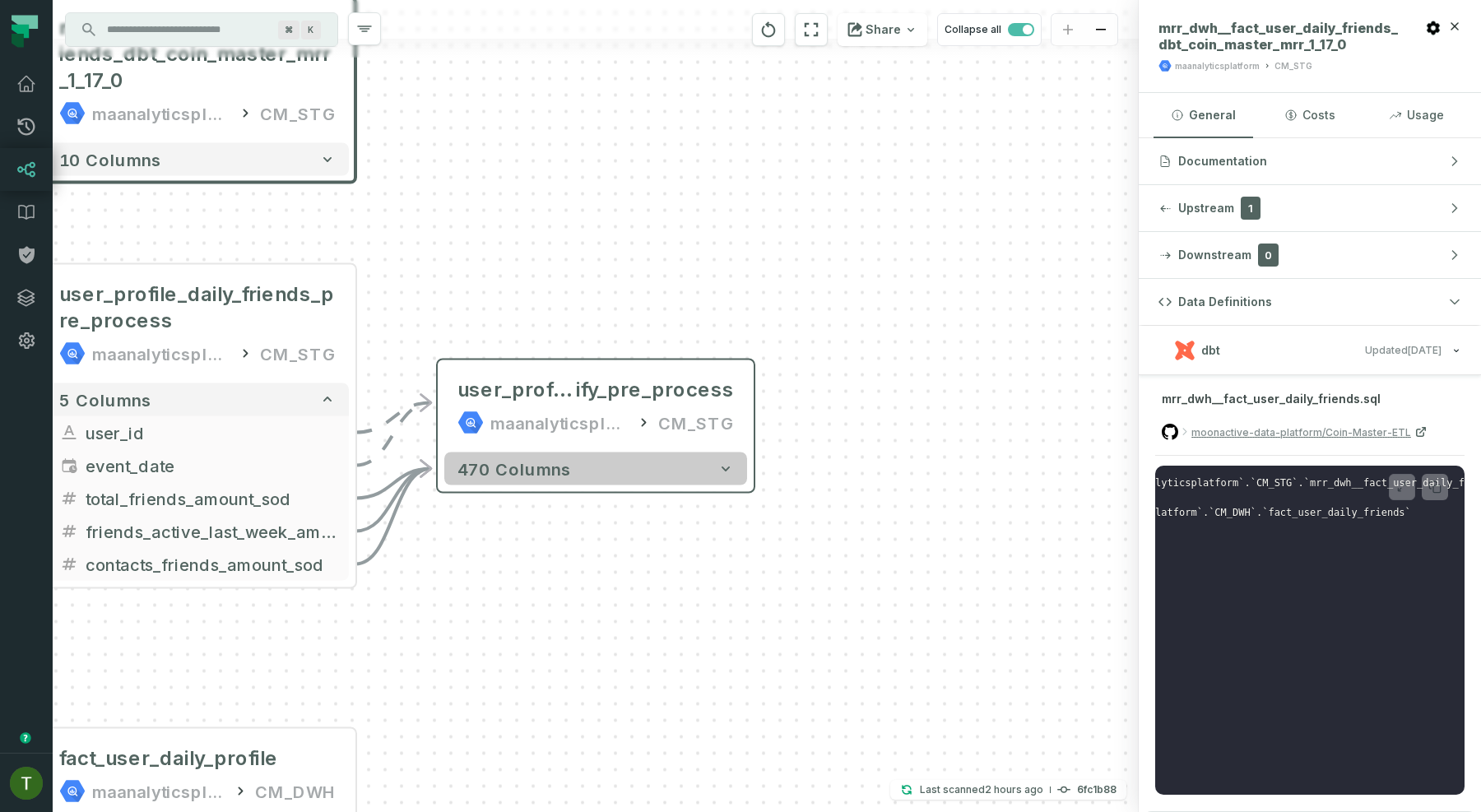
click at [620, 461] on button "470 columns" at bounding box center [595, 469] width 303 height 33
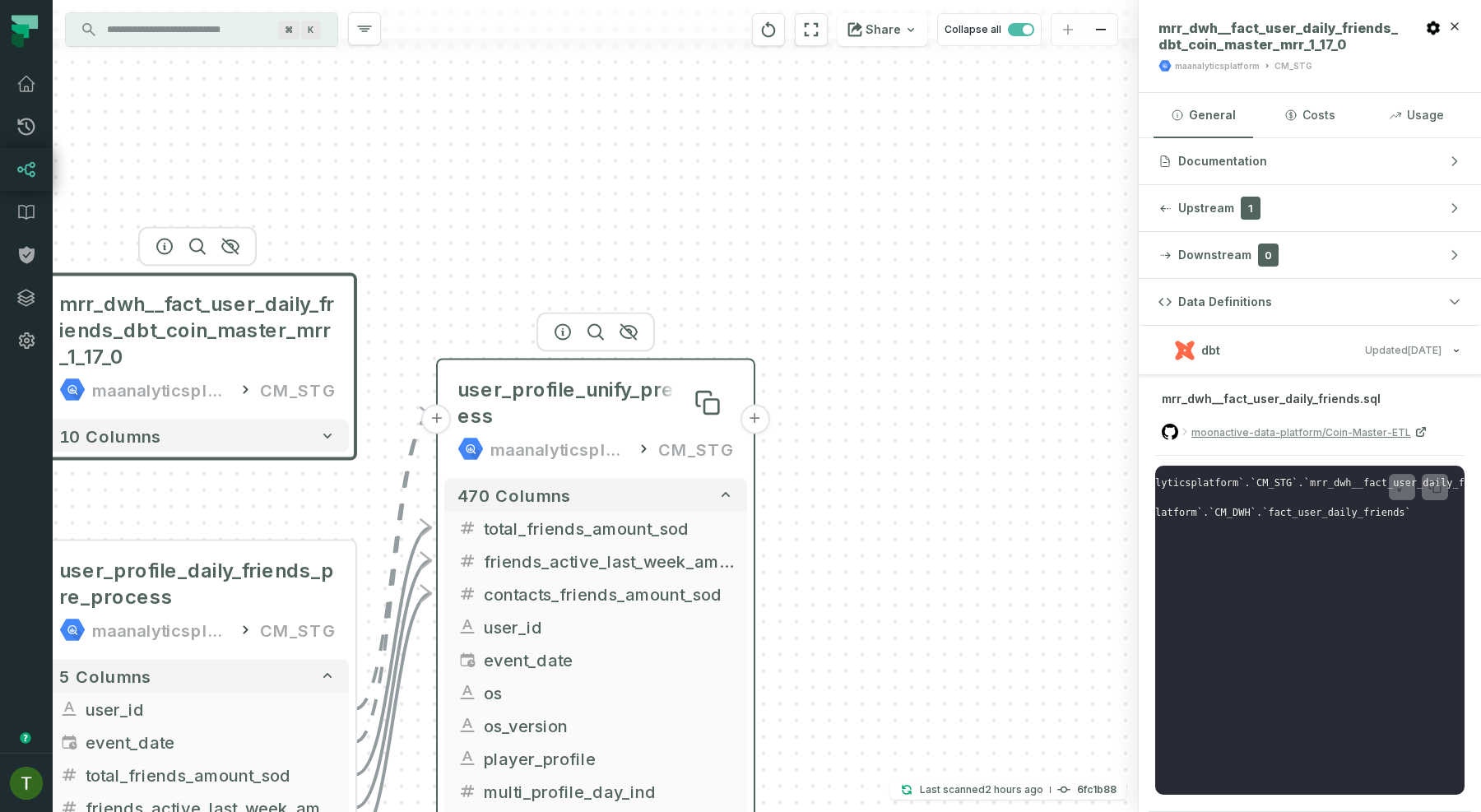
click at [644, 423] on span "user_profile_unify_pre_process" at bounding box center [596, 402] width 277 height 53
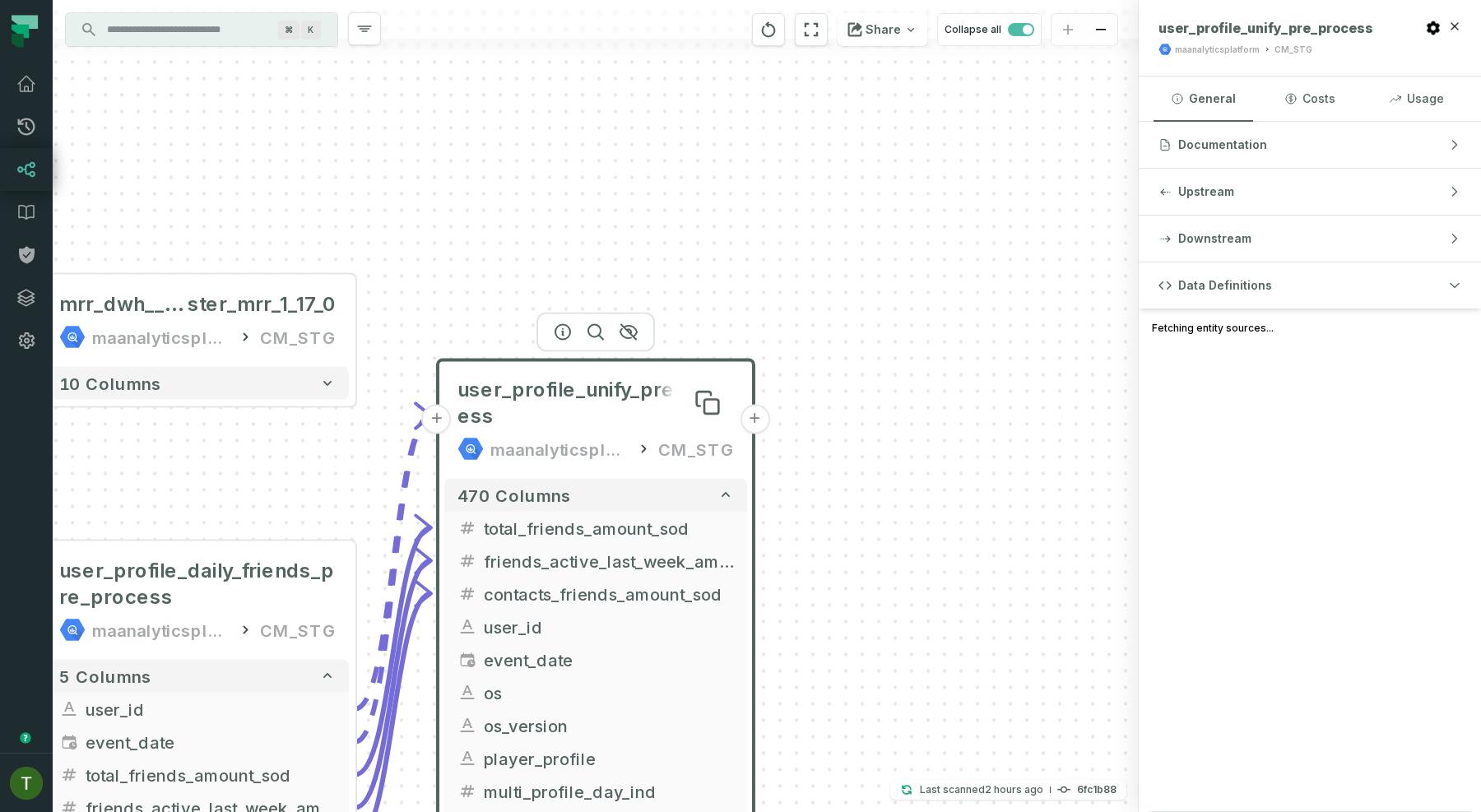
scroll to position [0, 0]
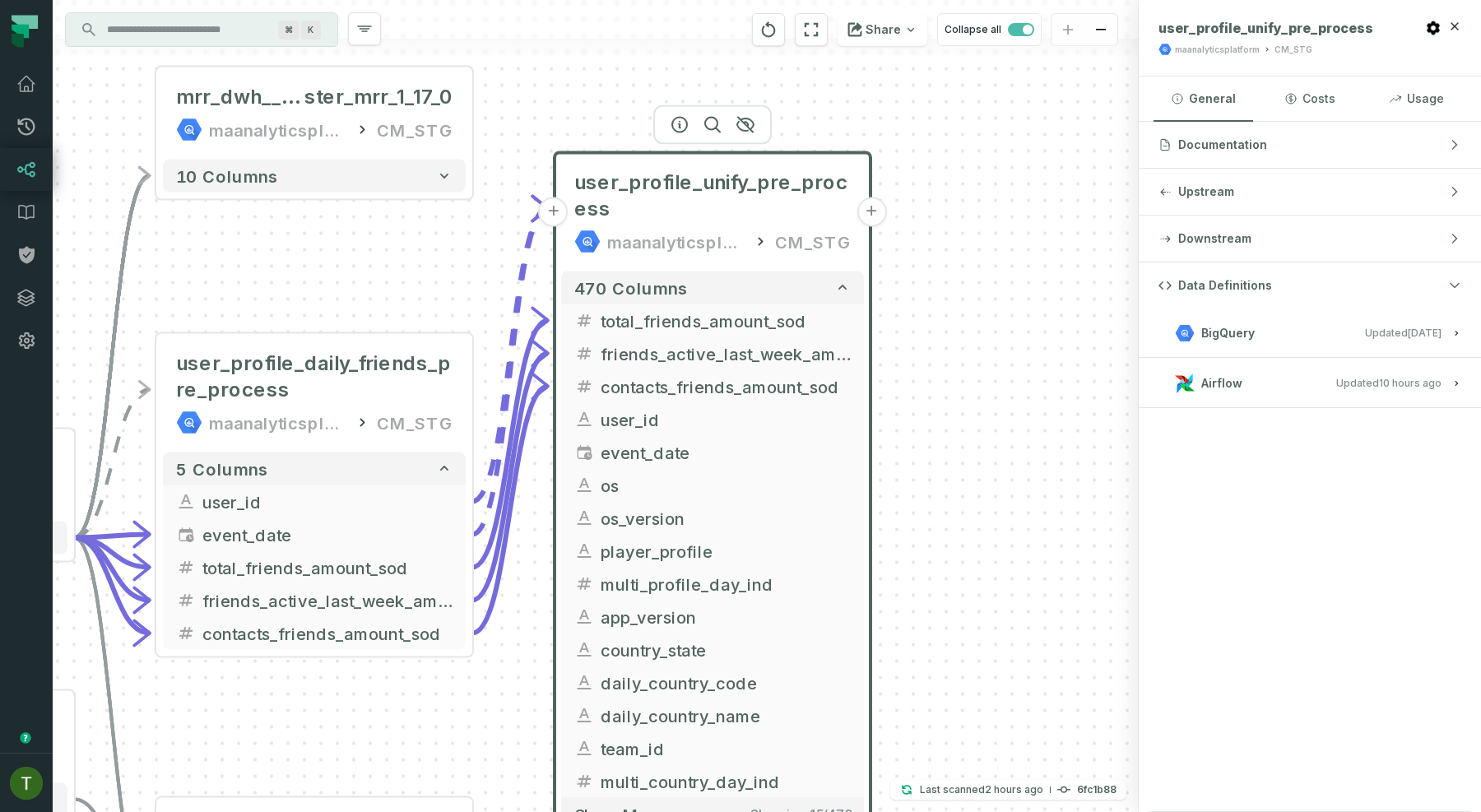
drag, startPoint x: 844, startPoint y: 420, endPoint x: 1097, endPoint y: 207, distance: 330.7
click at [1097, 207] on div "+ user_profile_unify_pre_process maanalyticsplatform CM_STG + 470 columns - tot…" at bounding box center [596, 406] width 1086 height 812
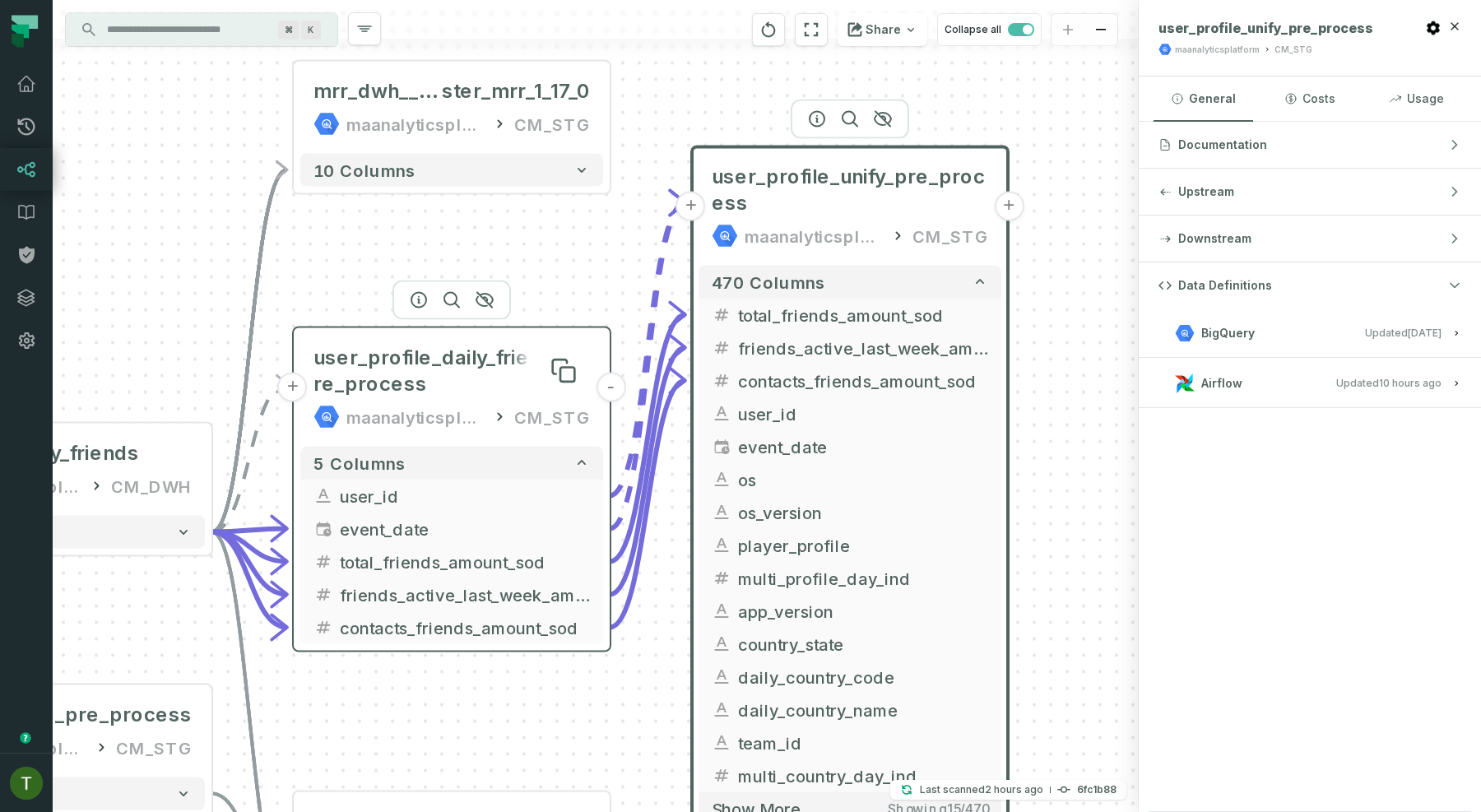
click at [465, 390] on span "user_profile_daily_friends_pre_process" at bounding box center [452, 371] width 277 height 53
click at [494, 371] on span "user_profile_daily_friends_pre_process" at bounding box center [452, 371] width 277 height 53
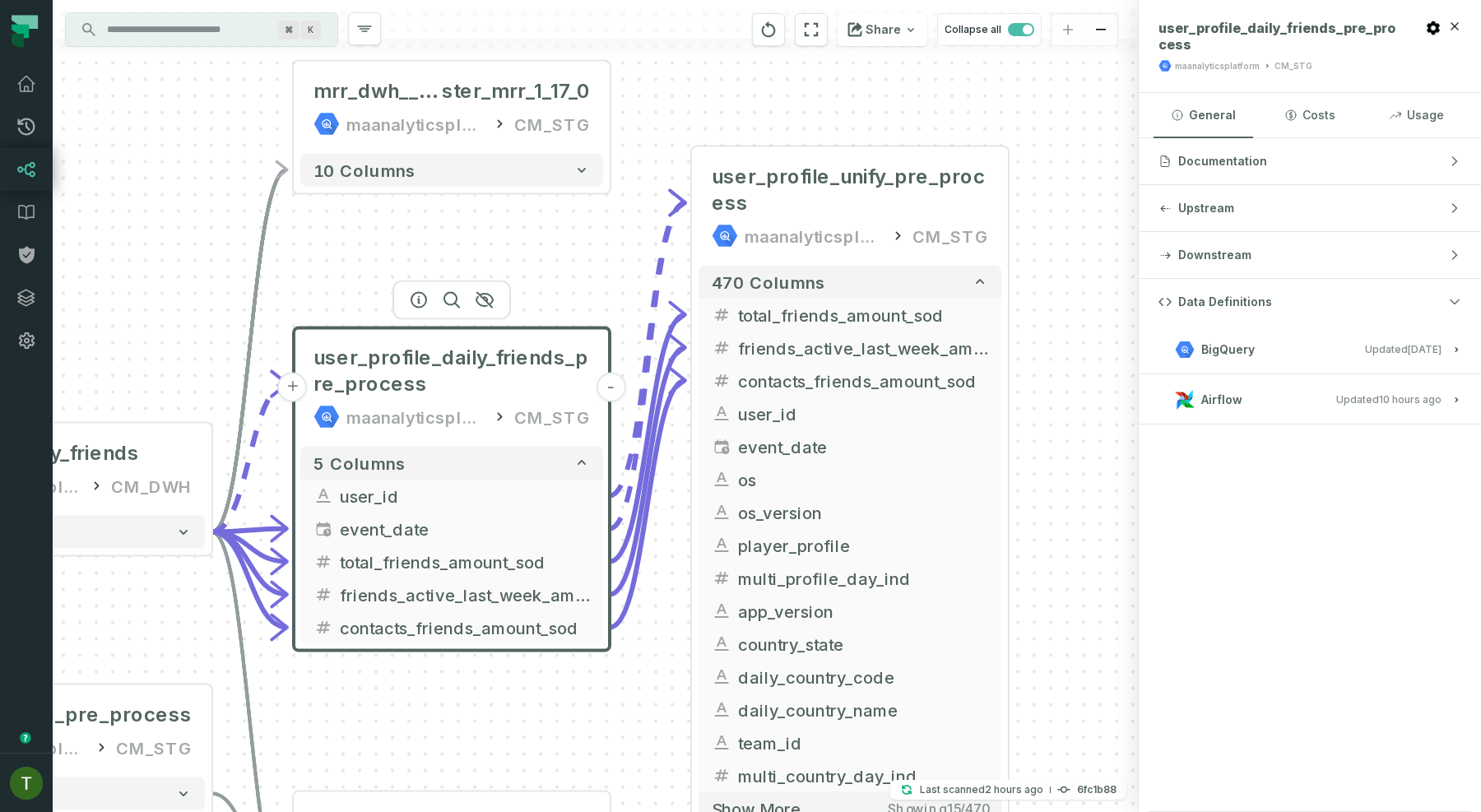
click at [1341, 353] on button "BigQuery Updated 9/18/2025, 1:17:52 AM" at bounding box center [1309, 349] width 303 height 22
click at [1403, 410] on div "View this entity in source platform" at bounding box center [1310, 409] width 309 height 37
click at [1393, 347] on span "Updated 9/18/2025, 1:17:52 AM" at bounding box center [1403, 349] width 76 height 13
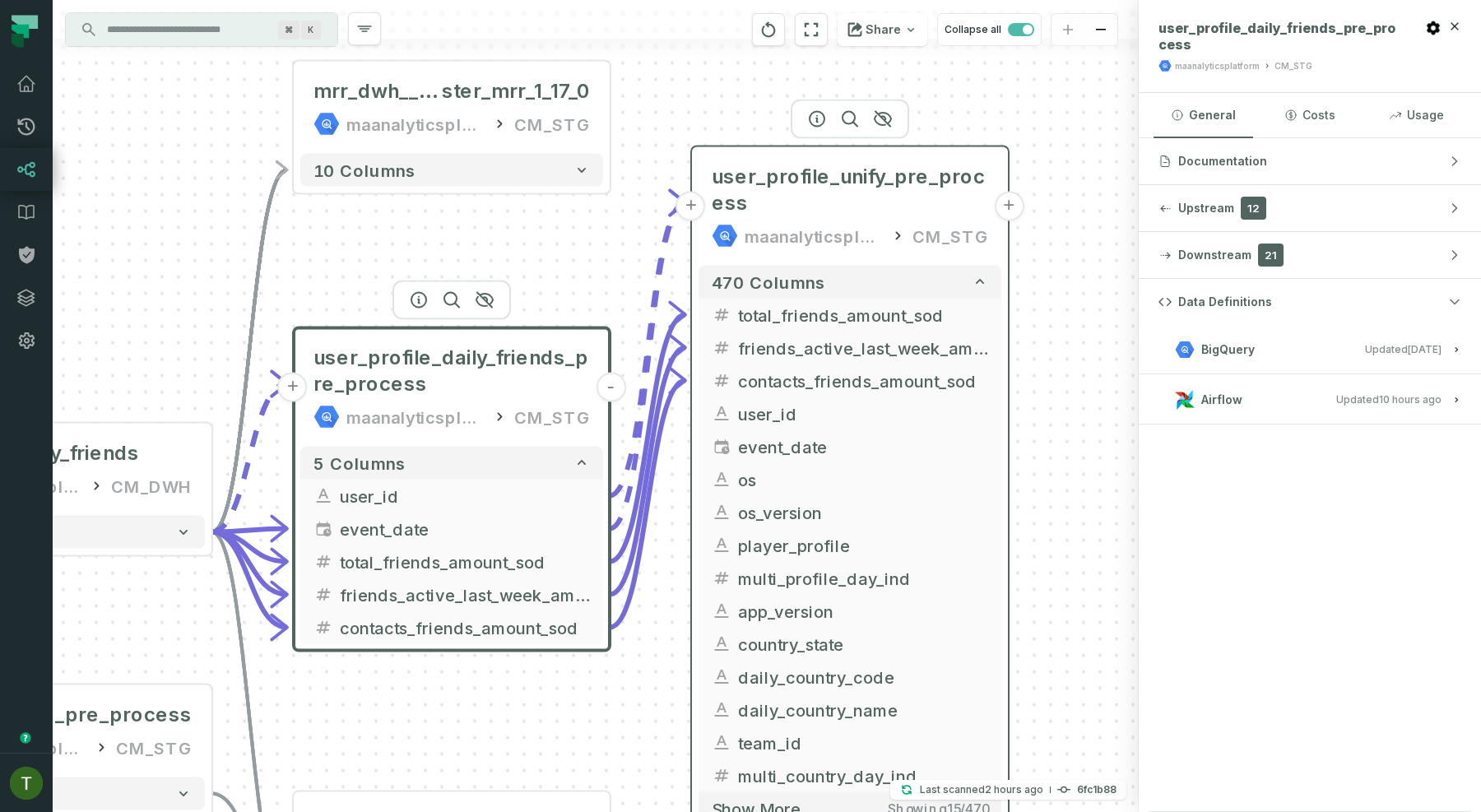
click at [998, 206] on button "+" at bounding box center [1008, 206] width 30 height 30
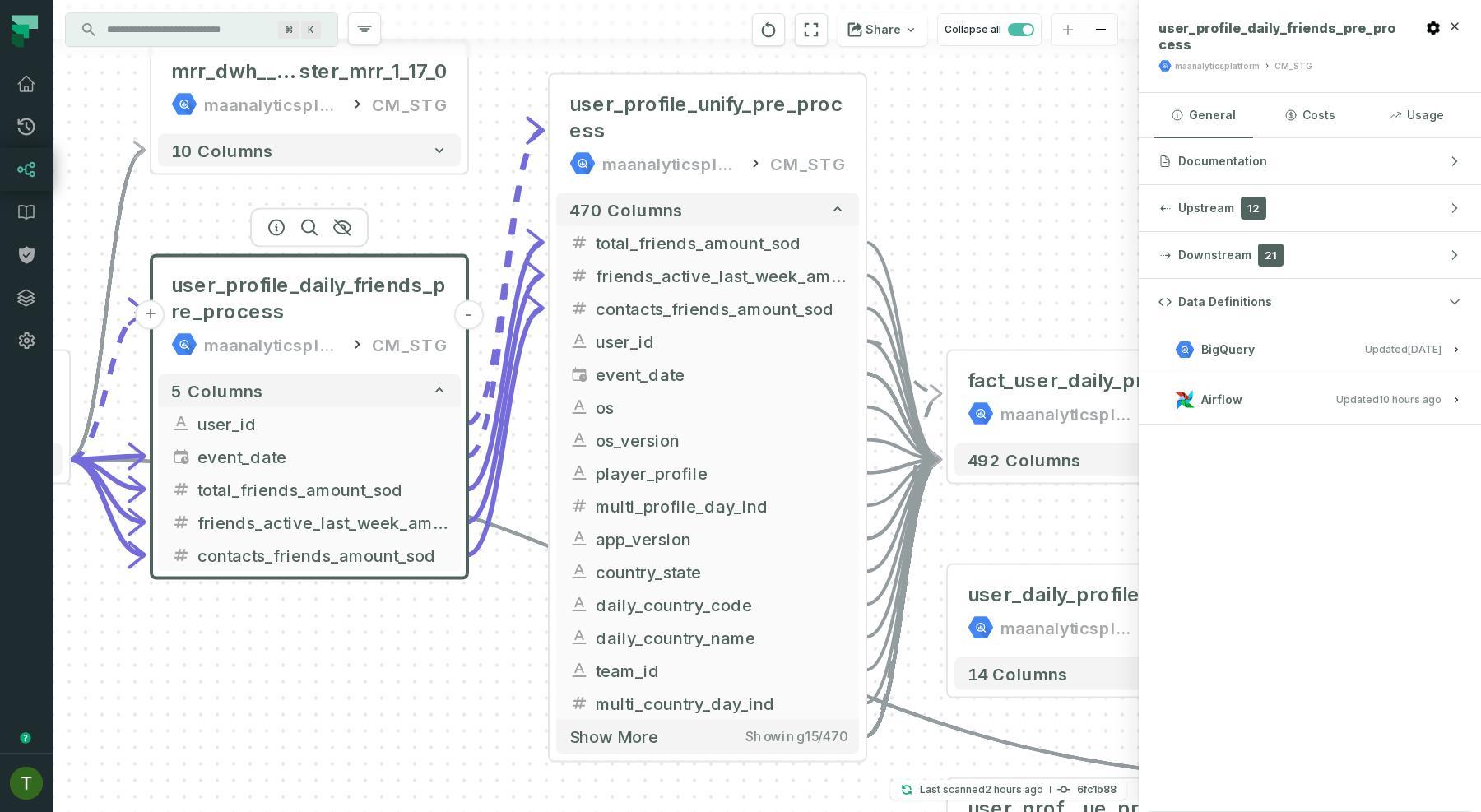
drag, startPoint x: 1041, startPoint y: 261, endPoint x: 687, endPoint y: 107, distance: 386.0
click at [687, 107] on div "+ user_profile_unify_pre_process maanalyticsplatform CM_STG - 470 columns - tot…" at bounding box center [596, 406] width 1086 height 812
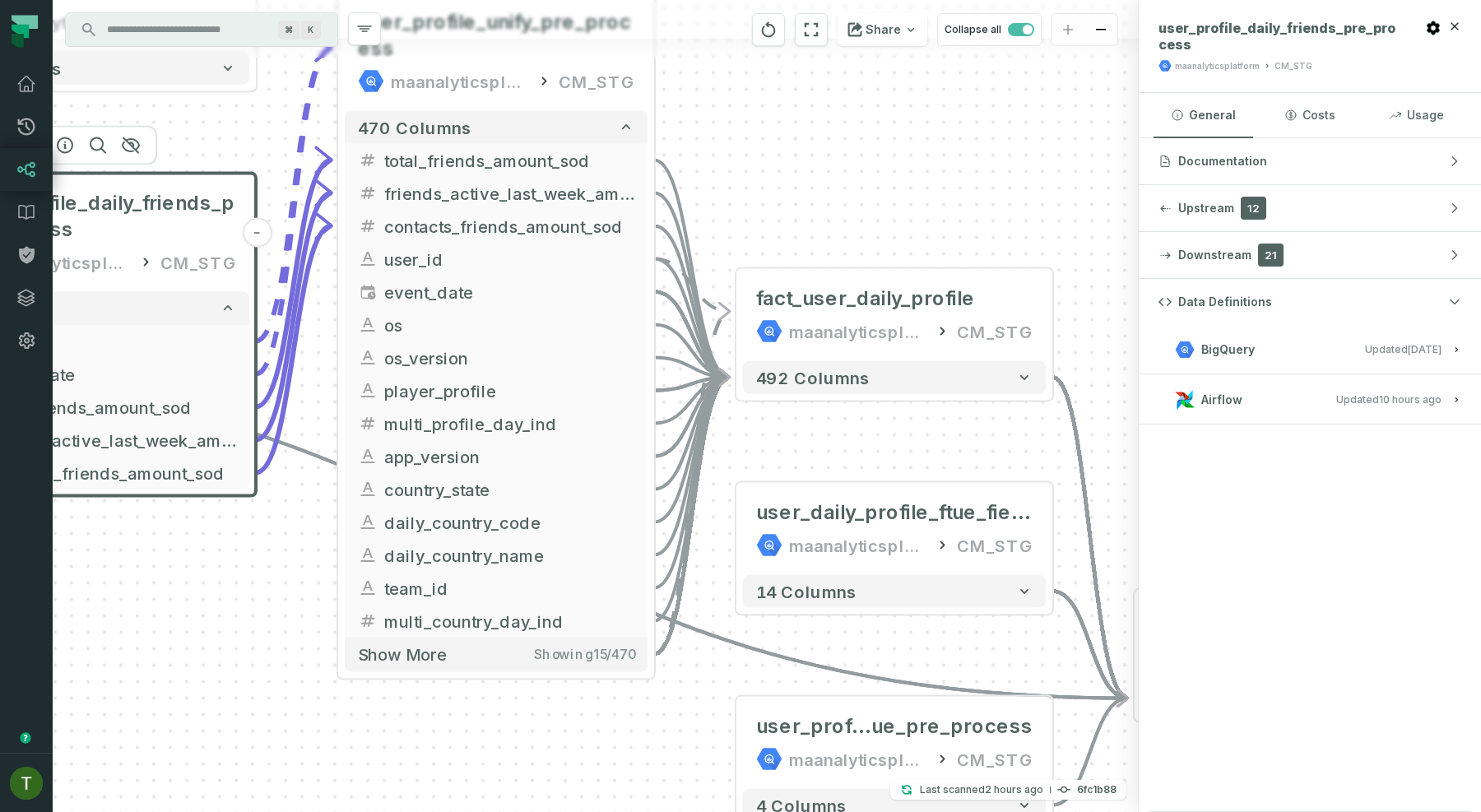
drag, startPoint x: 1087, startPoint y: 446, endPoint x: 958, endPoint y: 163, distance: 311.0
click at [958, 163] on div "+ user_profile_unify_pre_process maanalyticsplatform CM_STG - 470 columns - tot…" at bounding box center [596, 406] width 1086 height 812
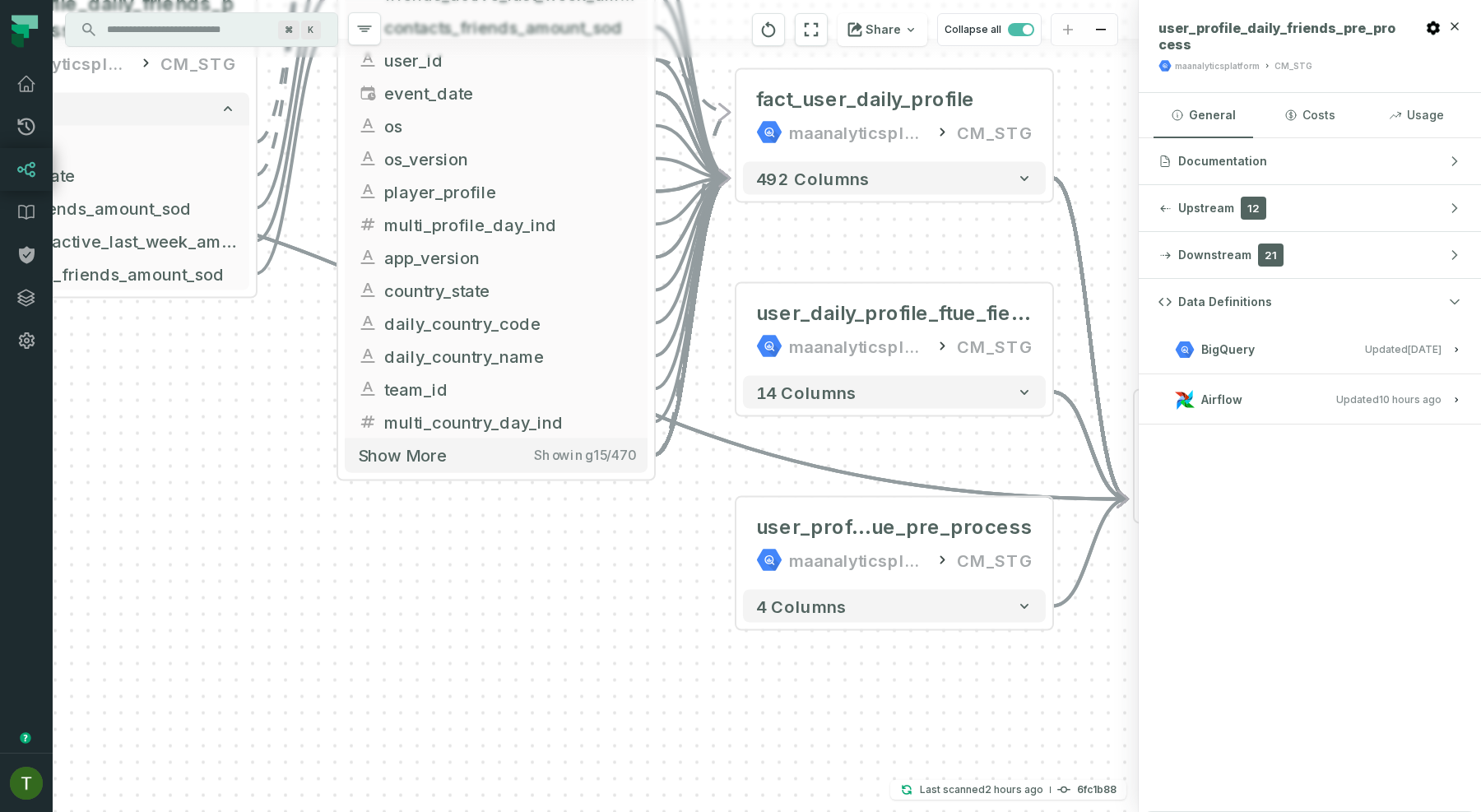
drag, startPoint x: 952, startPoint y: 245, endPoint x: 953, endPoint y: 46, distance: 199.0
click at [953, 46] on div "+ user_profile_unify_pre_process maanalyticsplatform CM_STG - 470 columns - tot…" at bounding box center [596, 406] width 1086 height 812
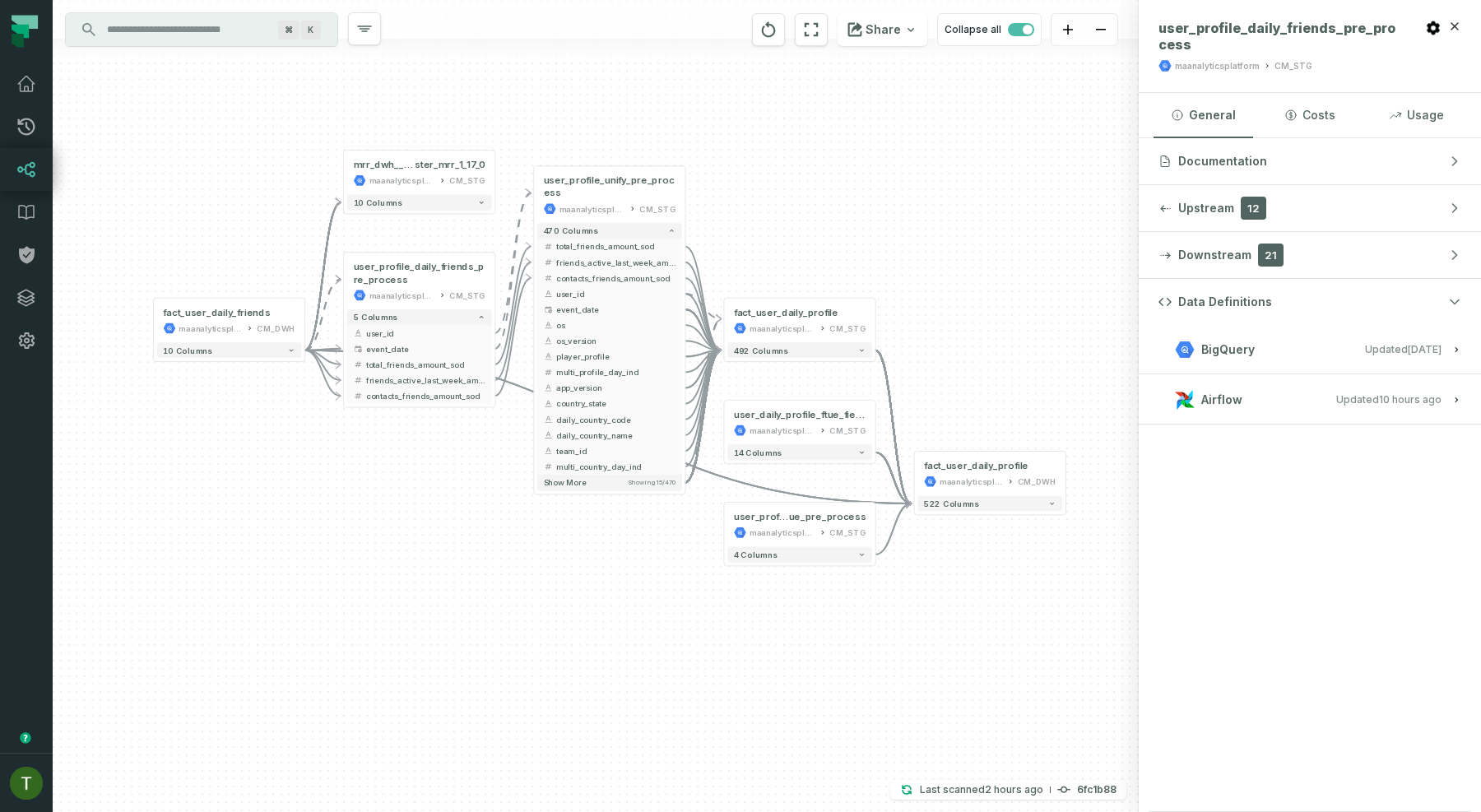
click at [240, 27] on input "Discovery Provider cmdk menu" at bounding box center [187, 29] width 180 height 26
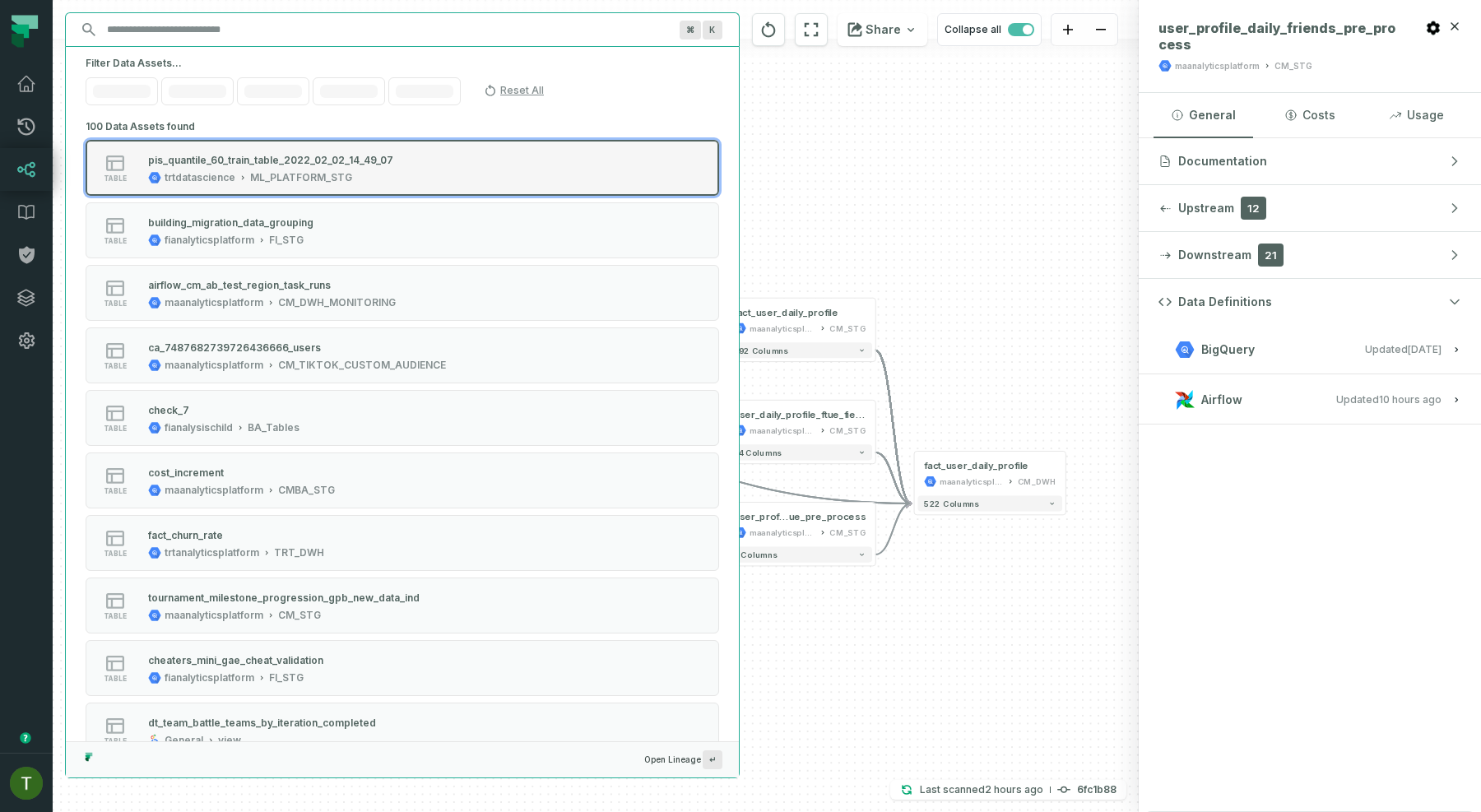
click at [387, 181] on div "pis_quantile_60_train_table_2022_02_02_14_49_07 trtdatascience ML_PLATFORM_STG" at bounding box center [270, 167] width 259 height 33
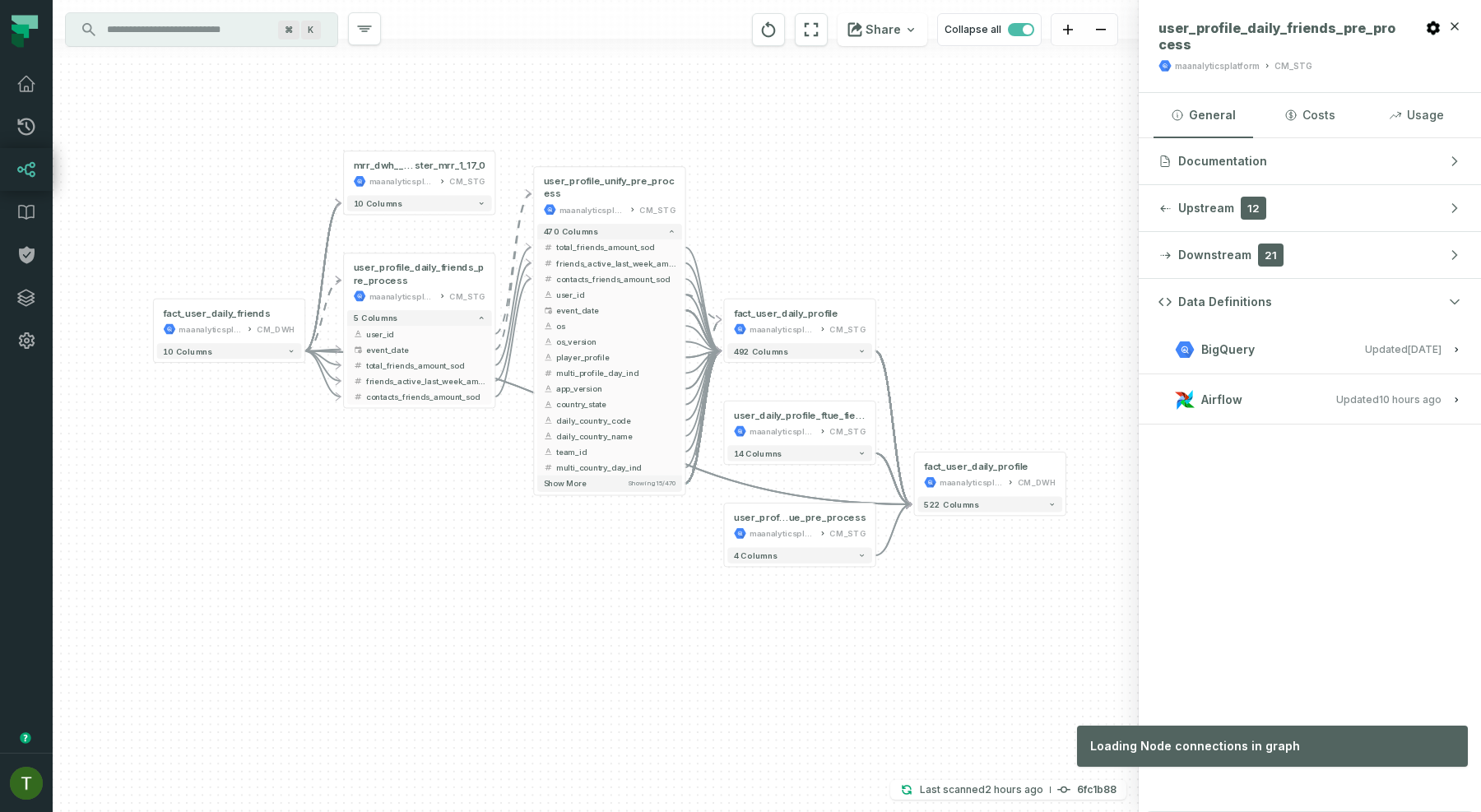
click at [831, 180] on div "+ user_profile_unify_pre_process maanalyticsplatform CM_STG - 470 columns - tot…" at bounding box center [596, 406] width 1086 height 812
click at [436, 171] on span "ster_mrr_1_17_0" at bounding box center [449, 166] width 71 height 13
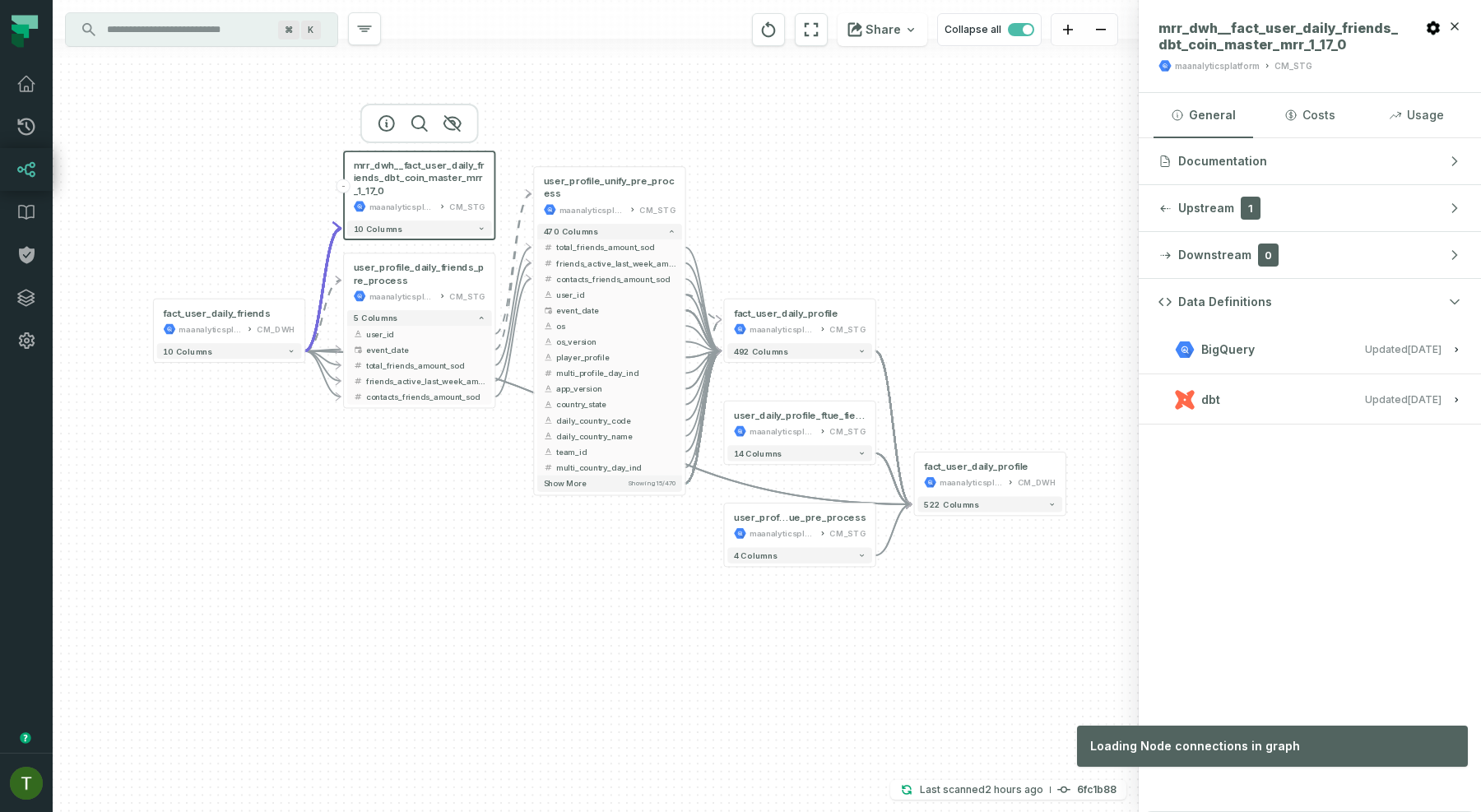
click at [1289, 396] on button "dbt Updated [DATE] 3:37:01 PM" at bounding box center [1309, 399] width 303 height 22
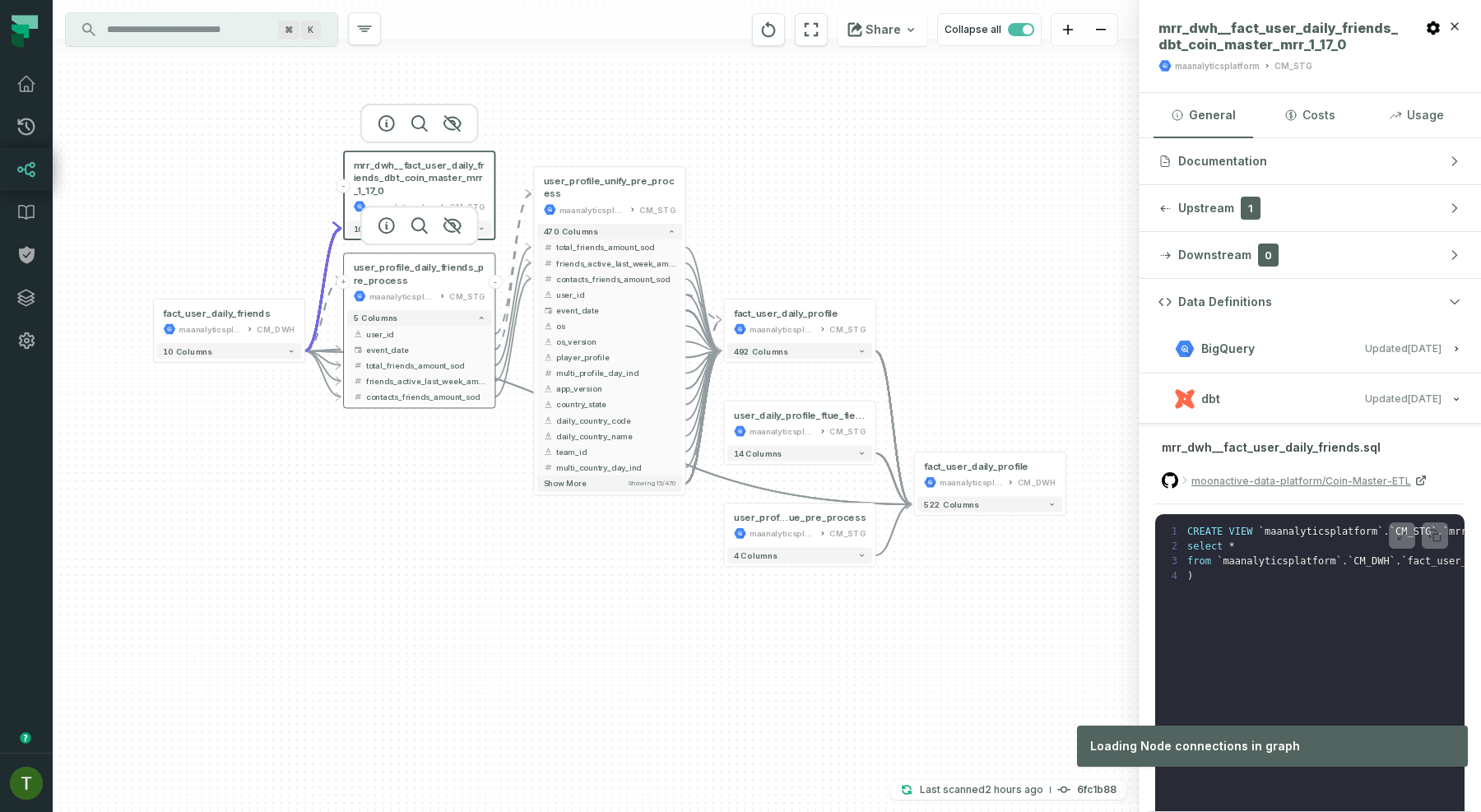
click at [426, 292] on div "maanalyticsplatform" at bounding box center [402, 296] width 66 height 13
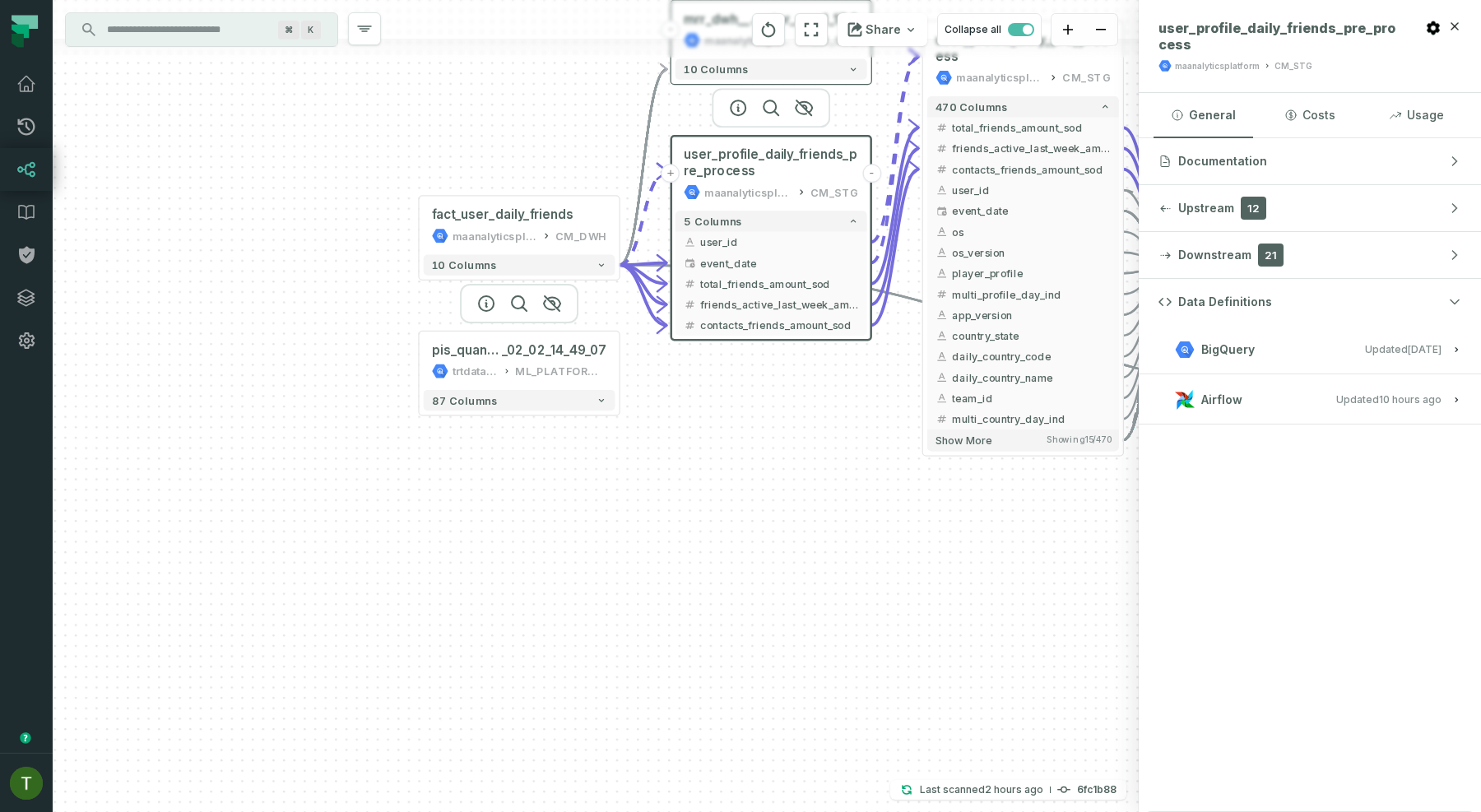
drag, startPoint x: 560, startPoint y: 335, endPoint x: 509, endPoint y: 397, distance: 80.3
click at [509, 323] on div at bounding box center [519, 304] width 119 height 40
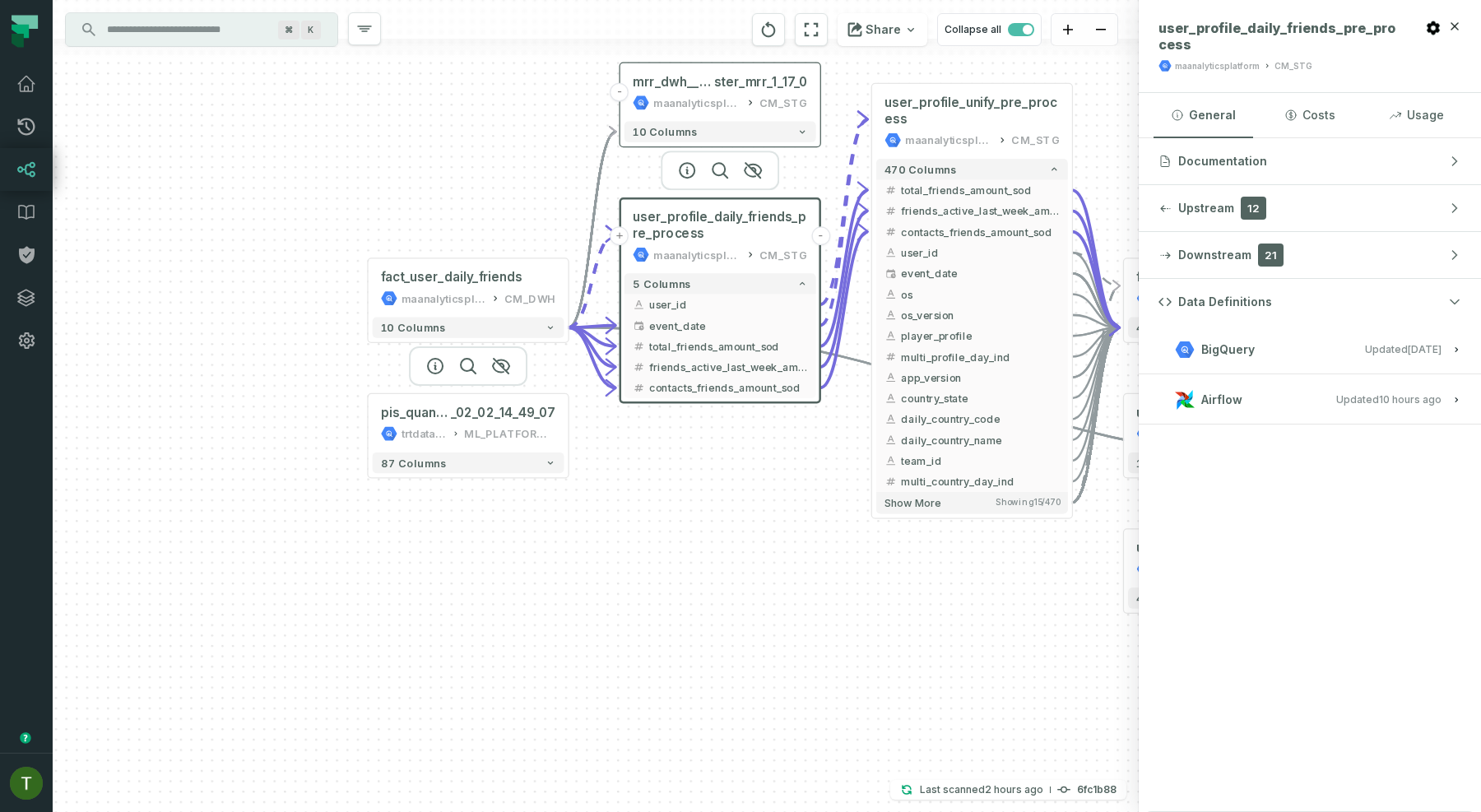
drag, startPoint x: 519, startPoint y: 353, endPoint x: 516, endPoint y: 361, distance: 8.5
click at [516, 361] on div at bounding box center [468, 366] width 119 height 40
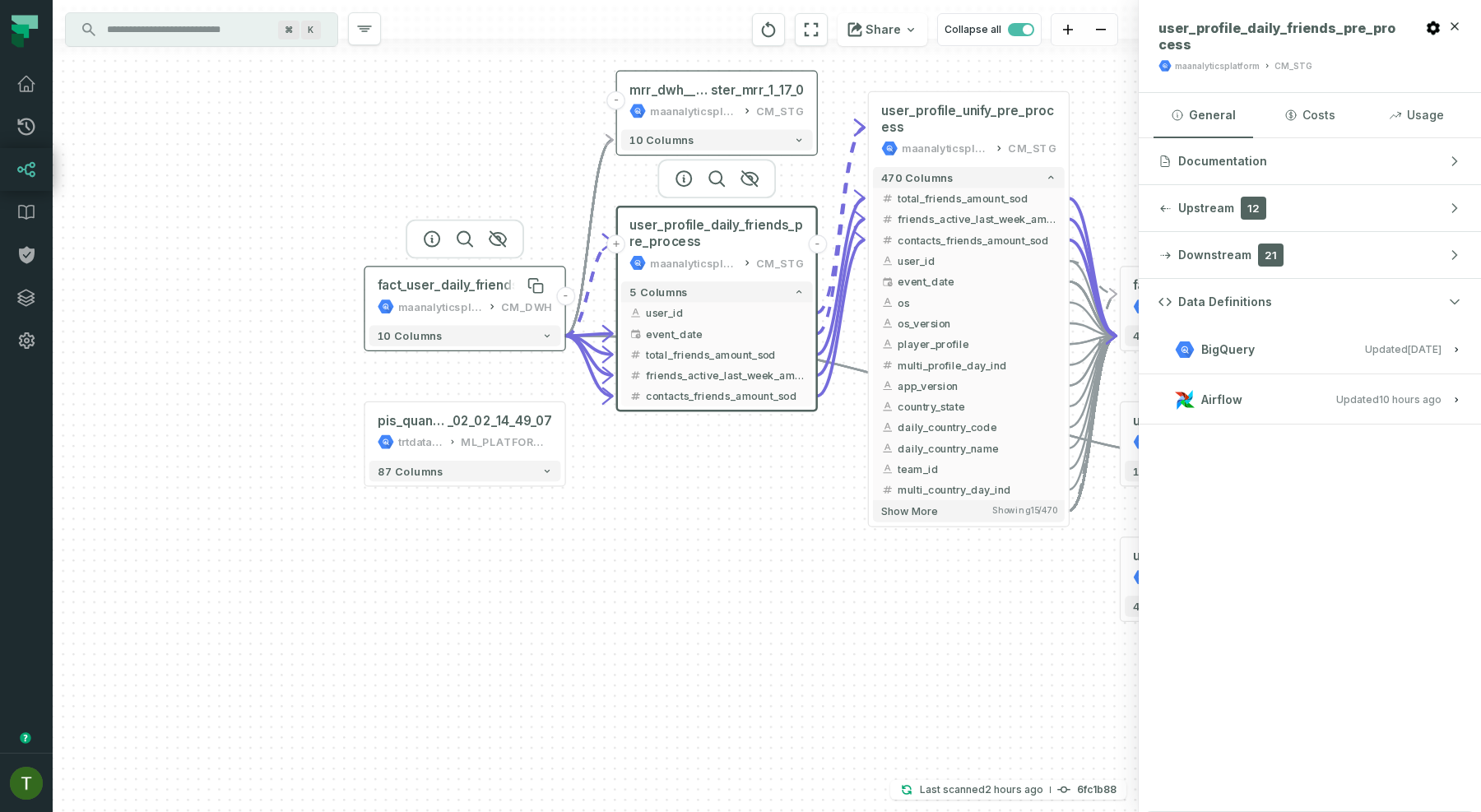
click at [467, 284] on div "fact_user_daily_friends" at bounding box center [448, 286] width 141 height 16
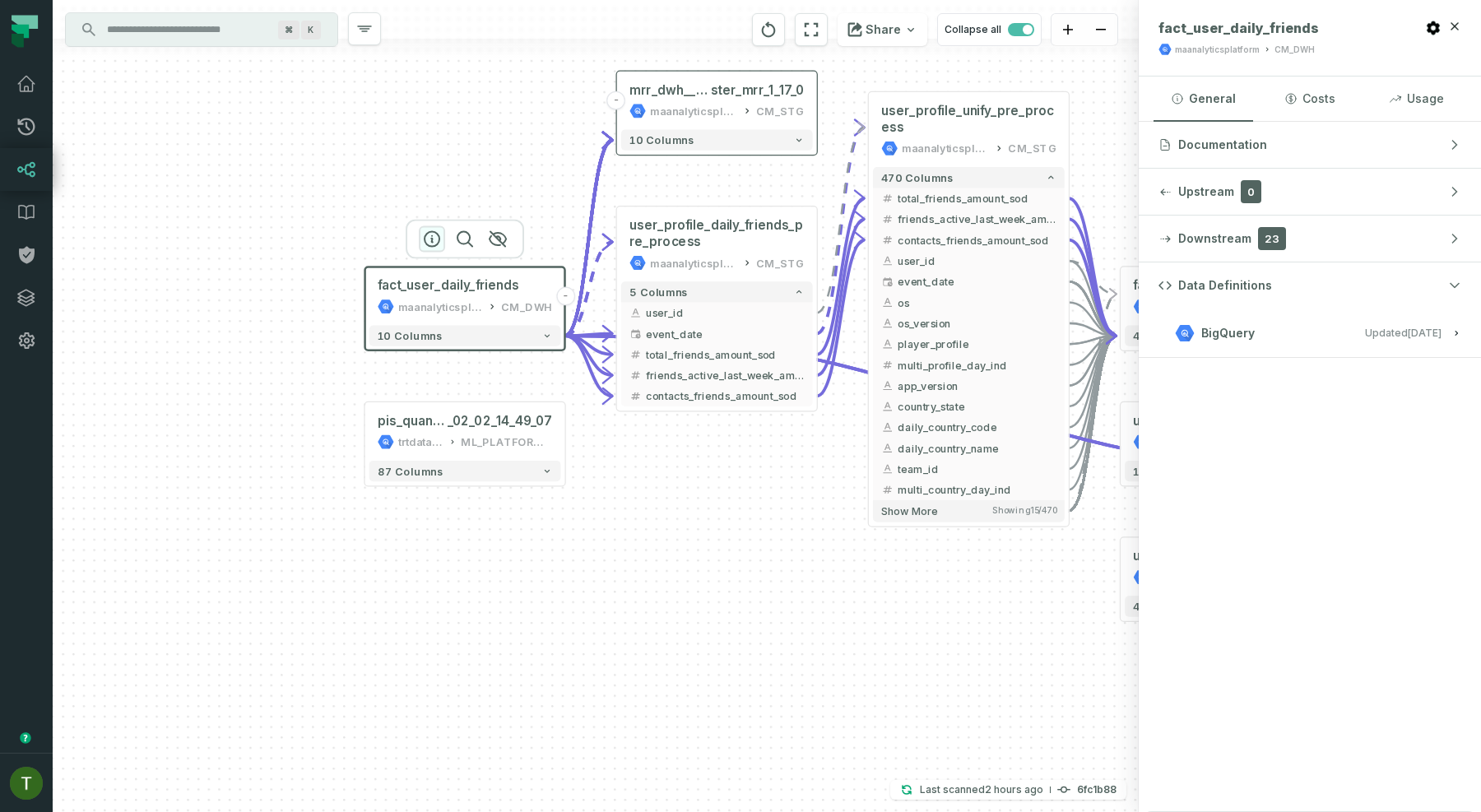
click at [439, 240] on icon "button" at bounding box center [431, 239] width 14 height 14
click at [208, 23] on input "Discovery Provider cmdk menu" at bounding box center [187, 29] width 180 height 26
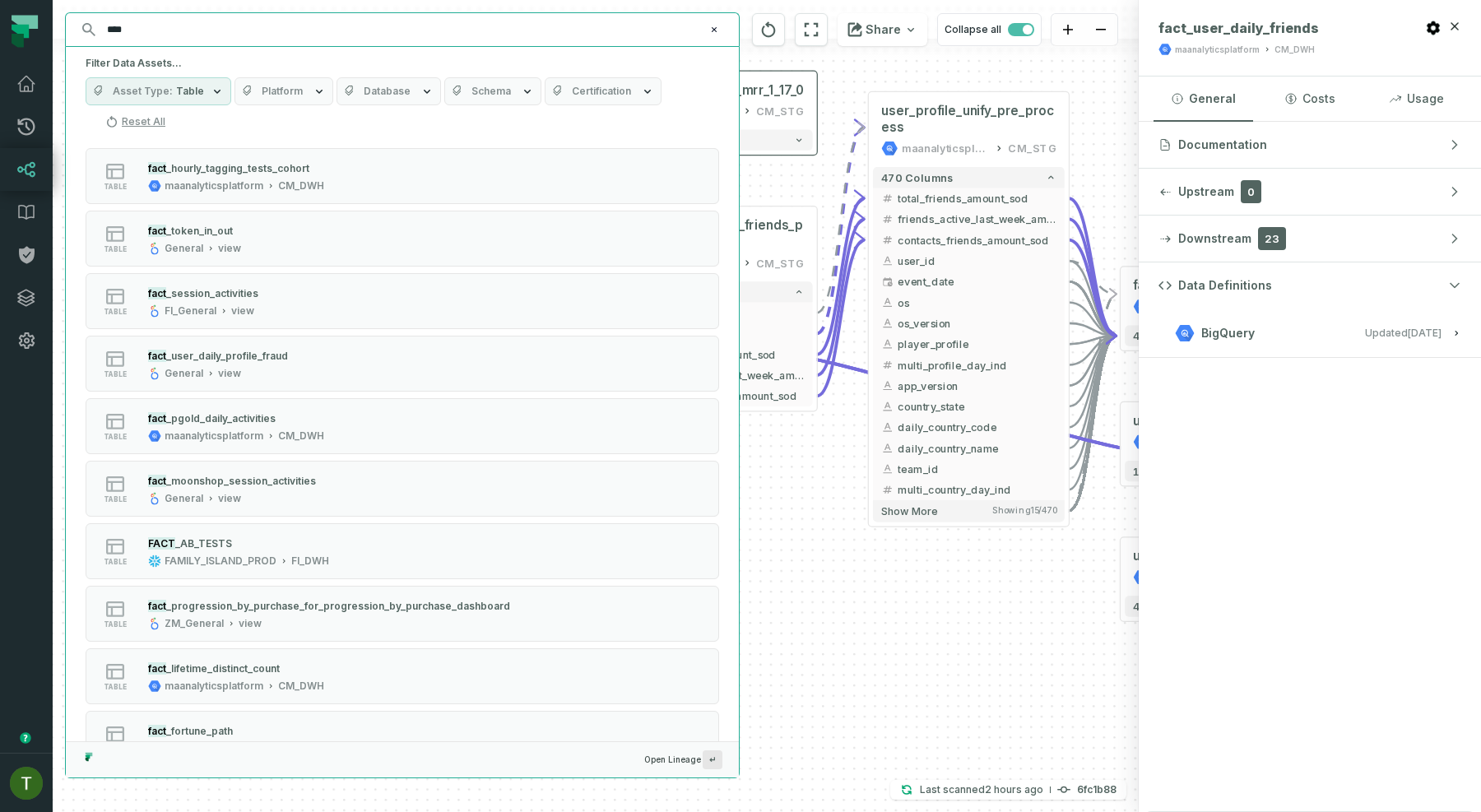
scroll to position [5694, 0]
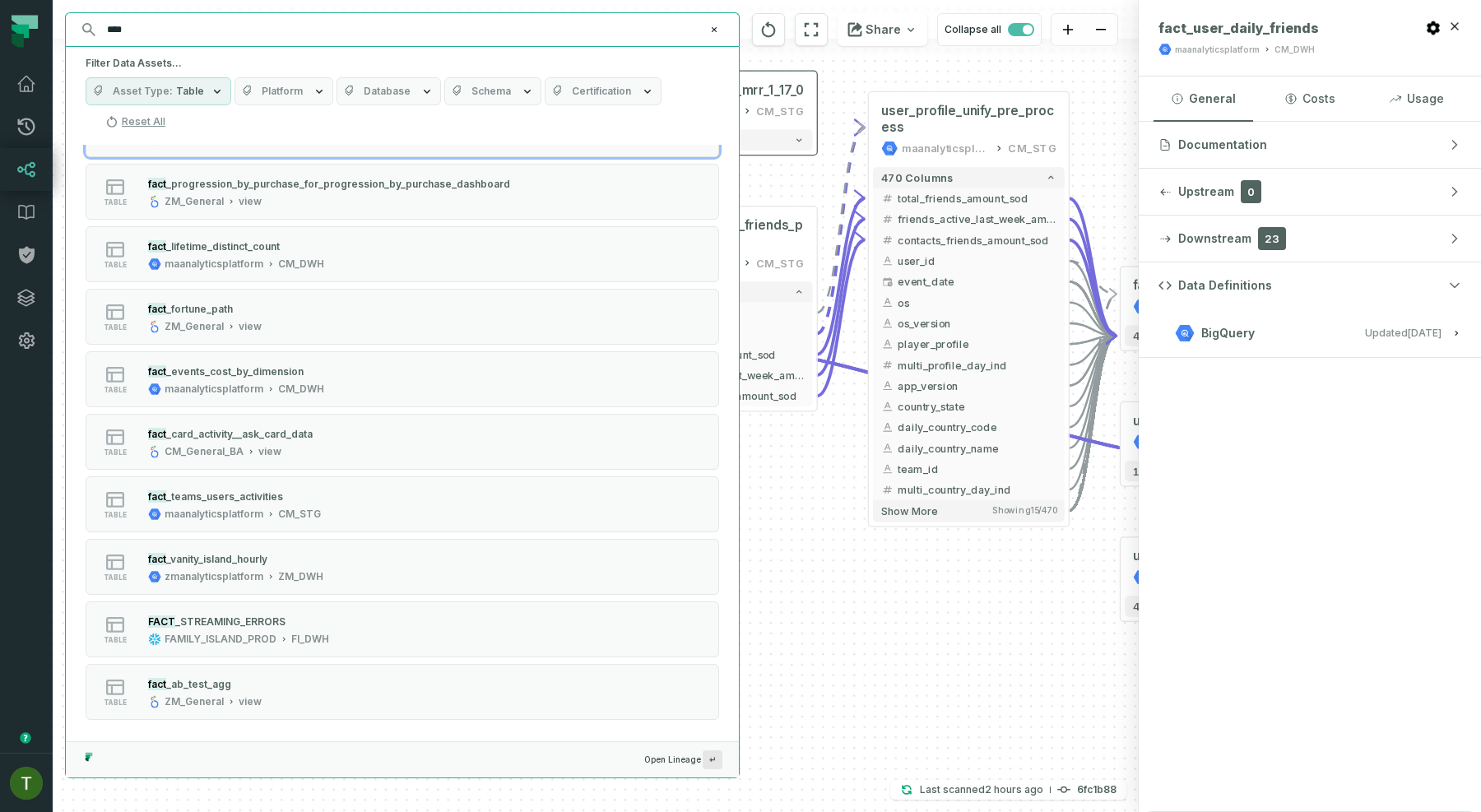
type input "****"
click at [313, 93] on icon "button" at bounding box center [319, 91] width 13 height 13
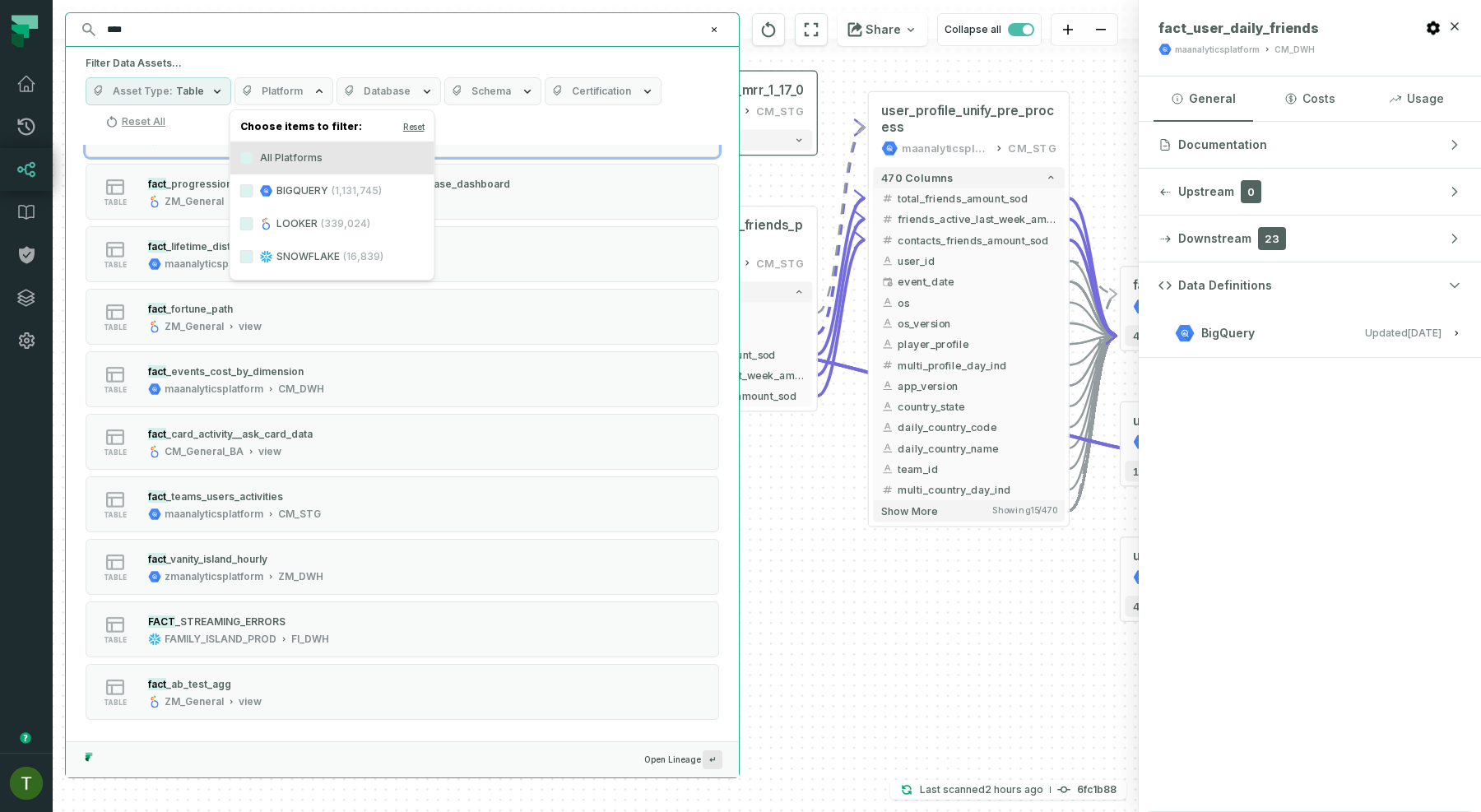
click at [313, 93] on icon "button" at bounding box center [319, 91] width 13 height 13
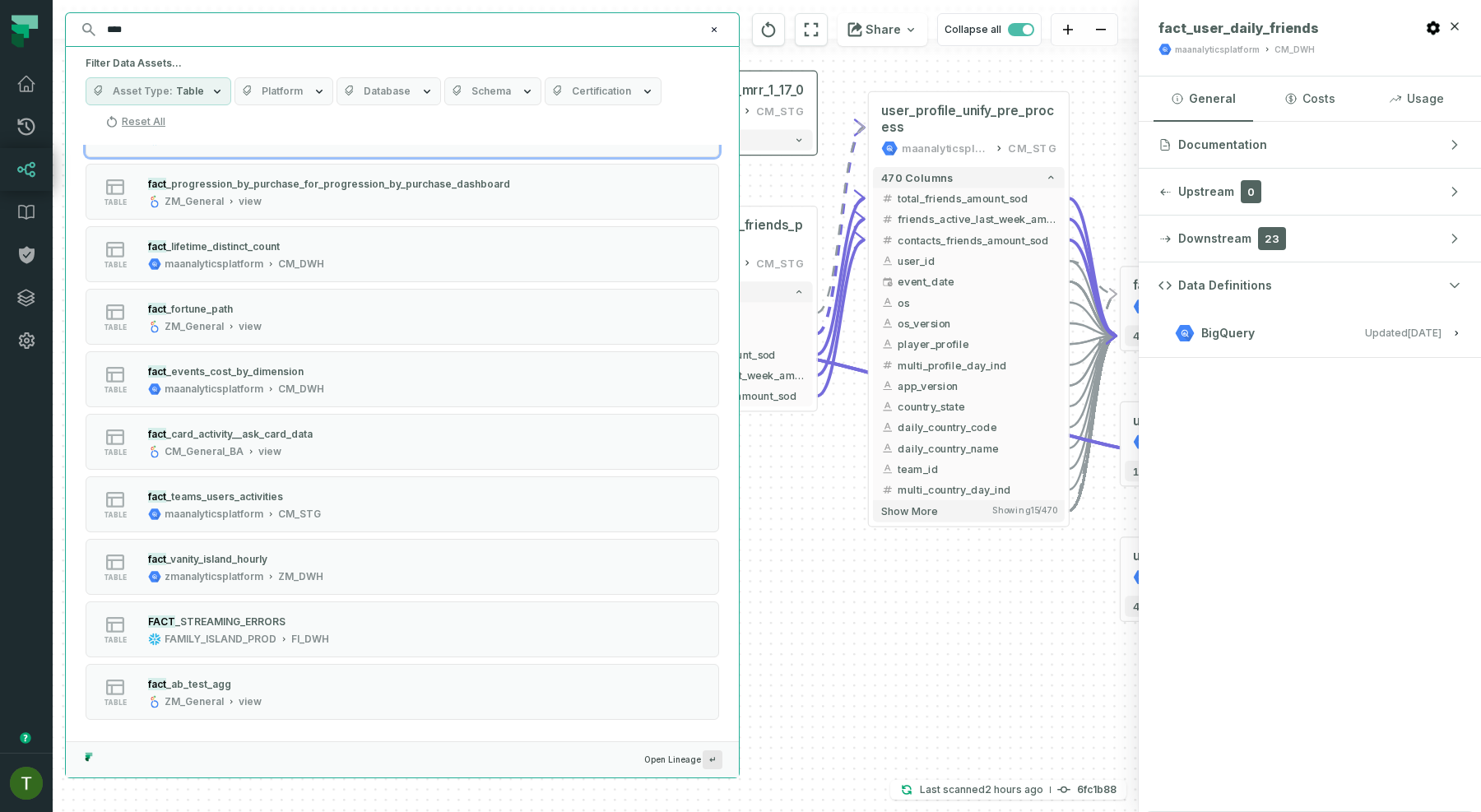
click at [455, 95] on icon "button" at bounding box center [458, 91] width 13 height 13
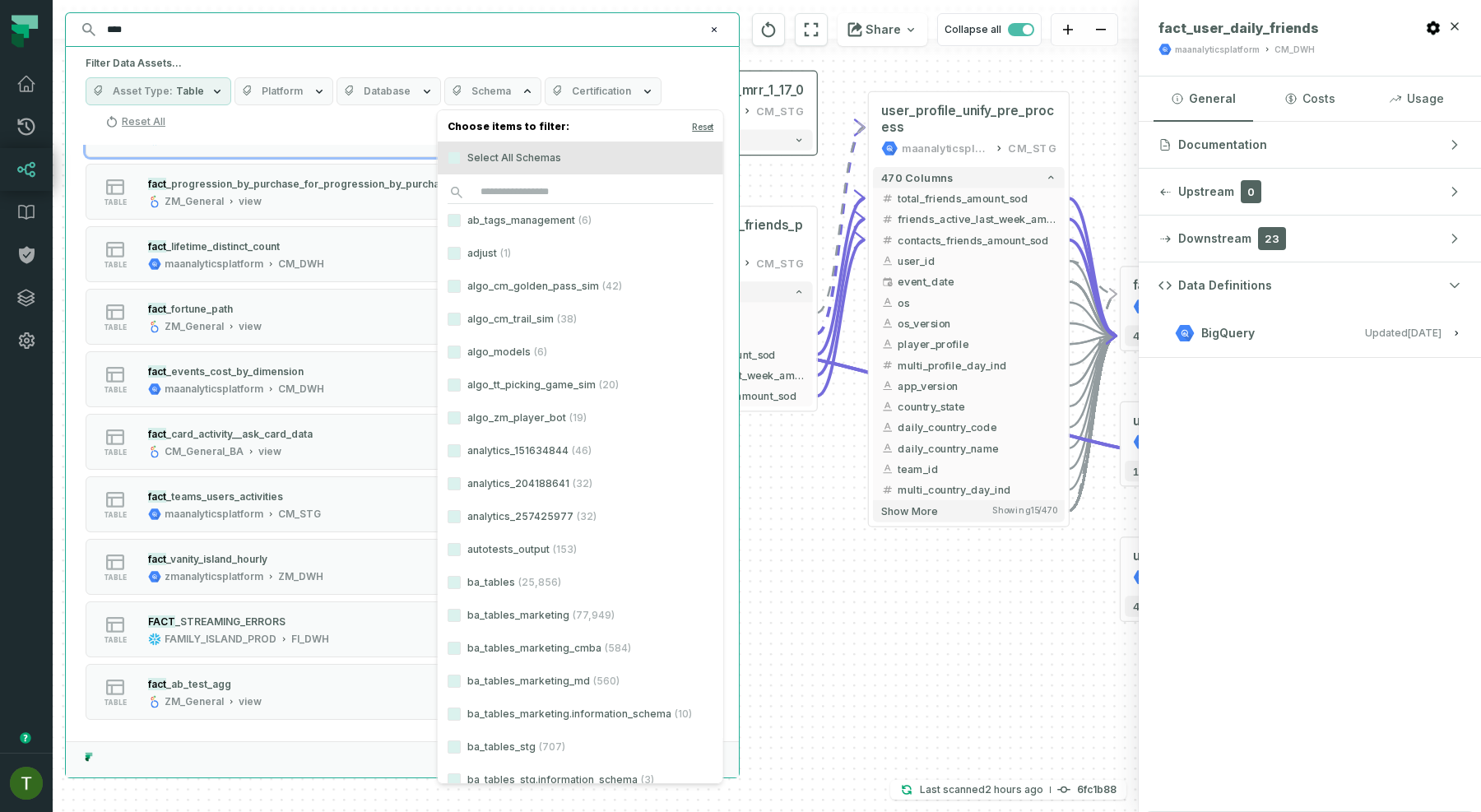
click at [562, 178] on div "Choose items to filter: Reset Select All Schemas ab_tags_management (6) adjust …" at bounding box center [581, 446] width 288 height 675
click at [562, 187] on input "*" at bounding box center [581, 192] width 266 height 23
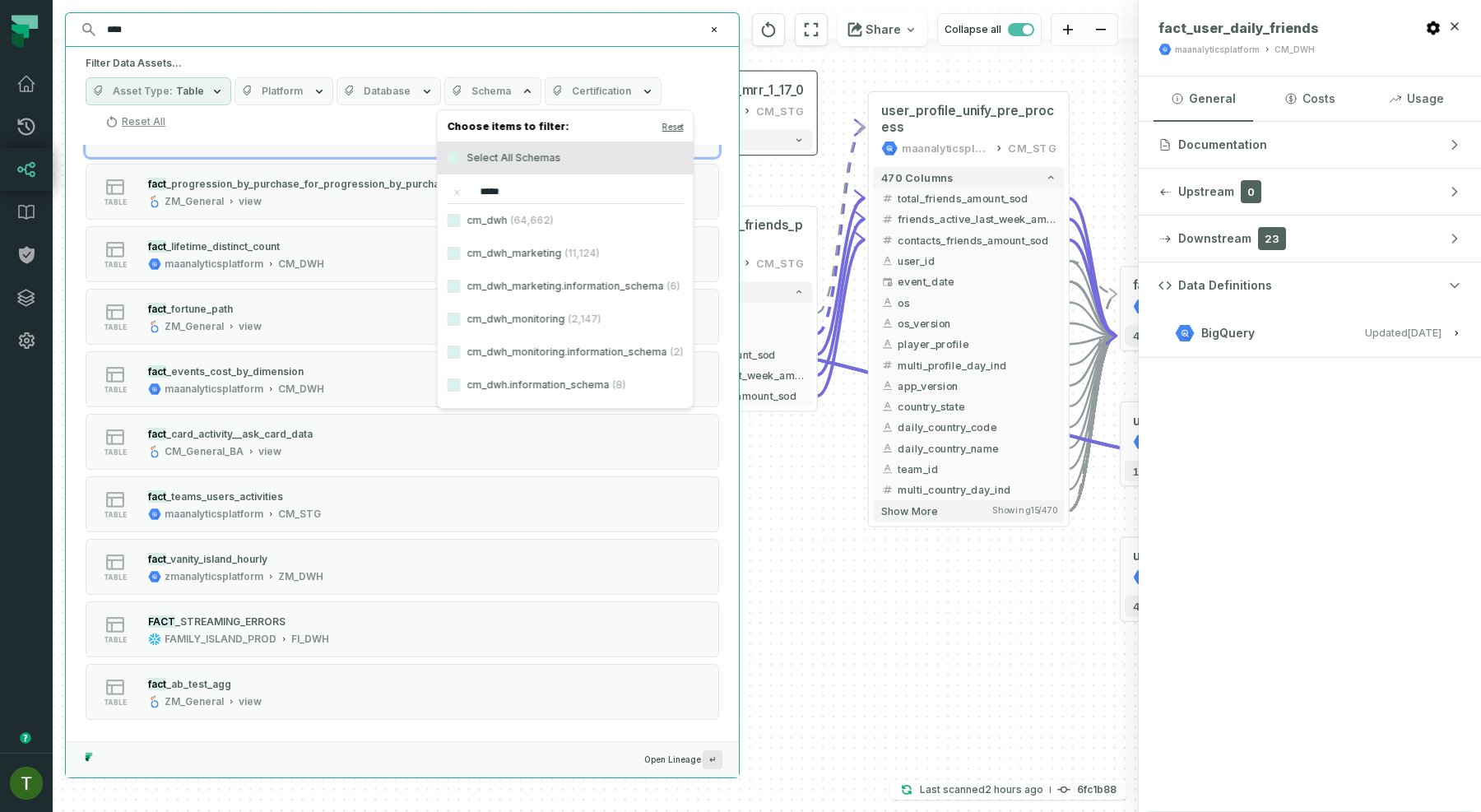
type input "*****"
click at [504, 209] on label "cm_dwh (64,662)" at bounding box center [565, 220] width 256 height 33
click at [461, 214] on button "cm_dwh (64,662)" at bounding box center [454, 220] width 13 height 13
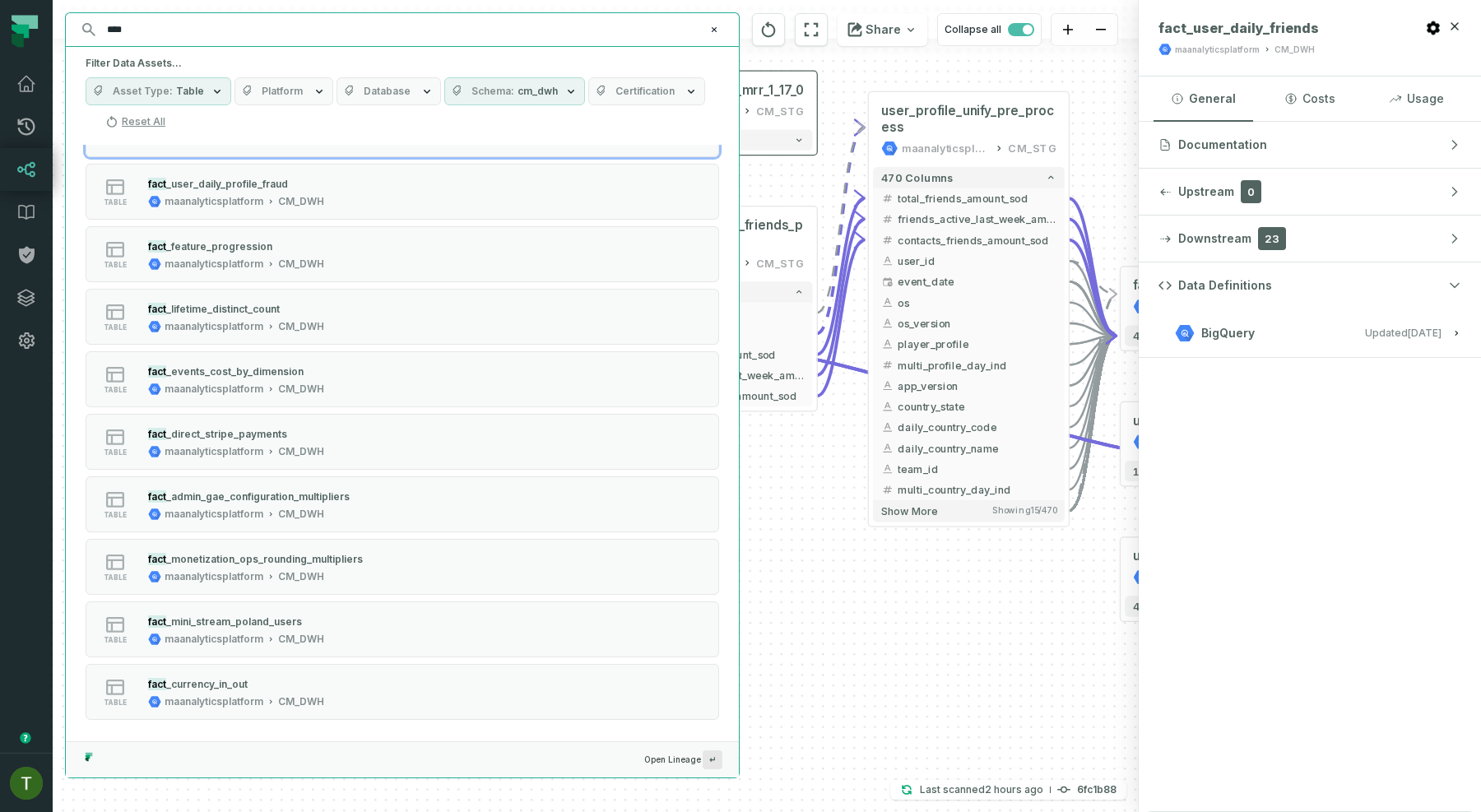
click at [288, 140] on div "Filter Data Assets... Asset Type Table Platform Database Schema cm_dwh Certific…" at bounding box center [402, 95] width 673 height 98
click at [183, 34] on input "****" at bounding box center [401, 29] width 607 height 26
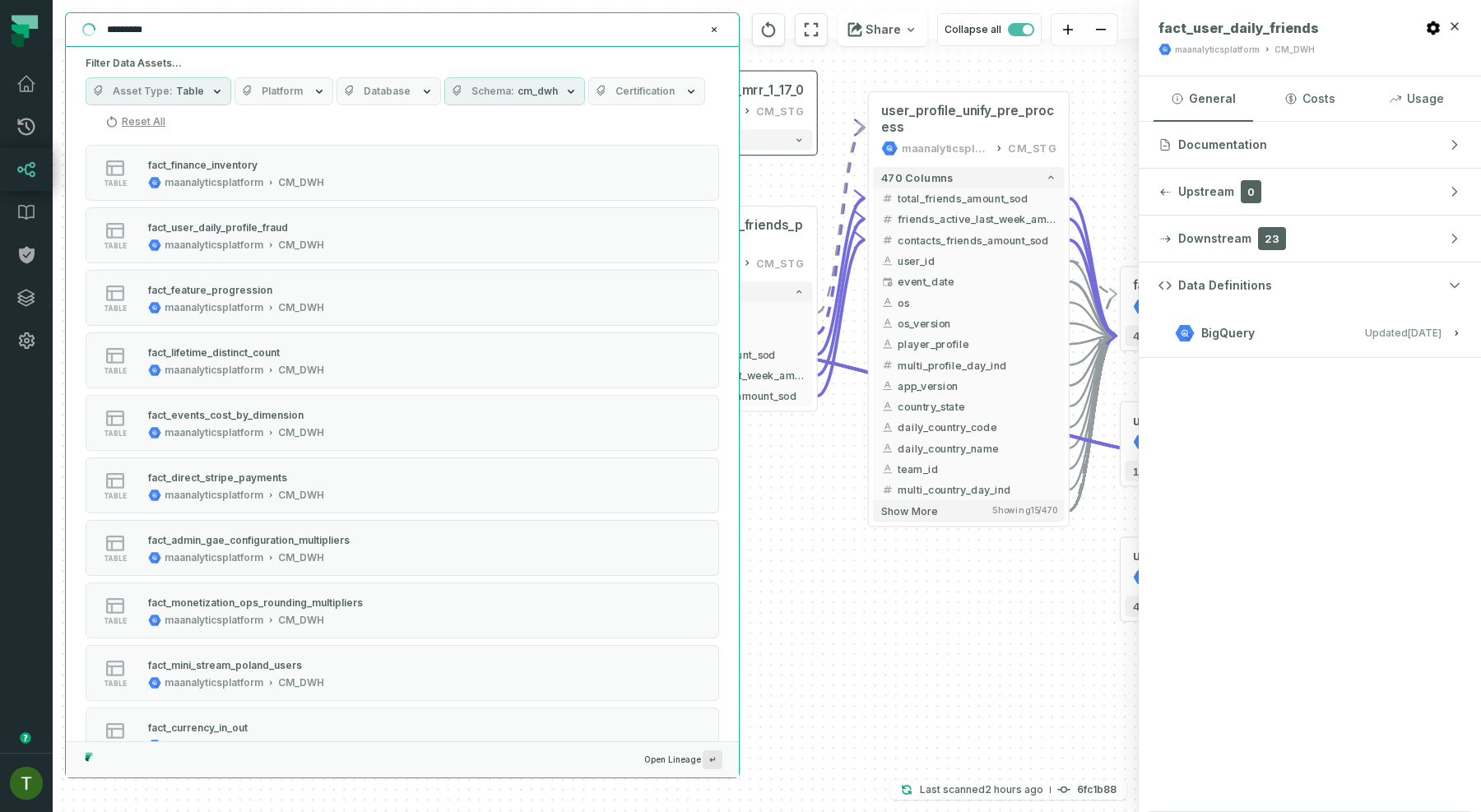
scroll to position [0, 0]
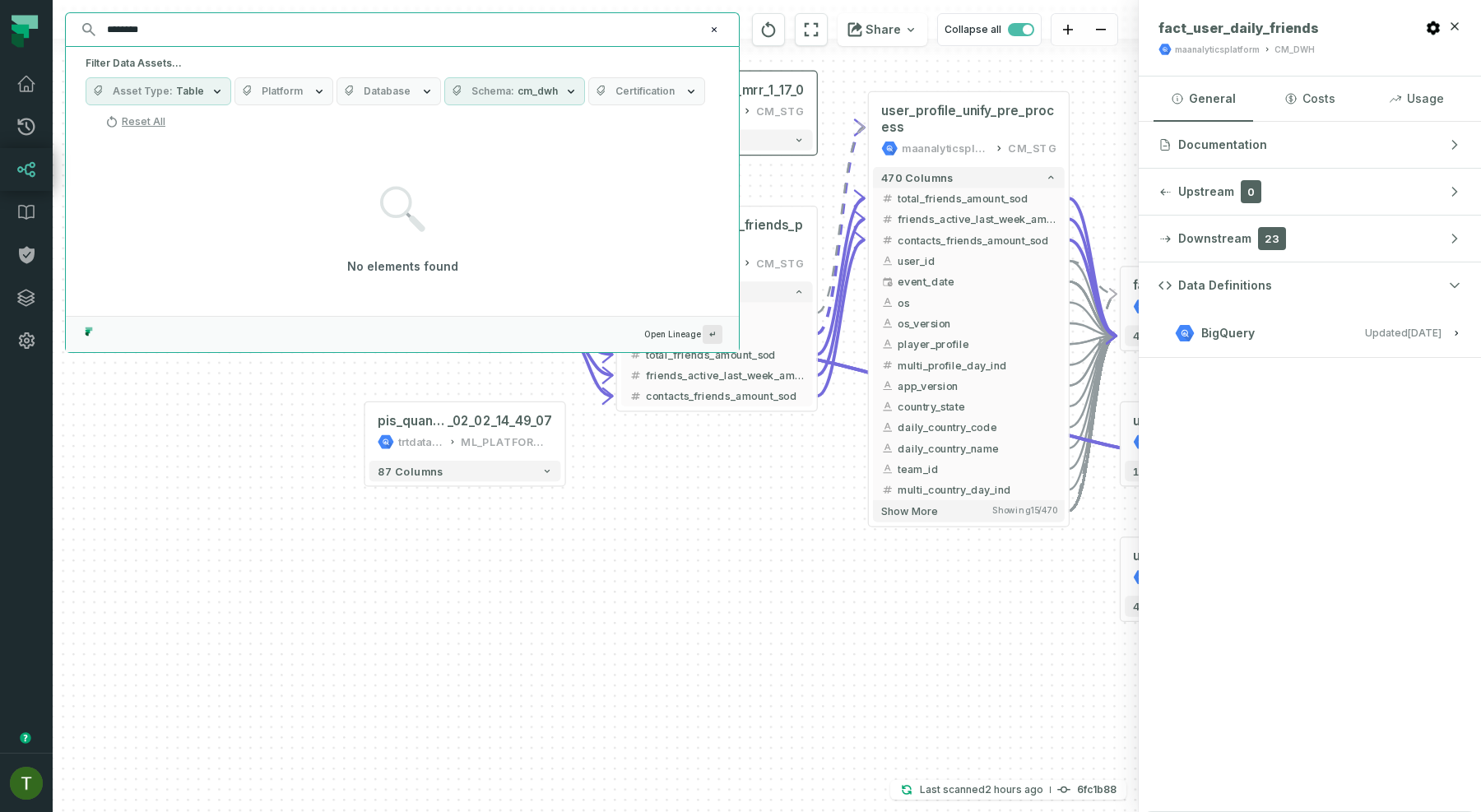
click at [472, 96] on span "Schema" at bounding box center [493, 91] width 43 height 13
click at [566, 125] on h4 "Choose items to filter: Reset" at bounding box center [539, 128] width 204 height 24
click at [631, 125] on h4 "Choose items to filter: Reset" at bounding box center [539, 128] width 204 height 24
click at [627, 125] on button "Reset" at bounding box center [621, 127] width 22 height 13
click at [500, 45] on div "******** ⌘ K" at bounding box center [402, 30] width 673 height 33
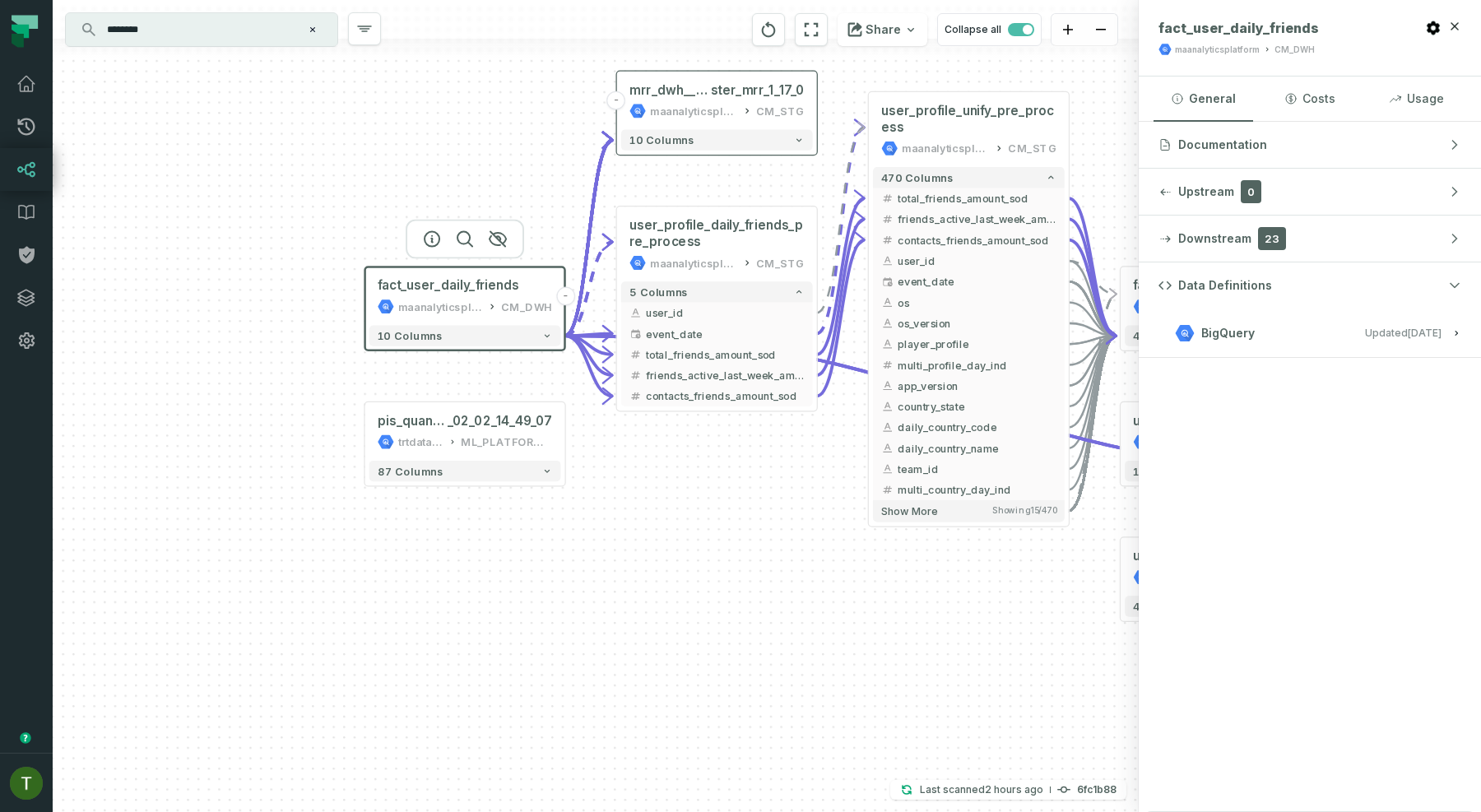
click at [247, 26] on input "********" at bounding box center [200, 29] width 206 height 26
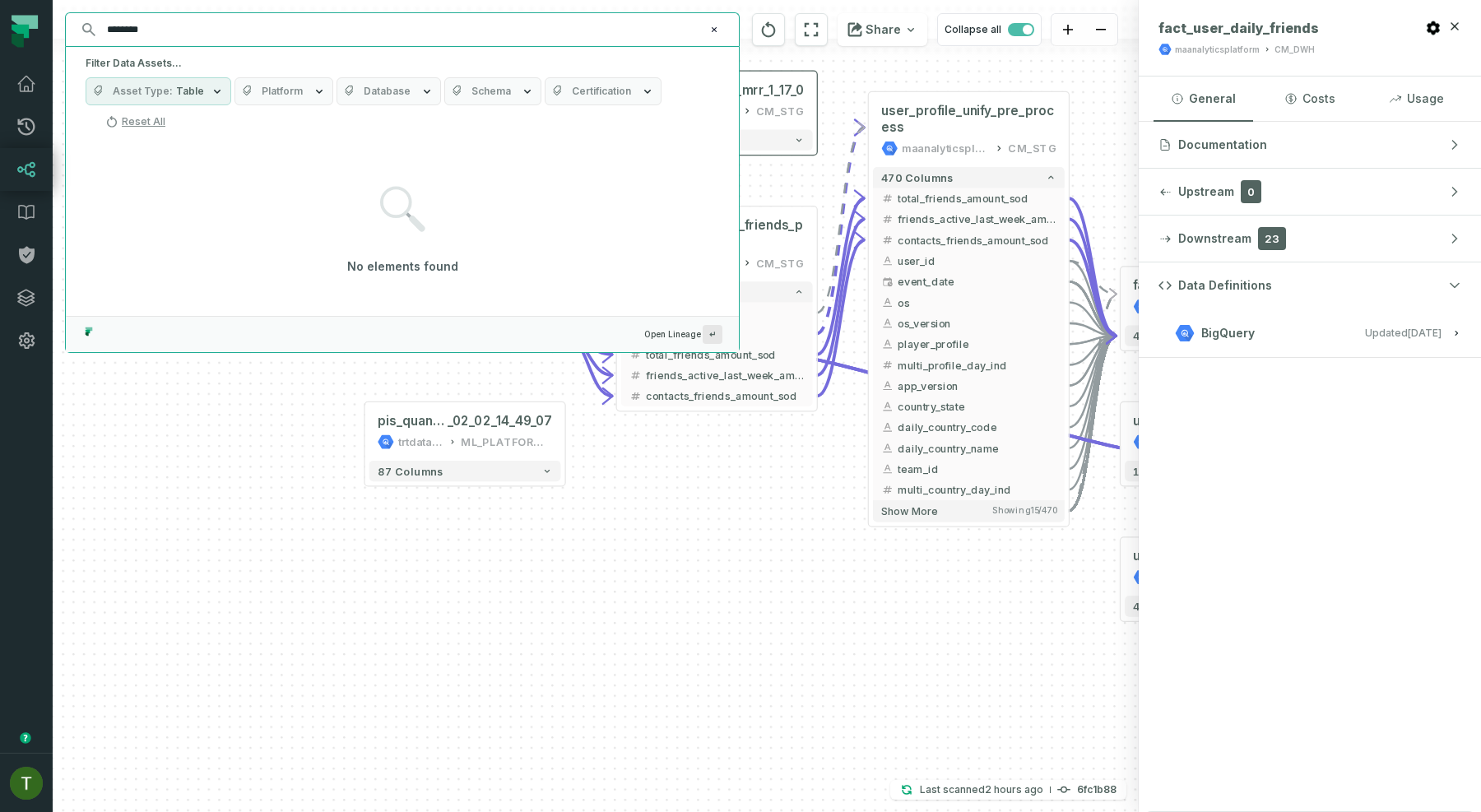
click at [247, 26] on input "********" at bounding box center [401, 29] width 607 height 26
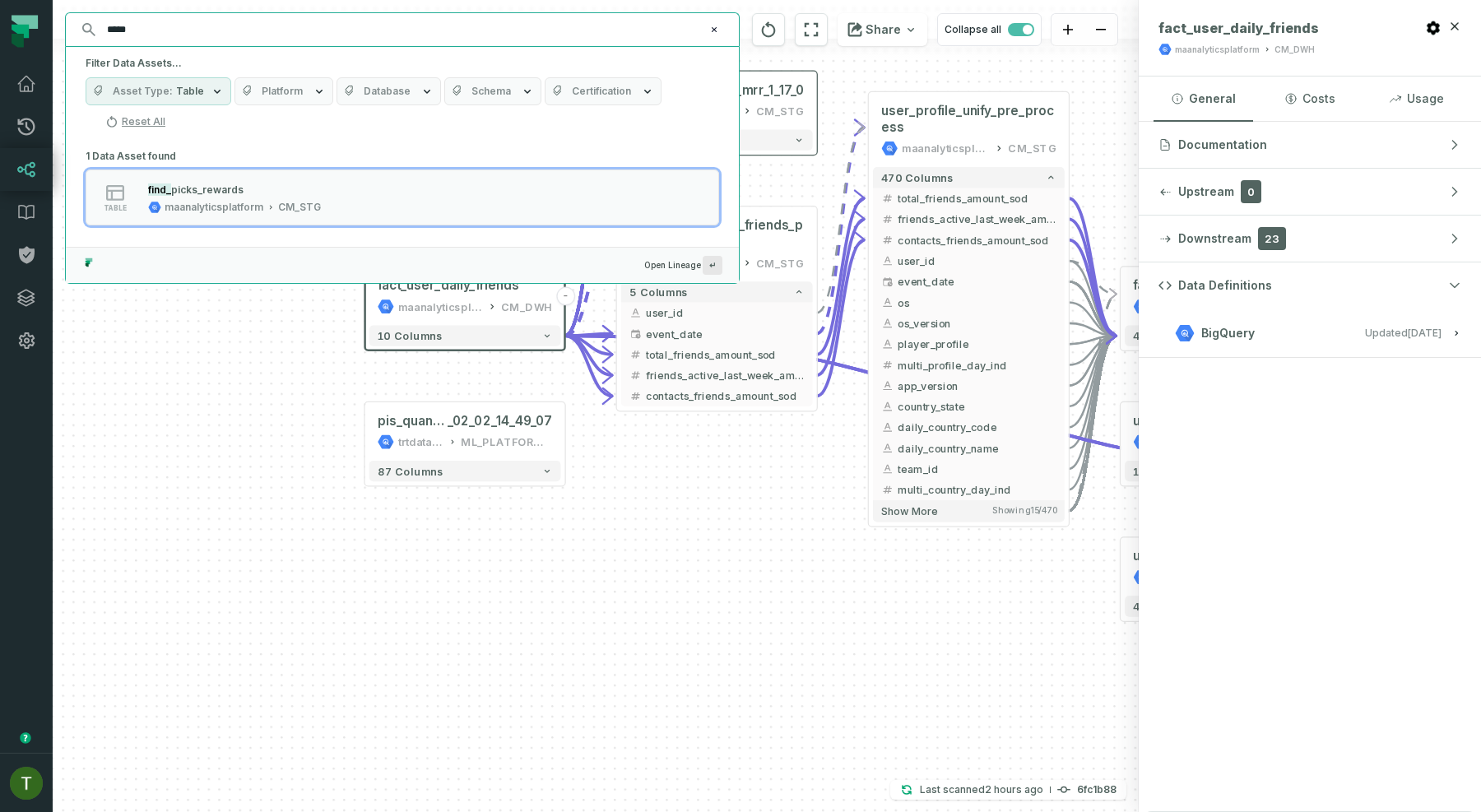
type input "*****"
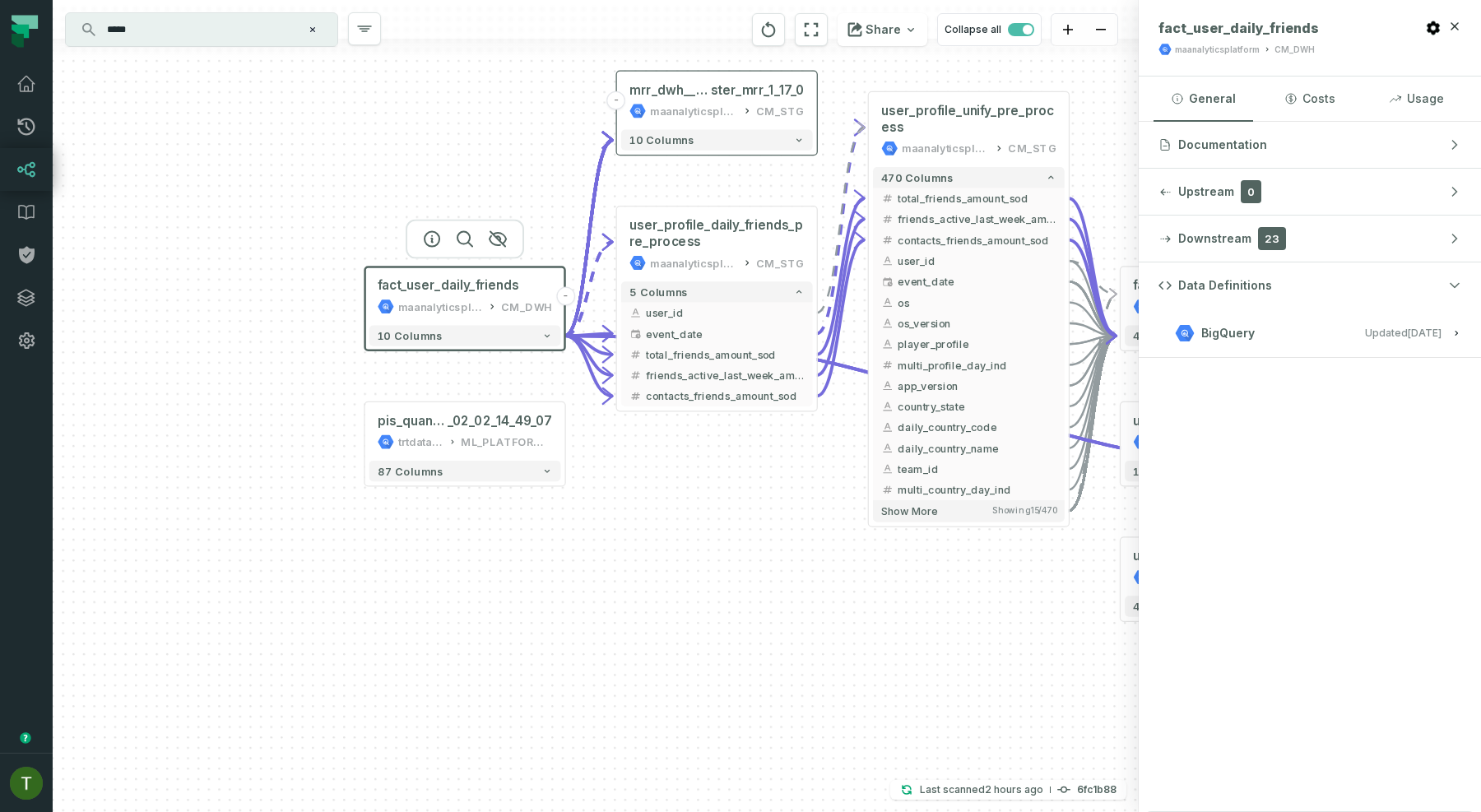
click at [918, 699] on div "+ user_profile_unify_pre_process maanalyticsplatform CM_STG - 470 columns - tot…" at bounding box center [596, 406] width 1086 height 812
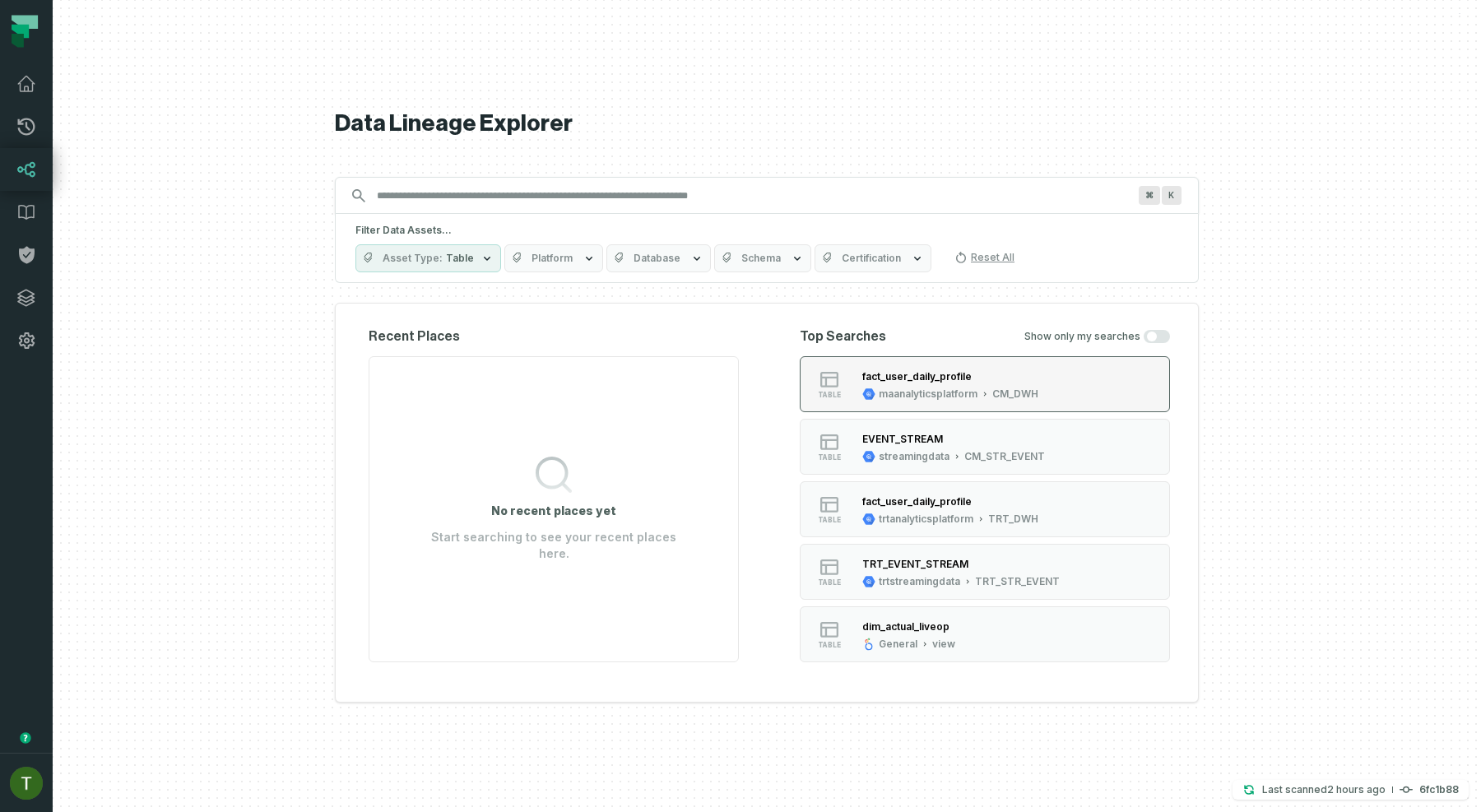
click at [903, 388] on div "maanalyticsplatform" at bounding box center [928, 393] width 99 height 13
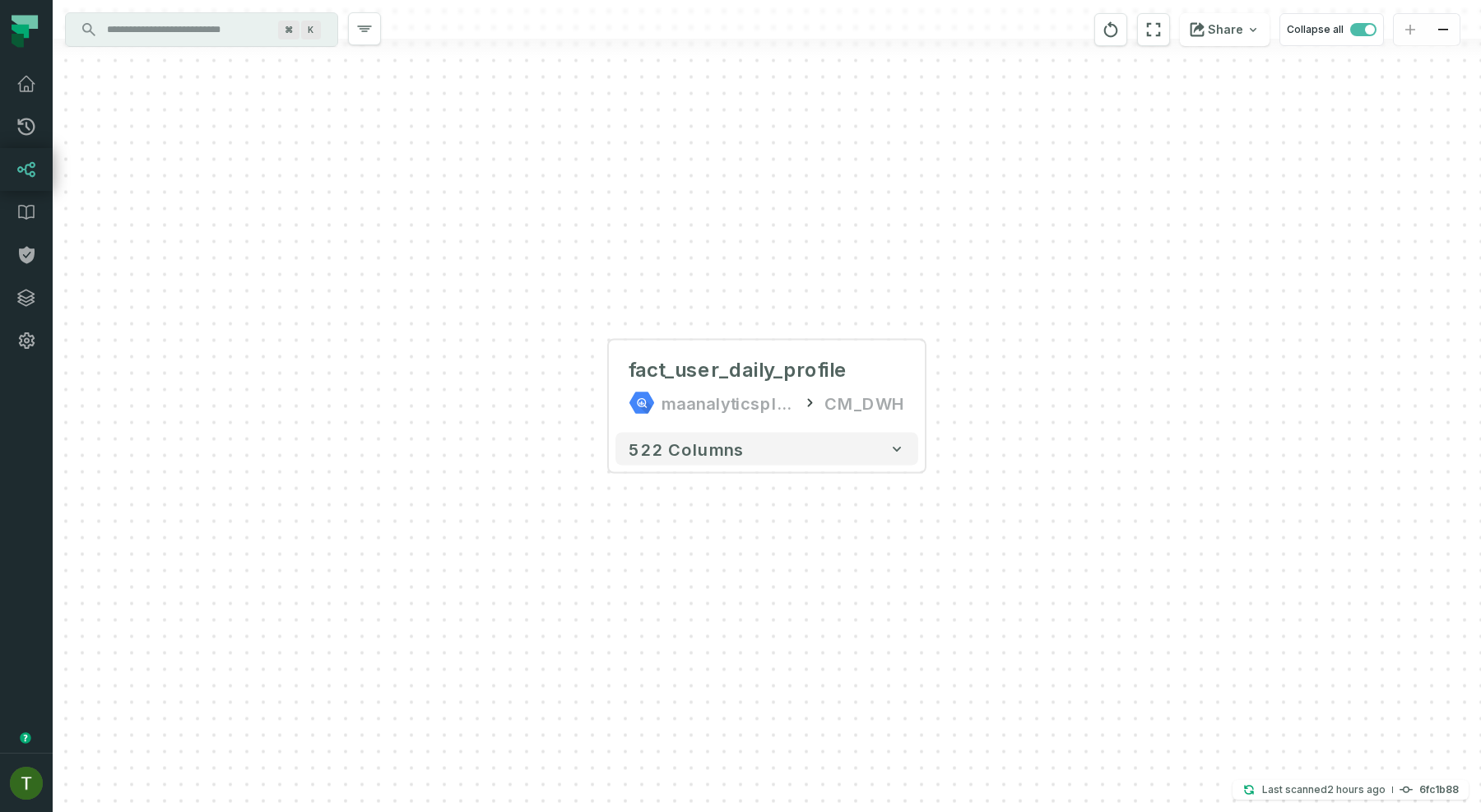
click at [209, 34] on input "Discovery Provider cmdk menu" at bounding box center [187, 29] width 180 height 26
paste input "**********"
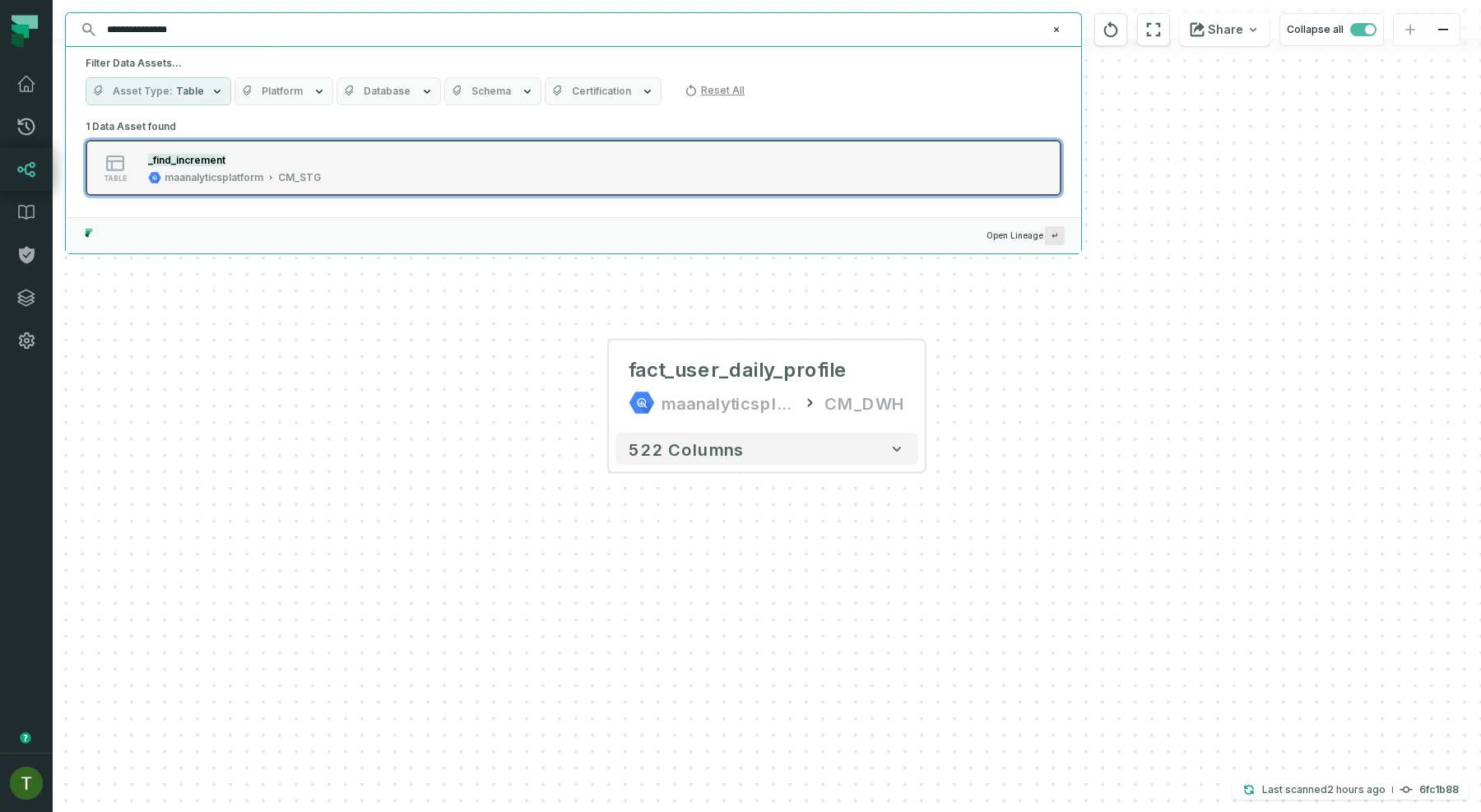
type input "**********"
click at [346, 176] on div "table _find_increment maanalyticsplatform CM_STG" at bounding box center [295, 167] width 412 height 33
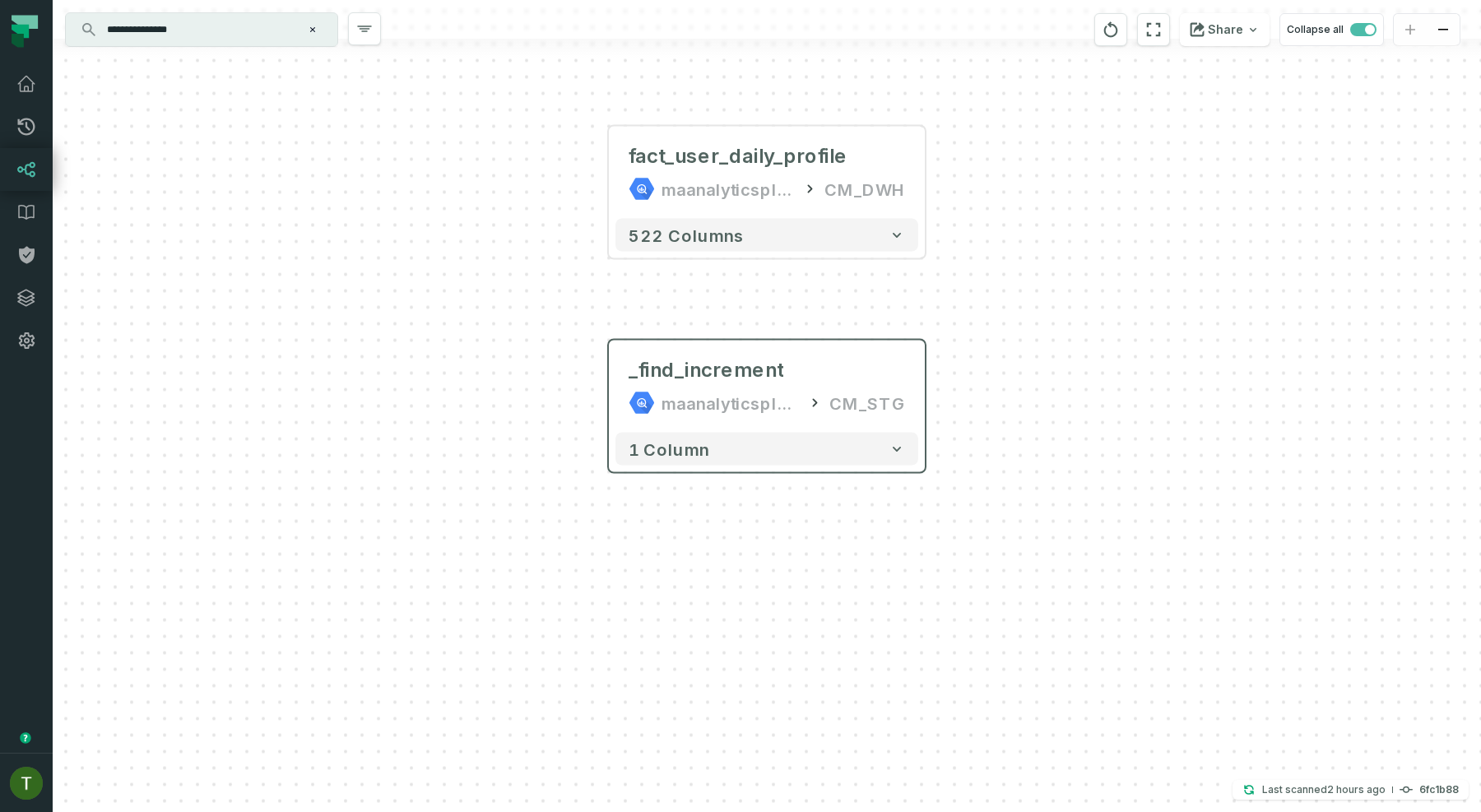
click at [729, 466] on div "1 column" at bounding box center [767, 448] width 316 height 46
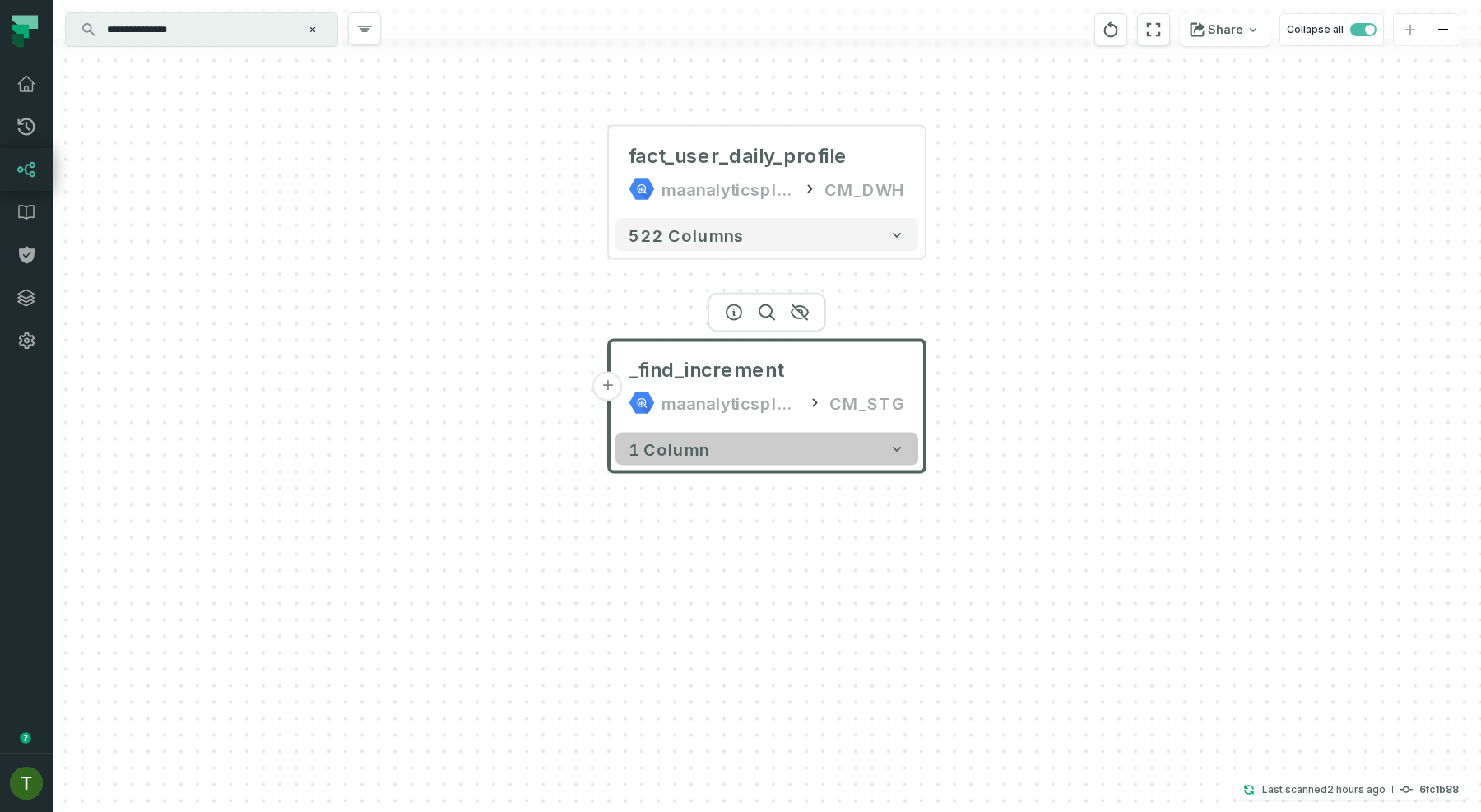
click at [729, 434] on button "1 column" at bounding box center [767, 449] width 303 height 33
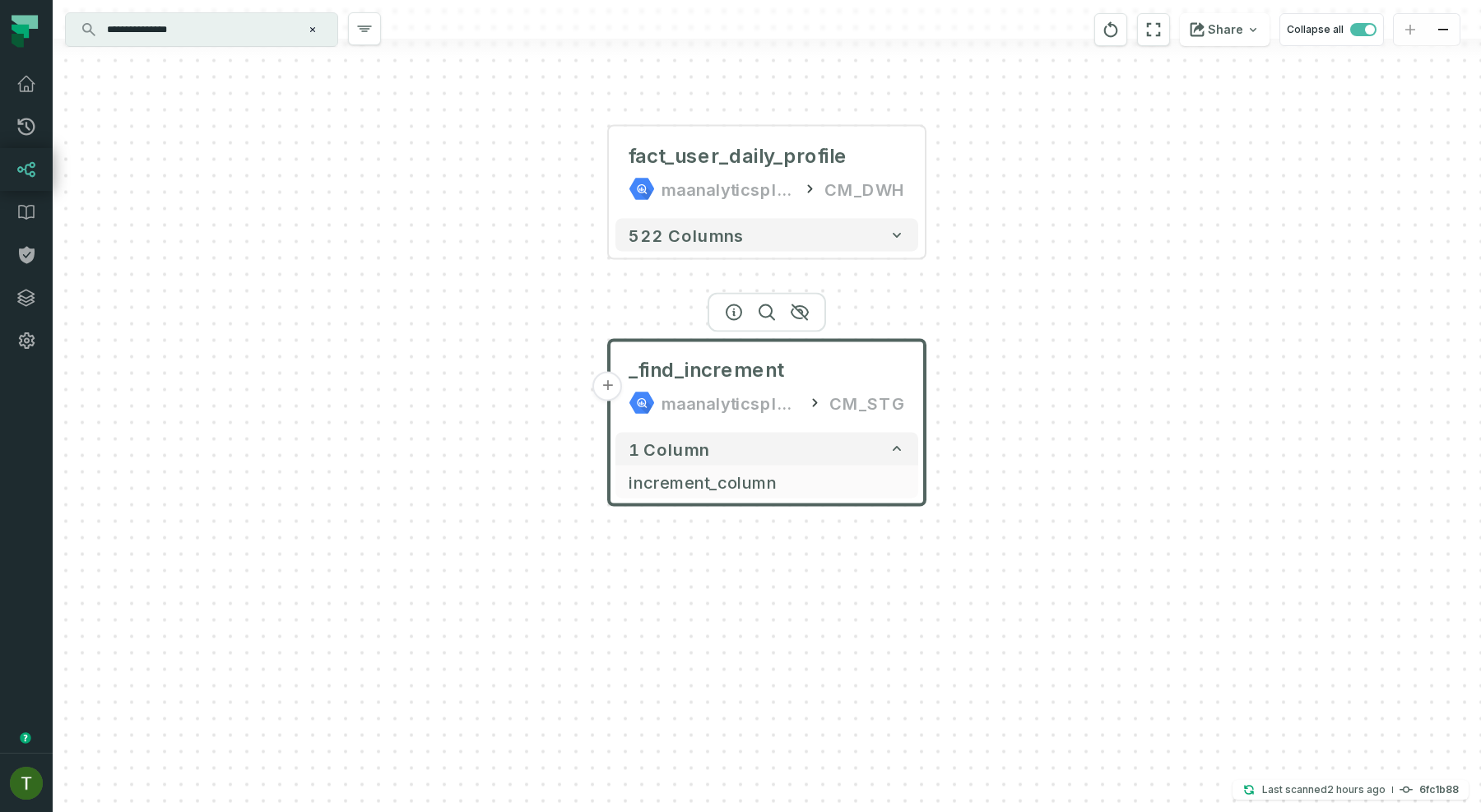
click at [107, 40] on input "**********" at bounding box center [200, 29] width 206 height 26
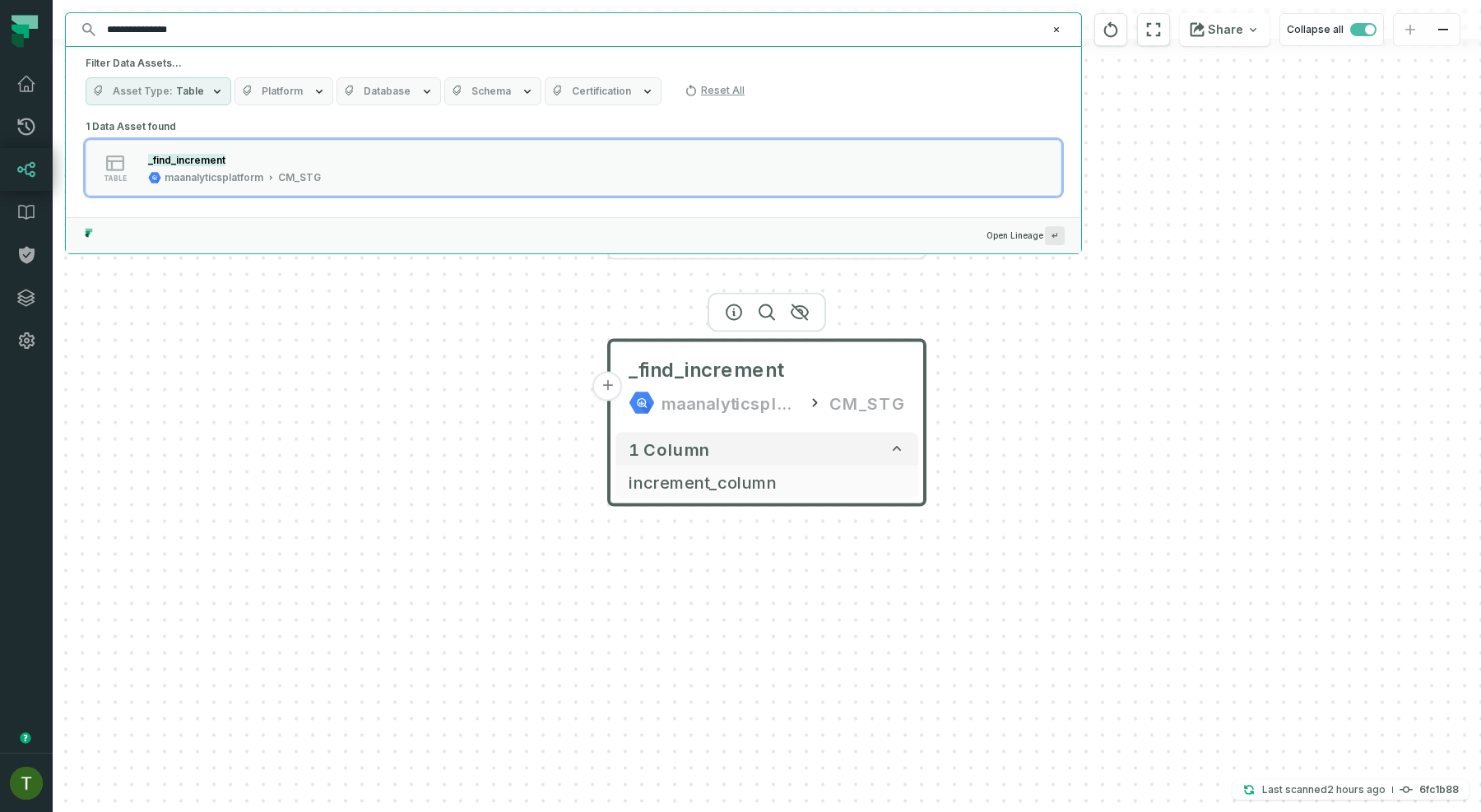
click at [105, 27] on input "**********" at bounding box center [572, 29] width 950 height 26
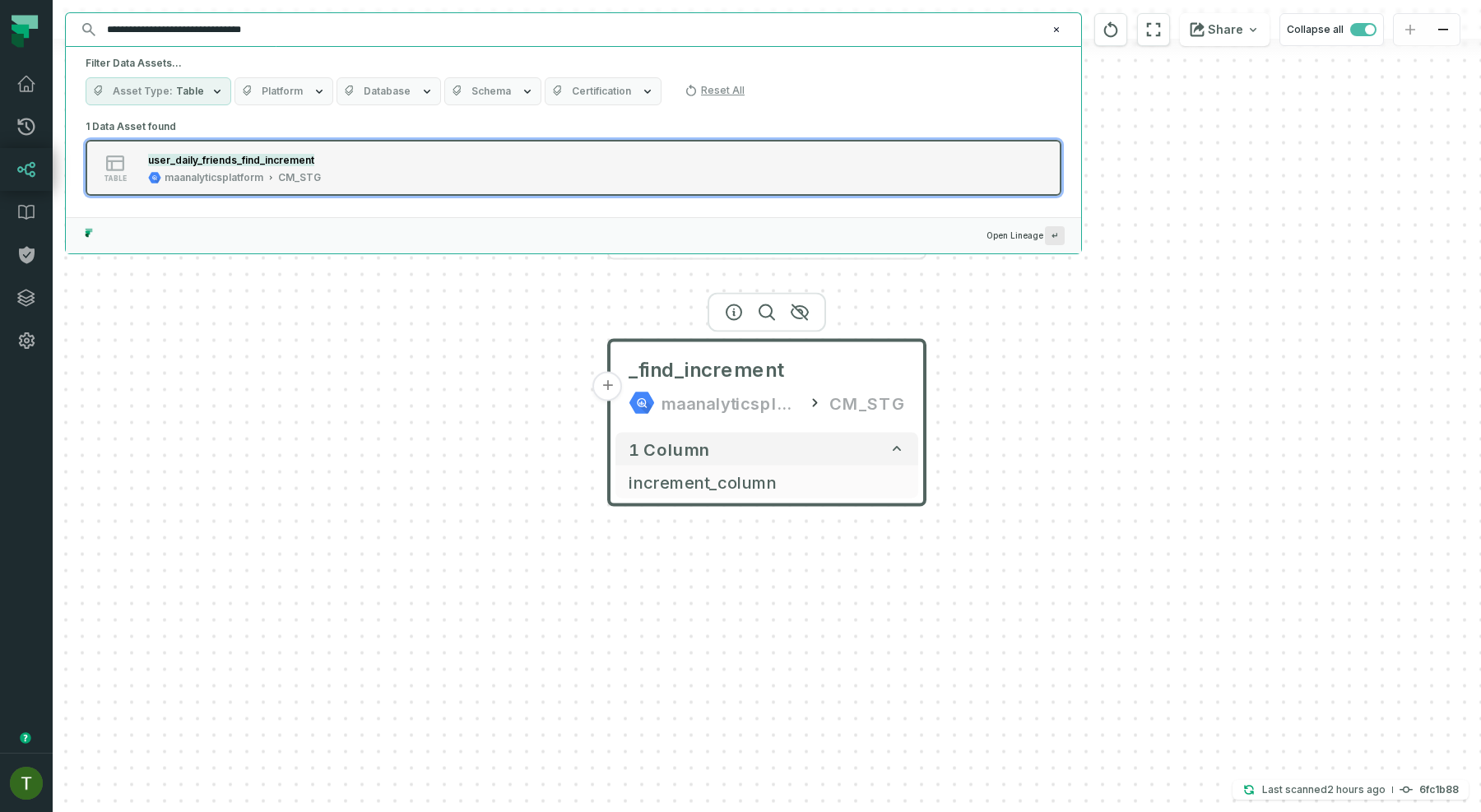
type input "**********"
click at [277, 185] on button "table user_daily_friends_find_increment maanalyticsplatform CM_STG" at bounding box center [573, 168] width 976 height 56
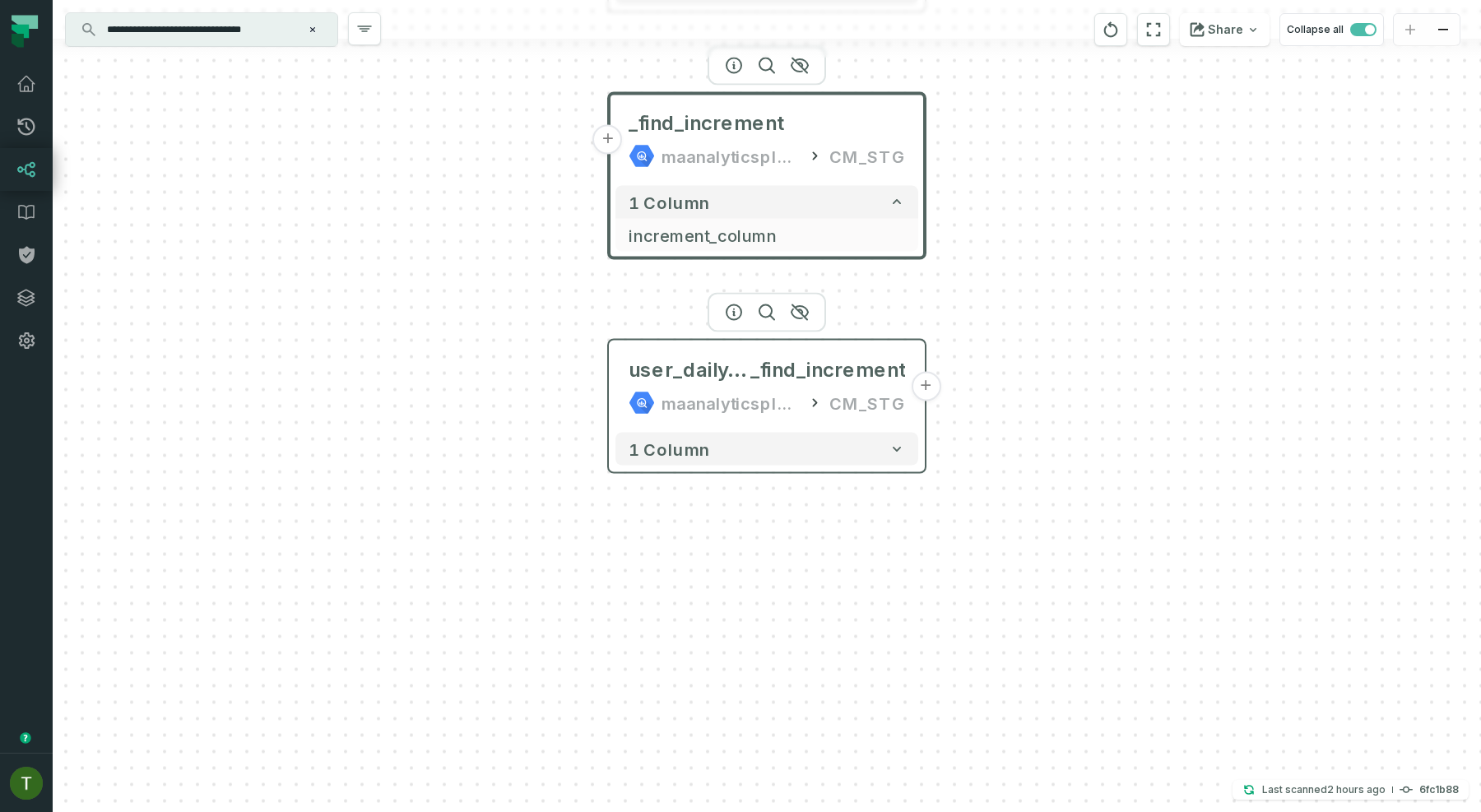
click at [688, 398] on div "maanalyticsplatform" at bounding box center [731, 402] width 138 height 26
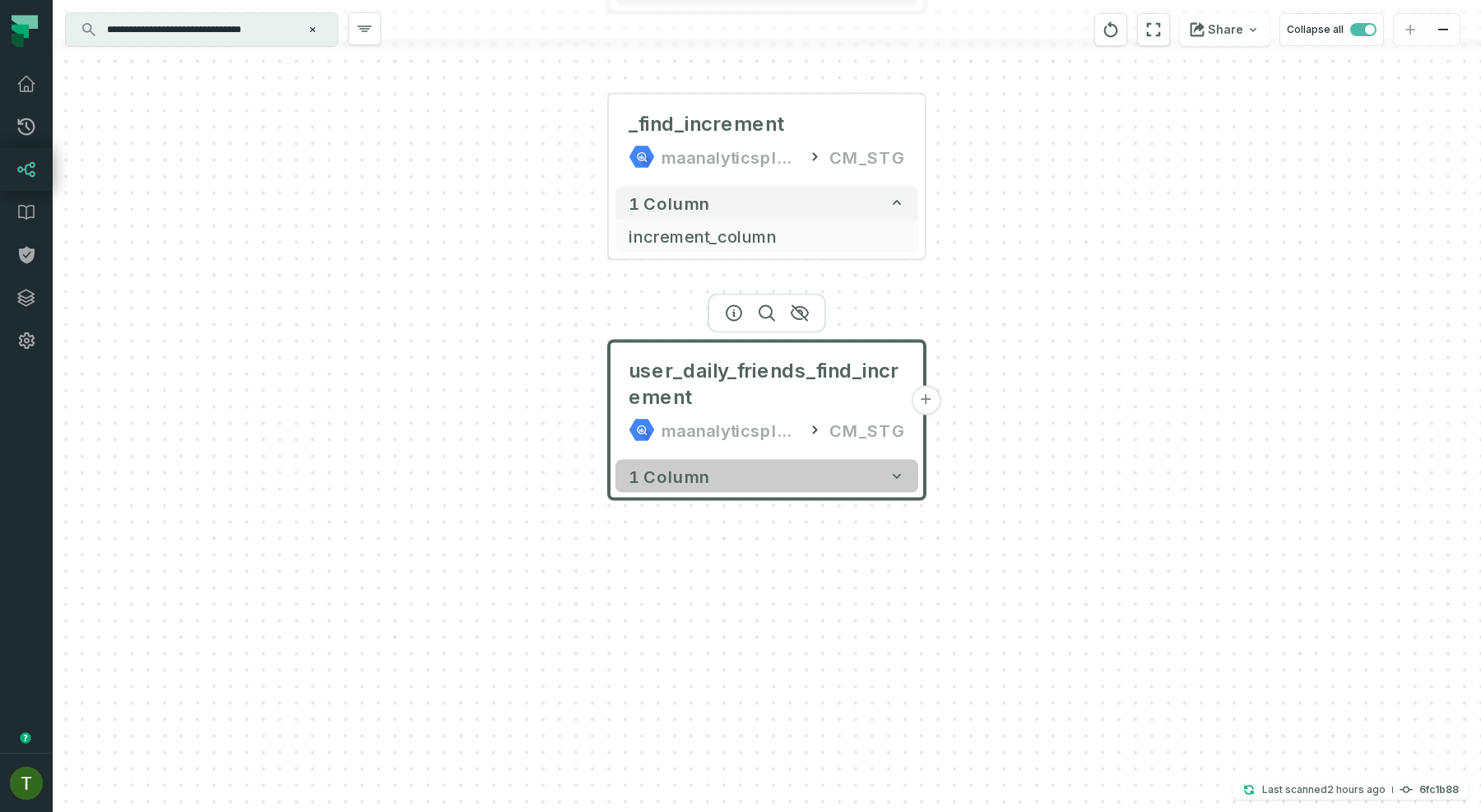
click at [882, 472] on button "1 column" at bounding box center [767, 476] width 303 height 33
click at [874, 481] on button "1 column" at bounding box center [767, 476] width 303 height 33
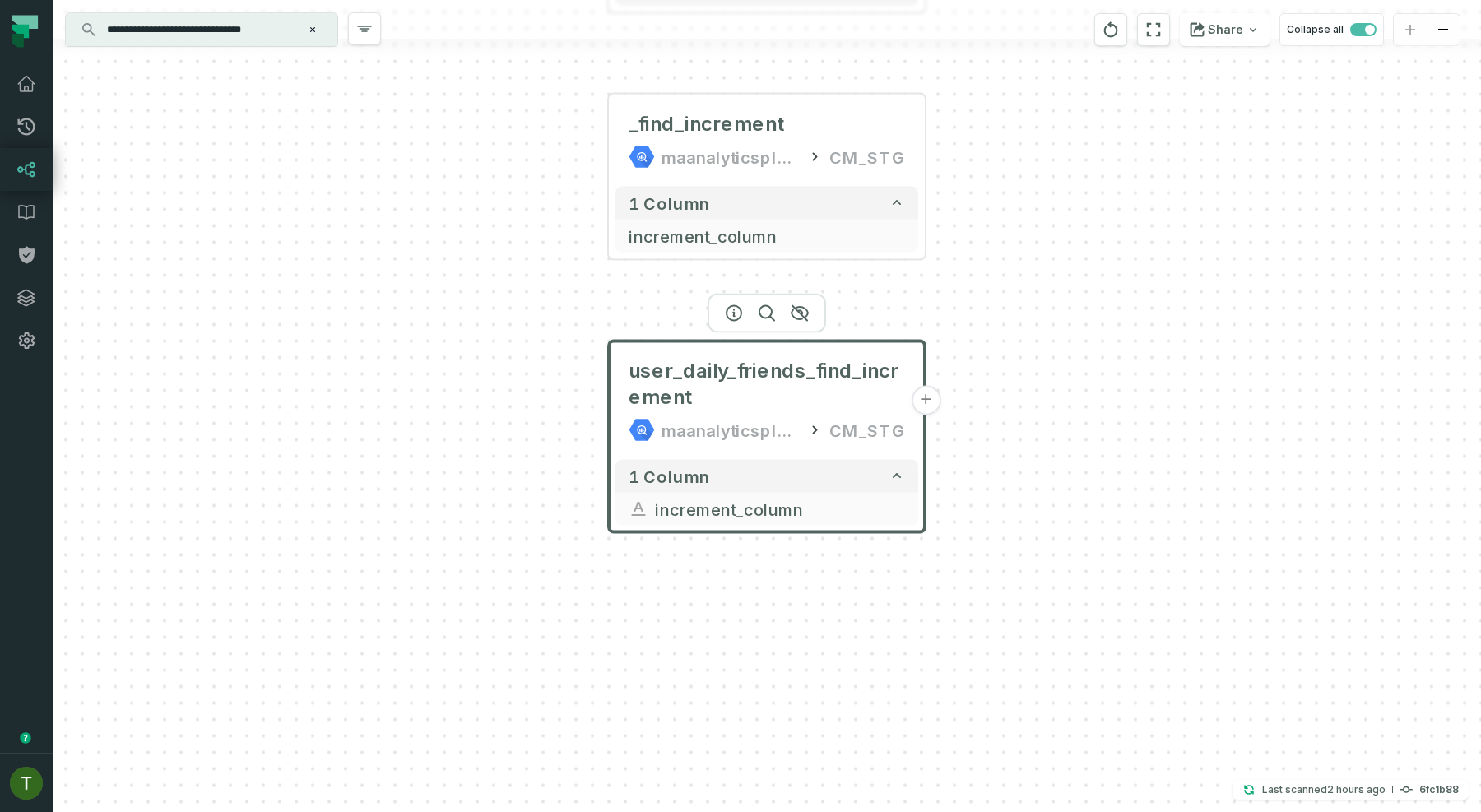
click at [923, 410] on button "+" at bounding box center [926, 400] width 30 height 30
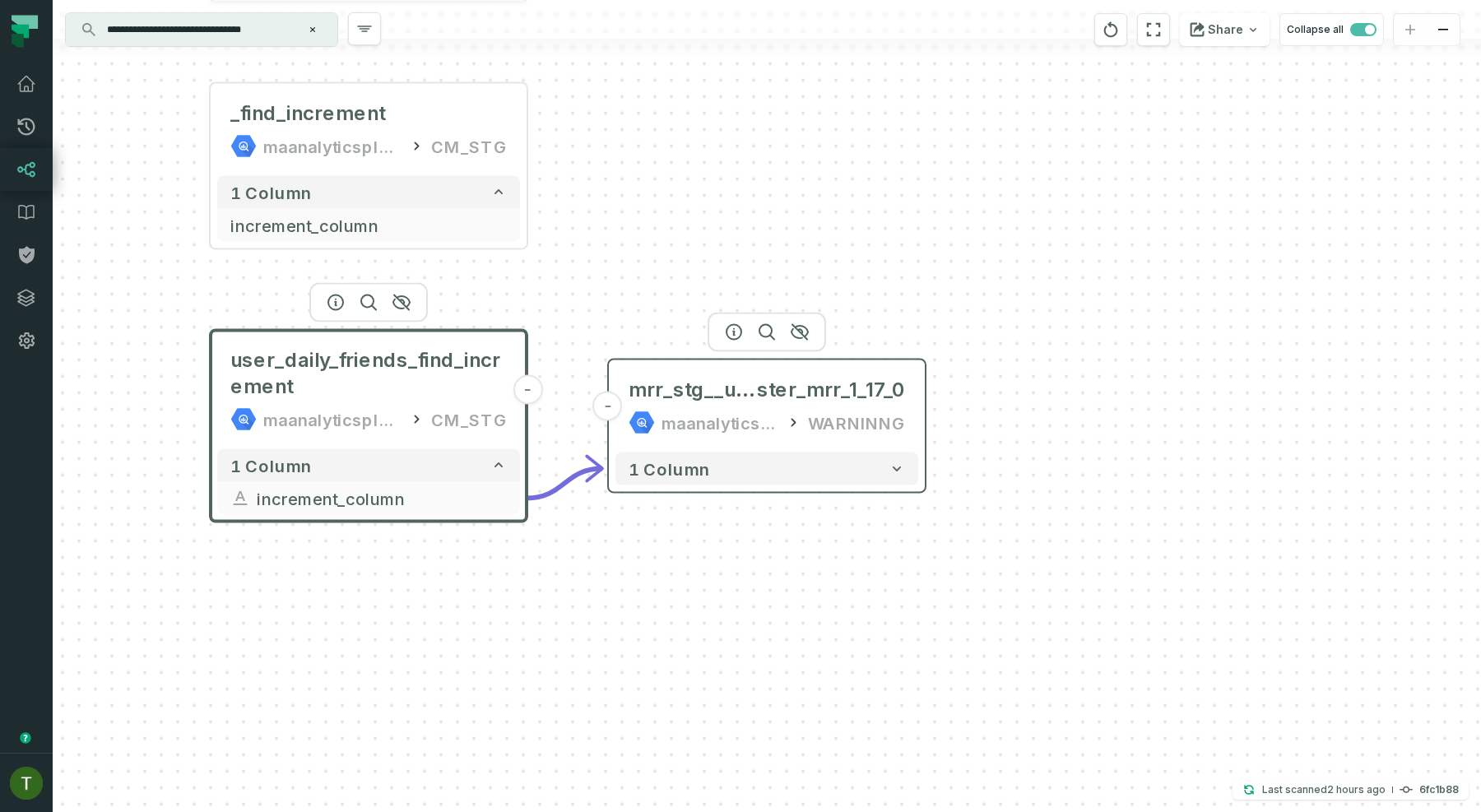
click at [813, 418] on div "WARNINNG" at bounding box center [856, 422] width 97 height 26
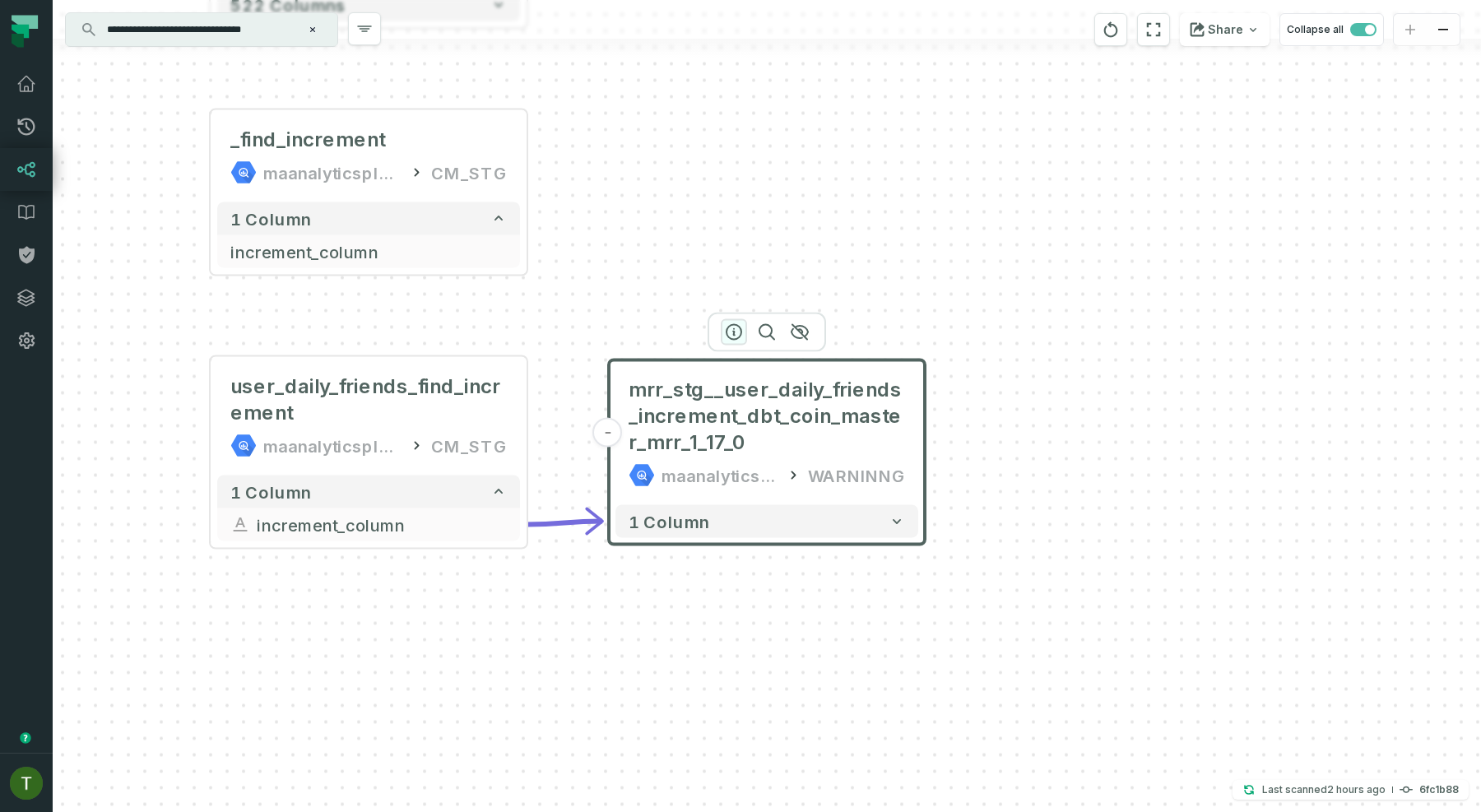
click at [729, 320] on button "button" at bounding box center [733, 331] width 26 height 26
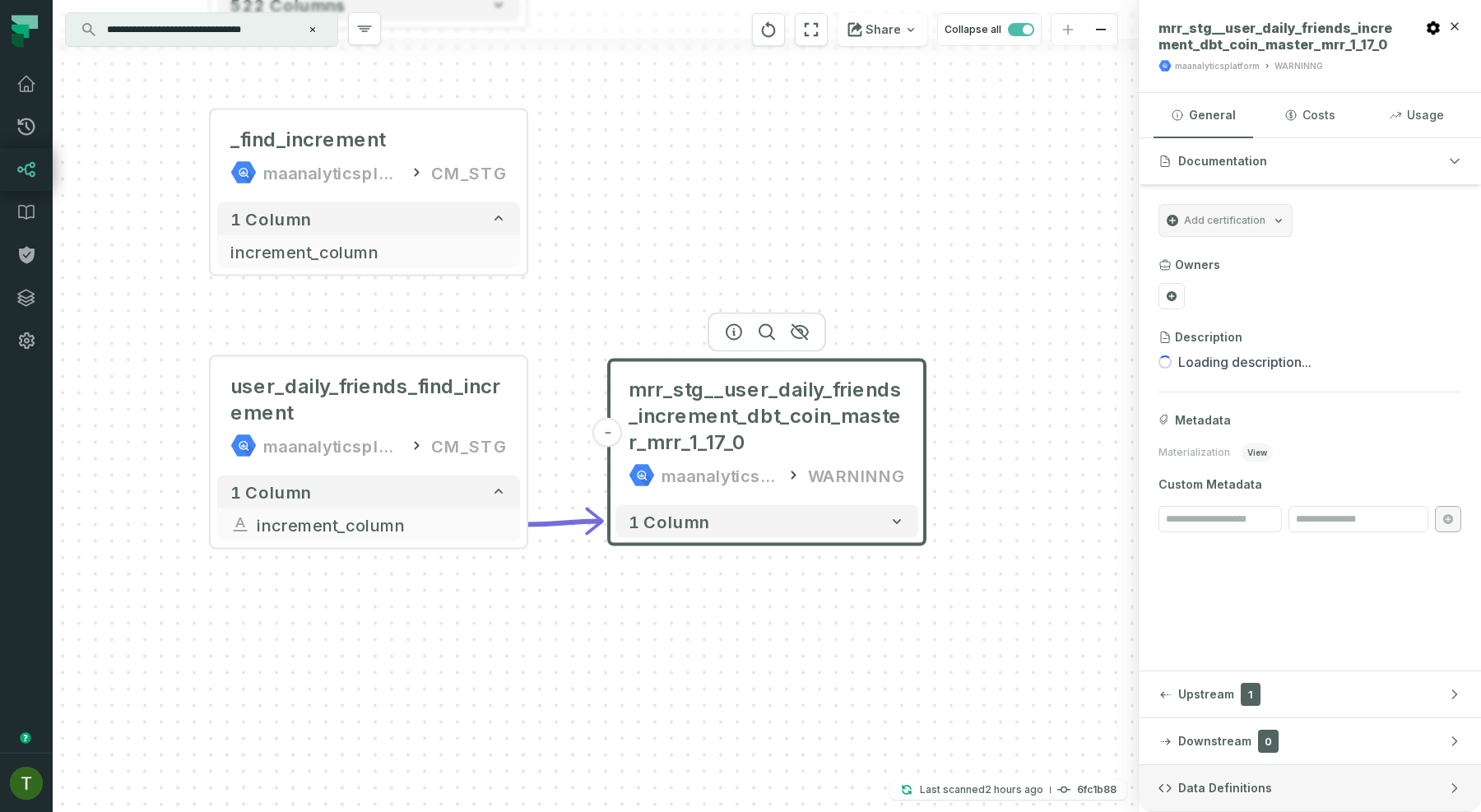
click at [1359, 792] on button "Data Definitions" at bounding box center [1309, 788] width 342 height 46
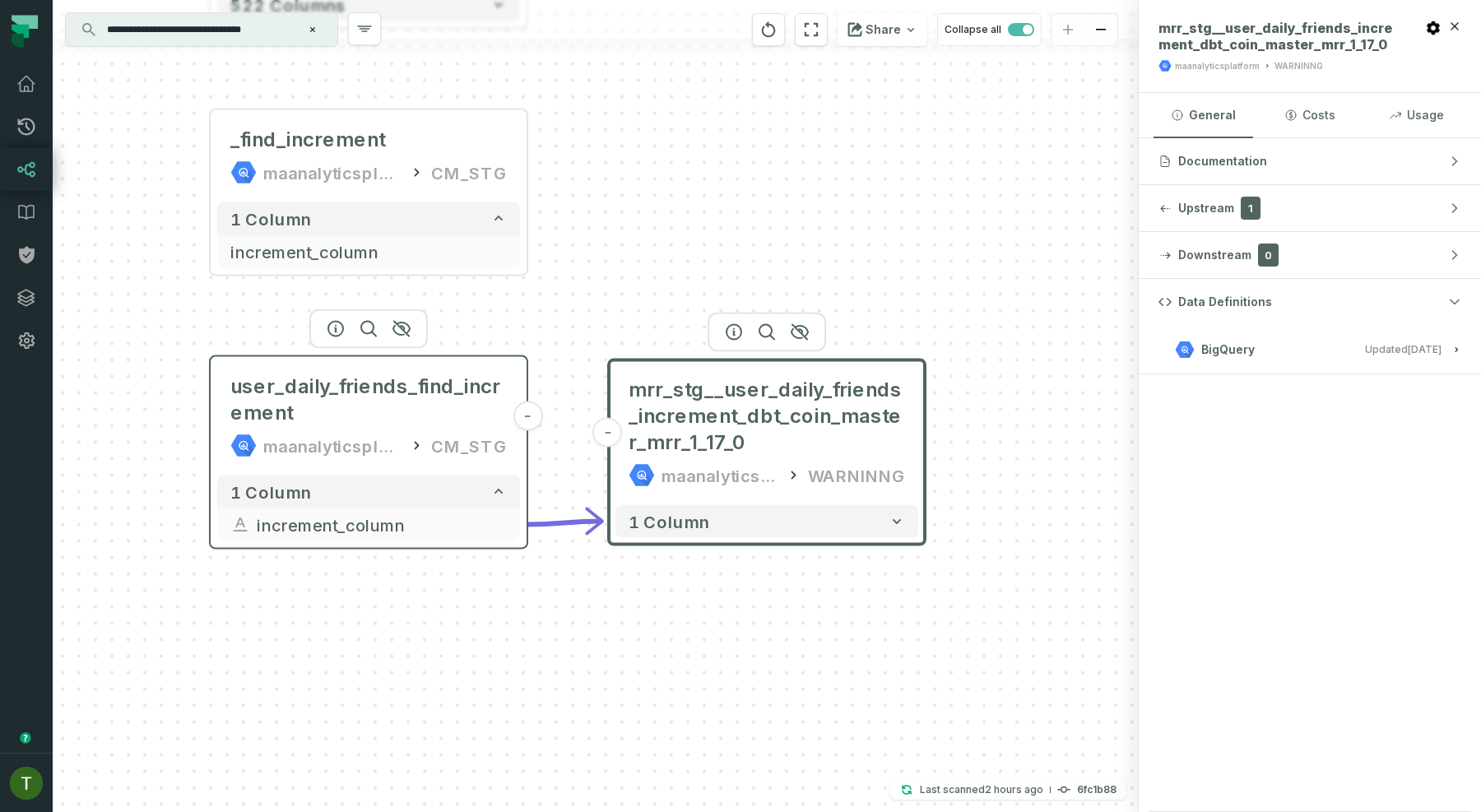
click at [455, 446] on div "CM_STG" at bounding box center [469, 446] width 75 height 26
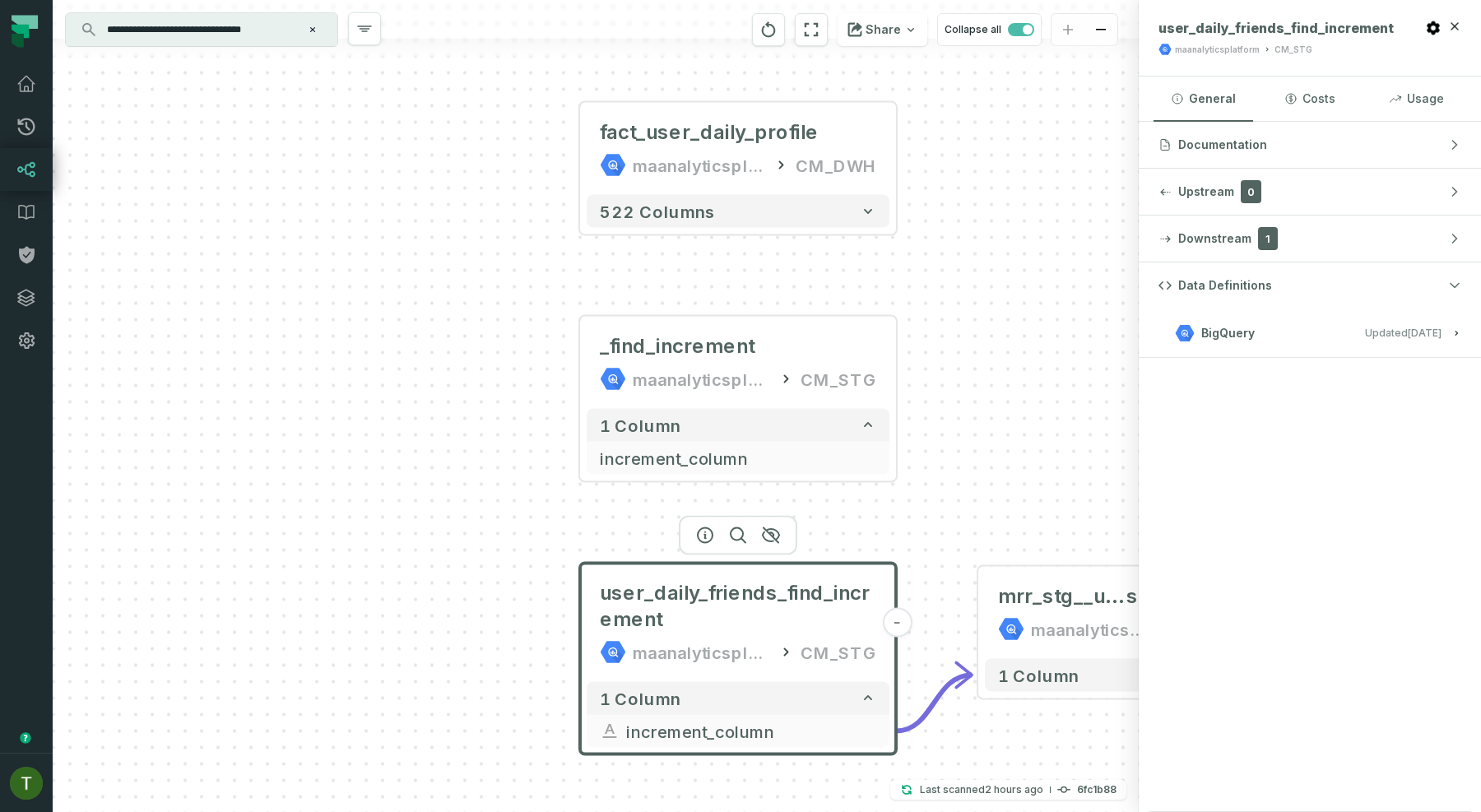
drag, startPoint x: 655, startPoint y: 300, endPoint x: 1026, endPoint y: 508, distance: 425.3
click at [1026, 508] on div "- mrr_stg__user_daily_friends_increment_dbt_coin_ma ster_mrr_1_17_0 maanalytics…" at bounding box center [596, 406] width 1086 height 812
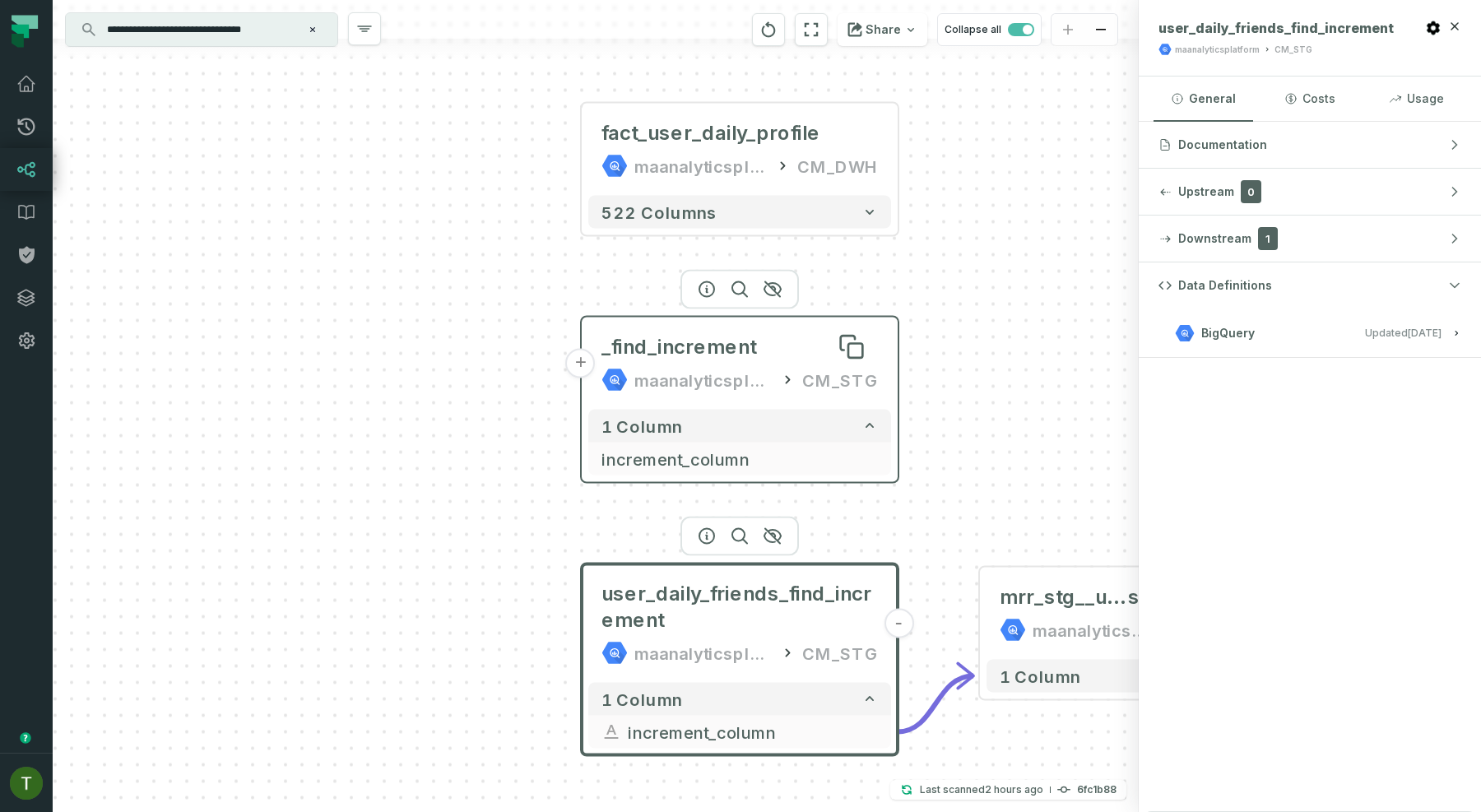
click at [718, 358] on span "_find_increment" at bounding box center [678, 347] width 155 height 26
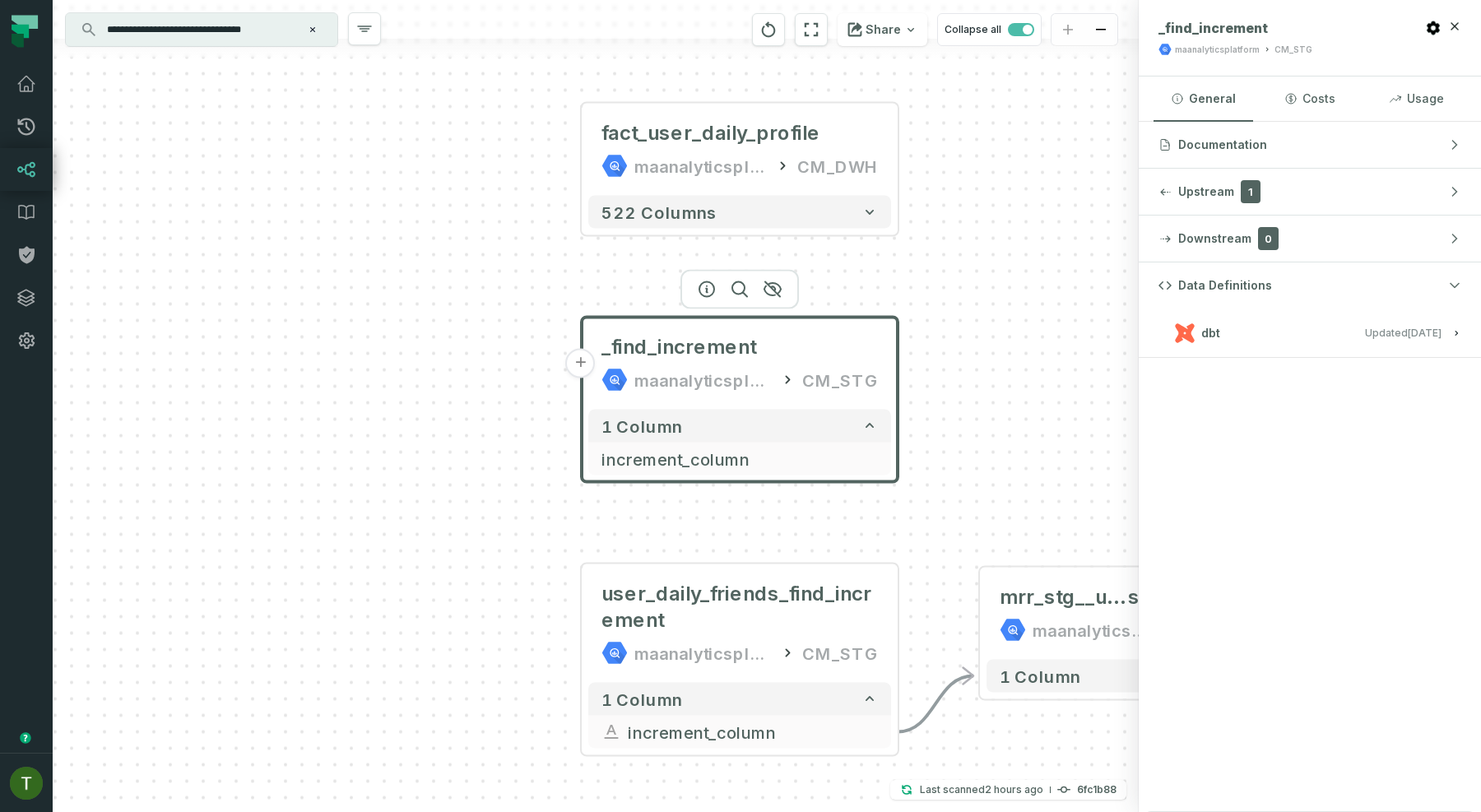
click at [1255, 336] on button "dbt Updated [DATE] 3:37:01 PM" at bounding box center [1309, 332] width 303 height 22
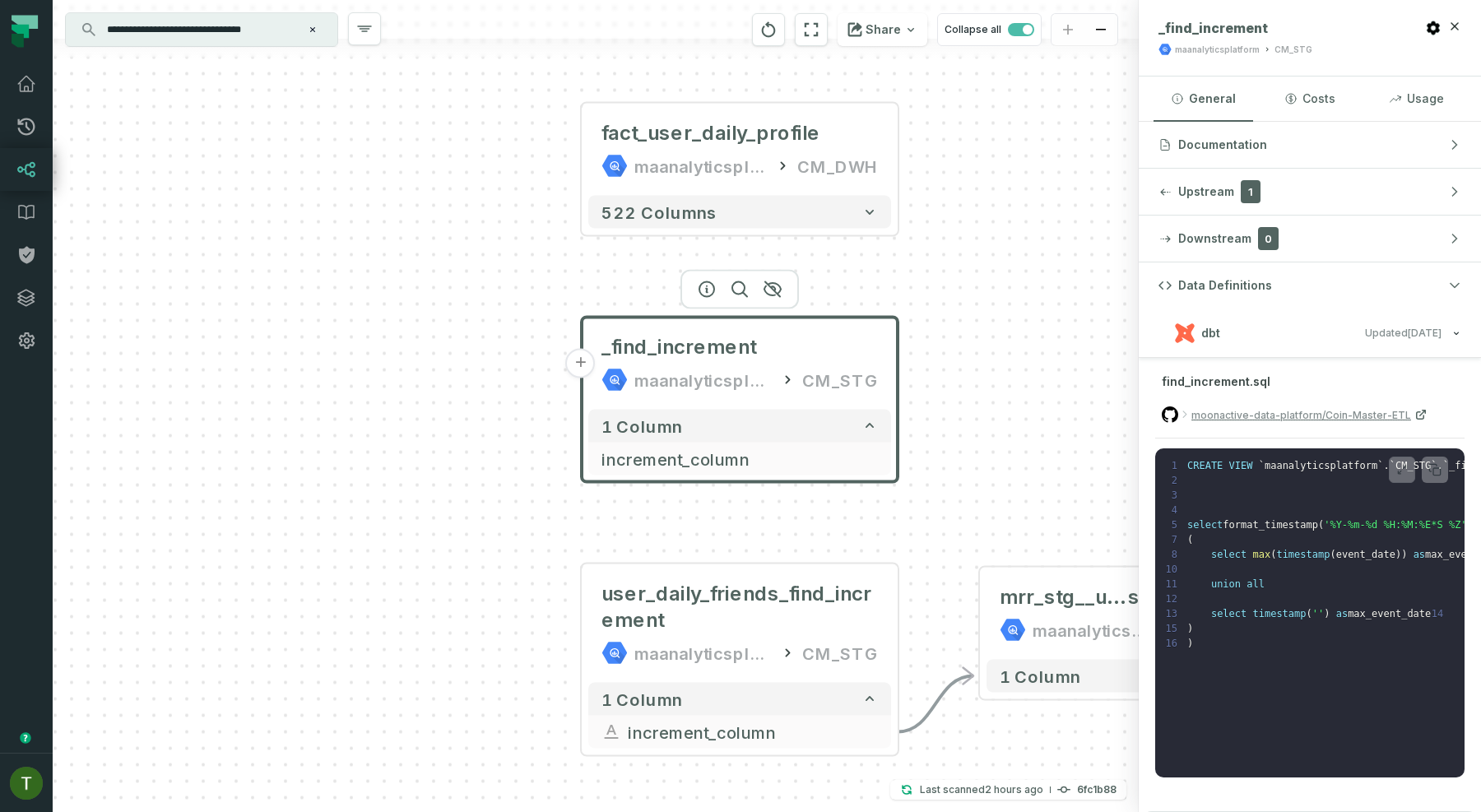
click at [1255, 336] on button "dbt Updated [DATE] 3:37:01 PM" at bounding box center [1309, 332] width 303 height 22
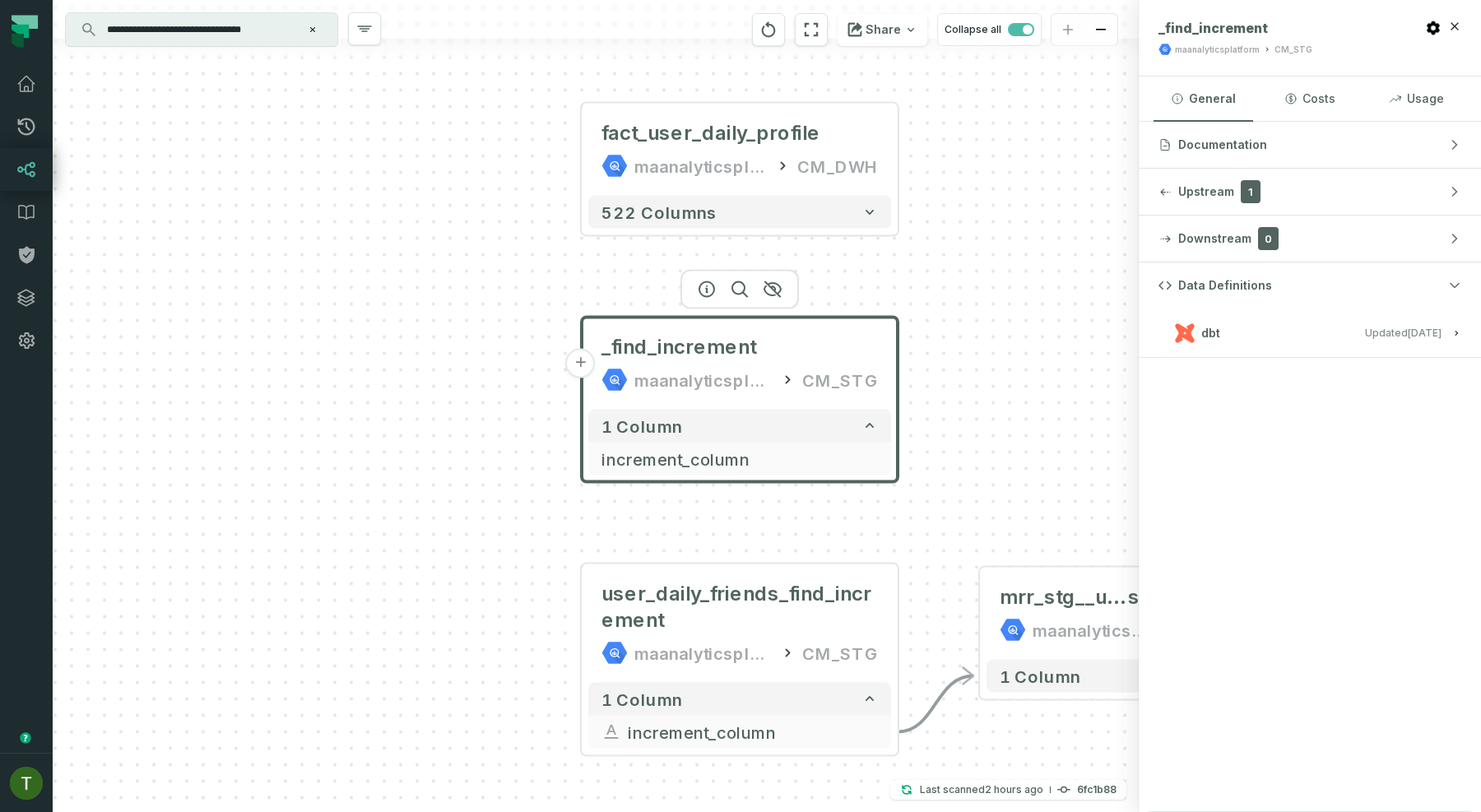
click at [981, 366] on div "- mrr_stg__user_daily_friends_increment_dbt_coin_ma ster_mrr_1_17_0 maanalytics…" at bounding box center [596, 406] width 1086 height 812
